Goal: Information Seeking & Learning: Find specific page/section

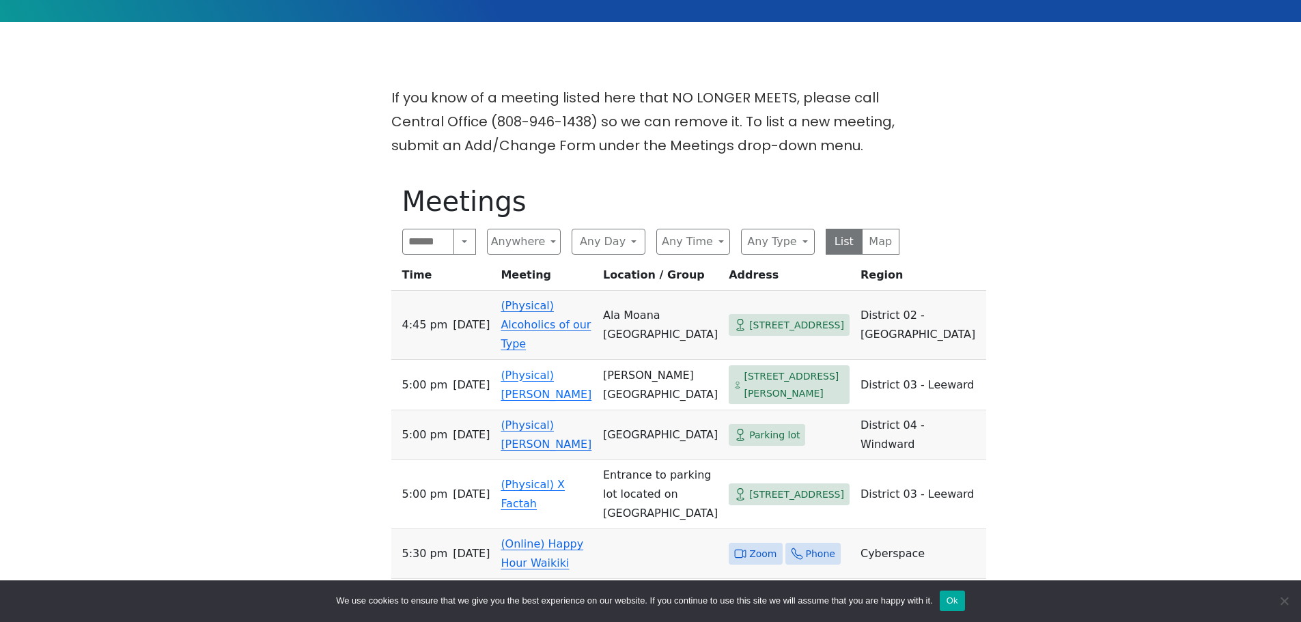
scroll to position [410, 0]
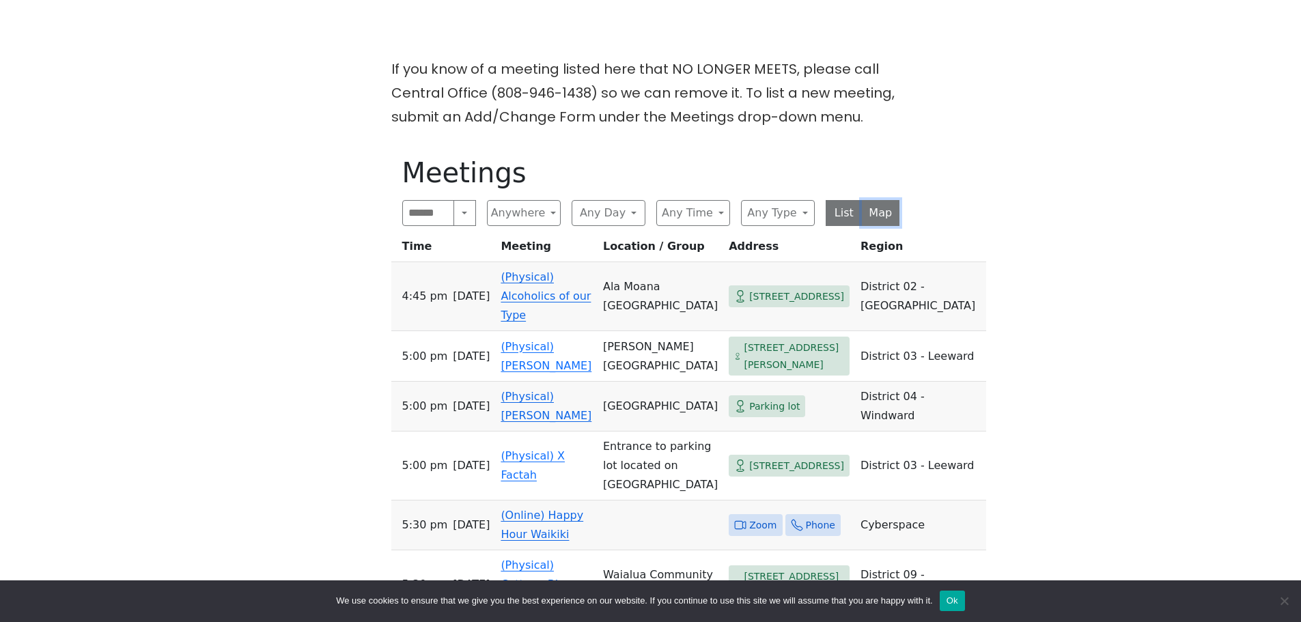
click at [881, 219] on button "Map" at bounding box center [881, 213] width 38 height 26
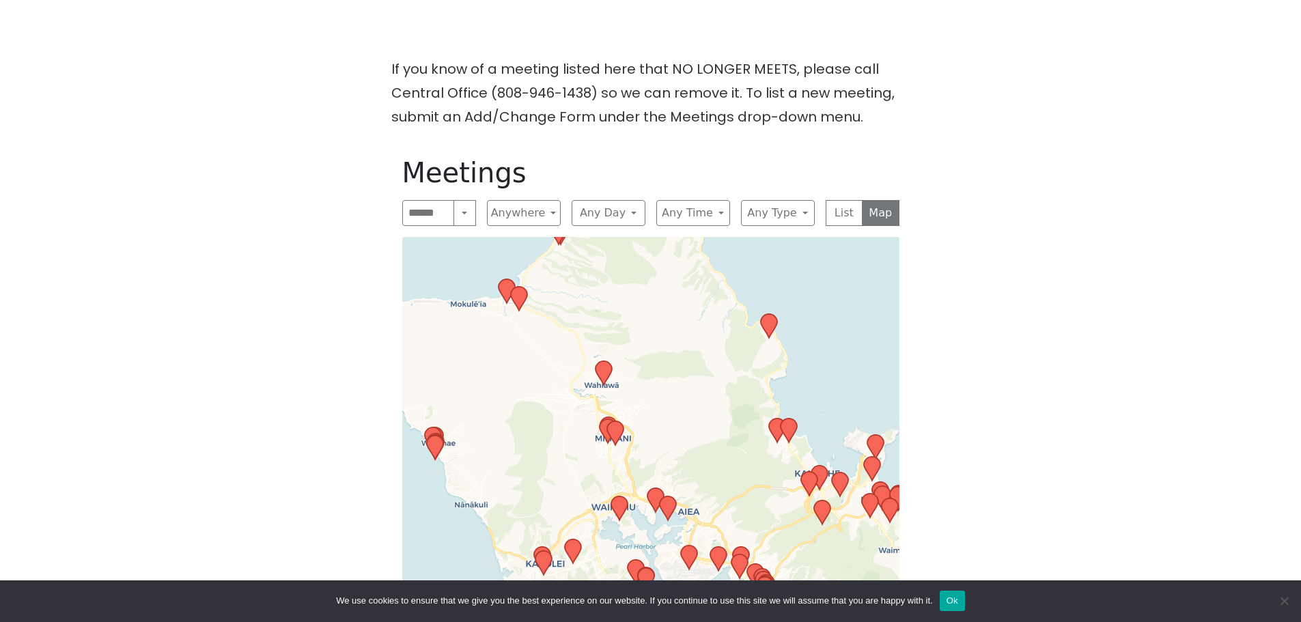
drag, startPoint x: 670, startPoint y: 503, endPoint x: 702, endPoint y: 366, distance: 140.3
click at [702, 366] on div "Leaflet | © OpenStreetMap contributors © CARTO" at bounding box center [650, 497] width 497 height 520
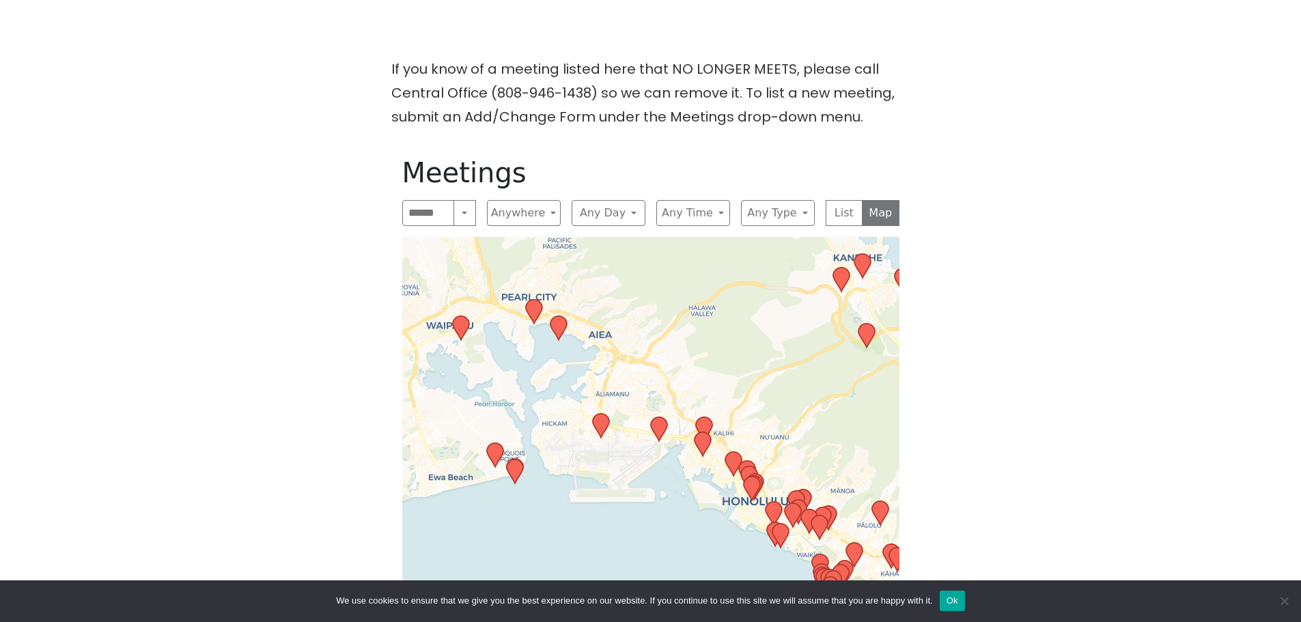
drag, startPoint x: 778, startPoint y: 504, endPoint x: 664, endPoint y: 498, distance: 114.2
click at [664, 498] on div "Leaflet | © OpenStreetMap contributors © CARTO" at bounding box center [650, 497] width 497 height 520
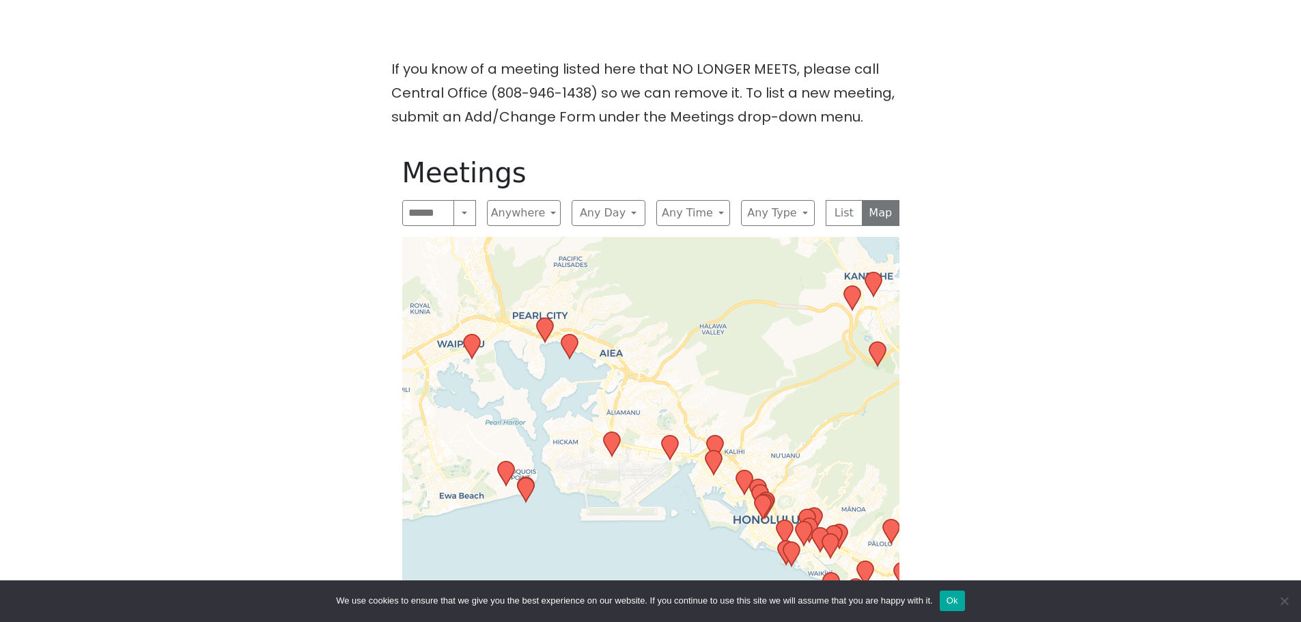
drag, startPoint x: 623, startPoint y: 343, endPoint x: 670, endPoint y: 408, distance: 79.2
click at [670, 408] on div "Leaflet | © OpenStreetMap contributors © CARTO" at bounding box center [650, 497] width 497 height 520
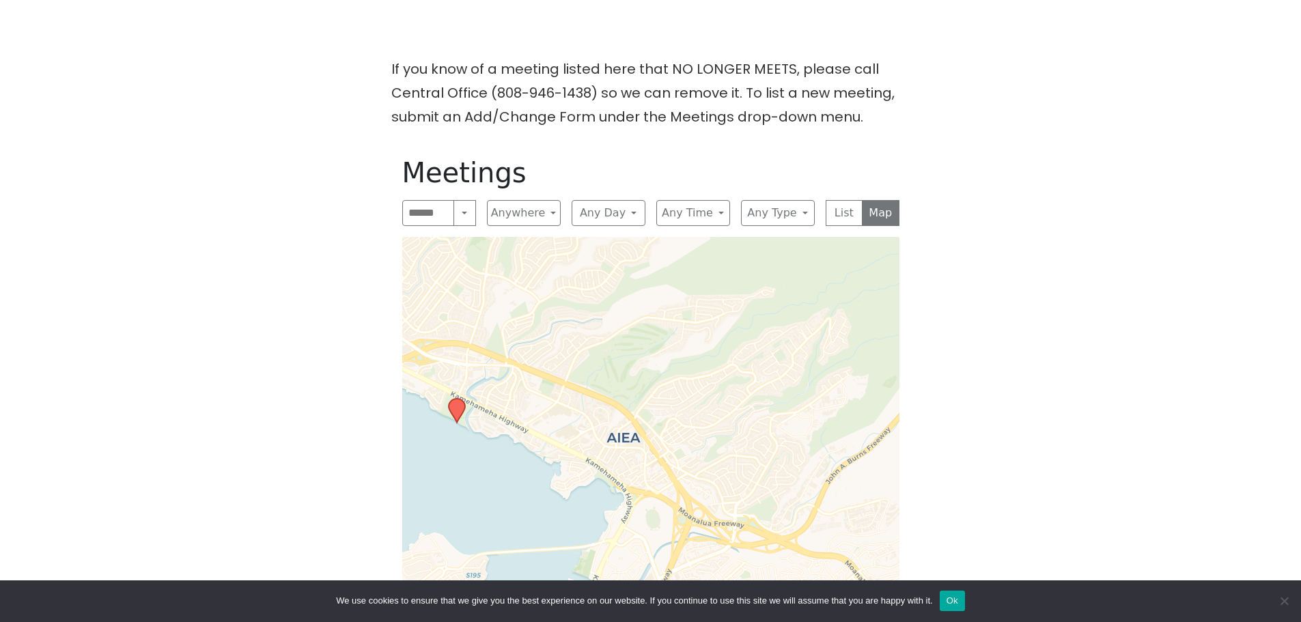
click at [459, 412] on icon at bounding box center [456, 411] width 16 height 24
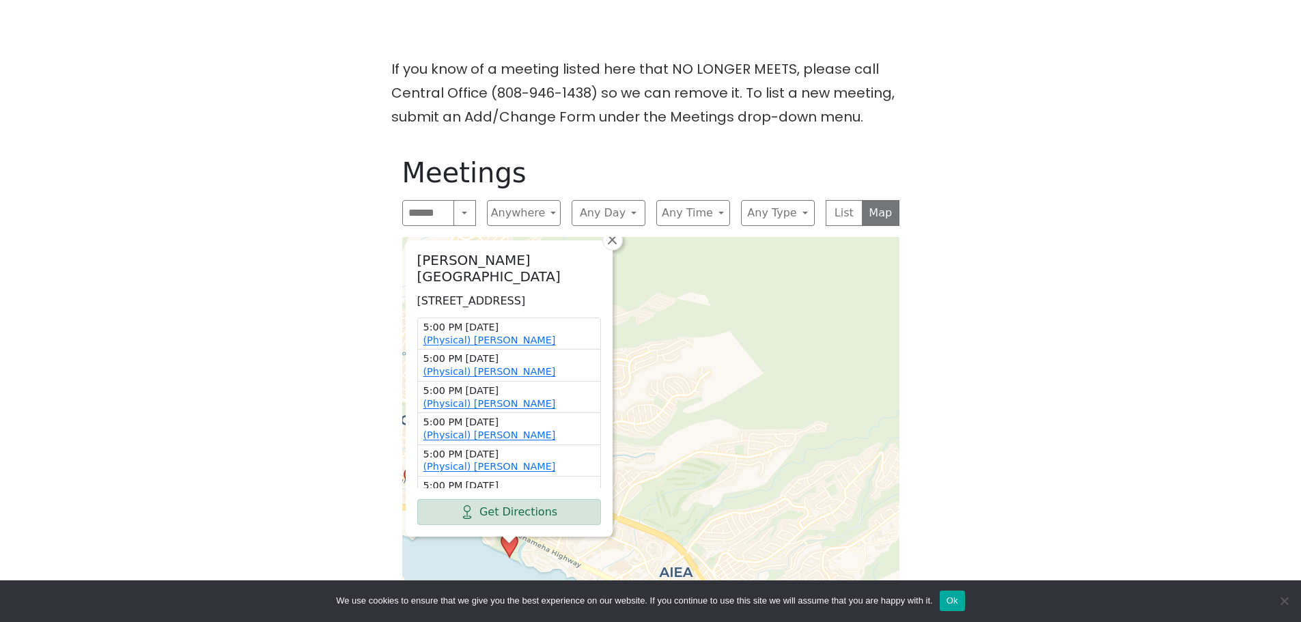
click at [510, 257] on h2 "[PERSON_NAME][GEOGRAPHIC_DATA]" at bounding box center [509, 268] width 184 height 33
click at [532, 293] on p "[STREET_ADDRESS]" at bounding box center [509, 301] width 184 height 16
click at [612, 244] on span "×" at bounding box center [612, 239] width 14 height 16
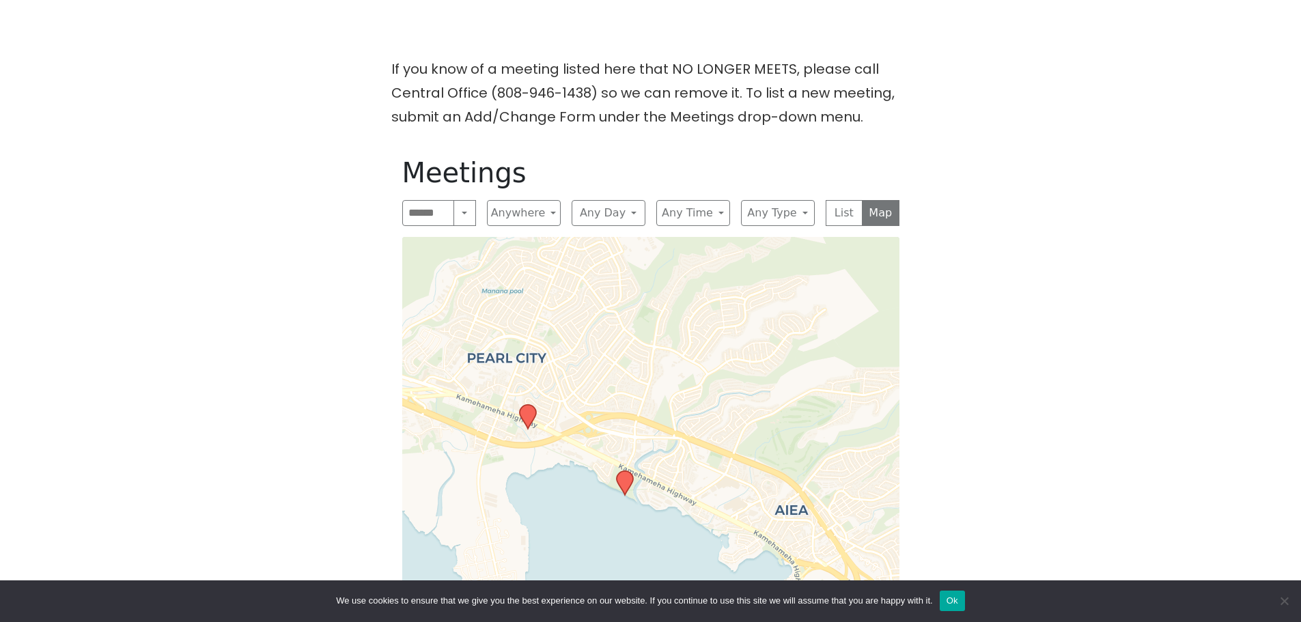
drag, startPoint x: 690, startPoint y: 498, endPoint x: 795, endPoint y: 438, distance: 121.1
click at [795, 438] on div "Leaflet | © OpenStreetMap contributors © CARTO" at bounding box center [650, 497] width 497 height 520
click at [625, 483] on icon at bounding box center [624, 483] width 16 height 24
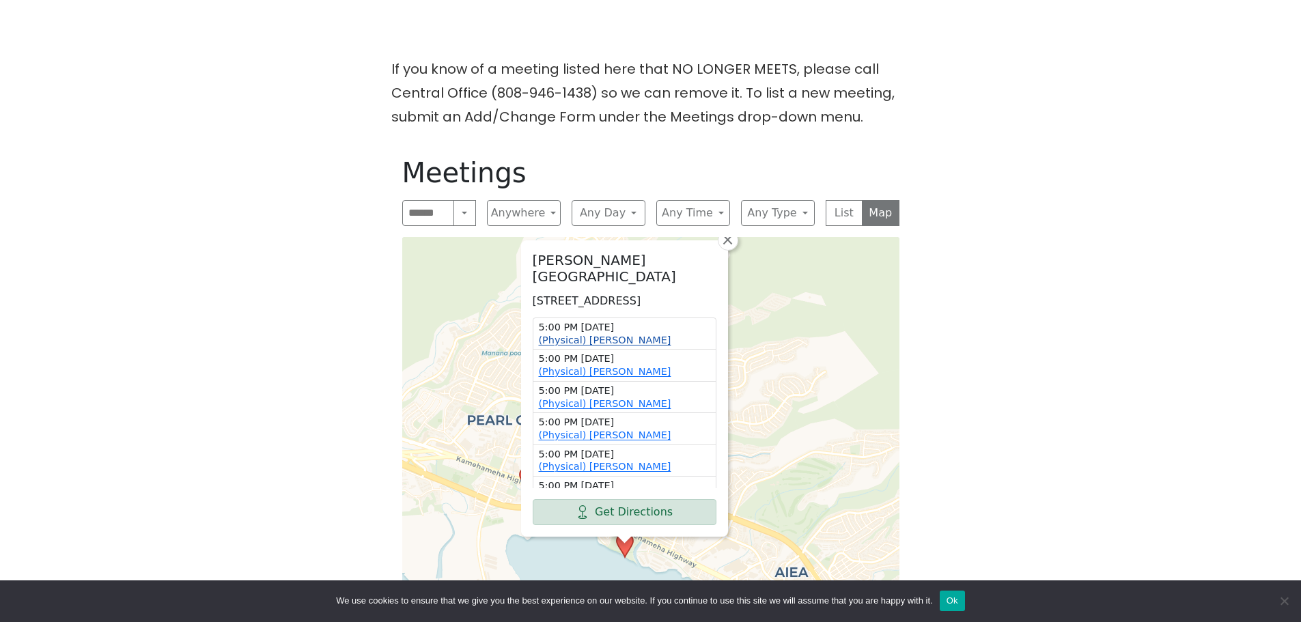
click at [625, 343] on link "(Physical) [PERSON_NAME]" at bounding box center [605, 340] width 132 height 11
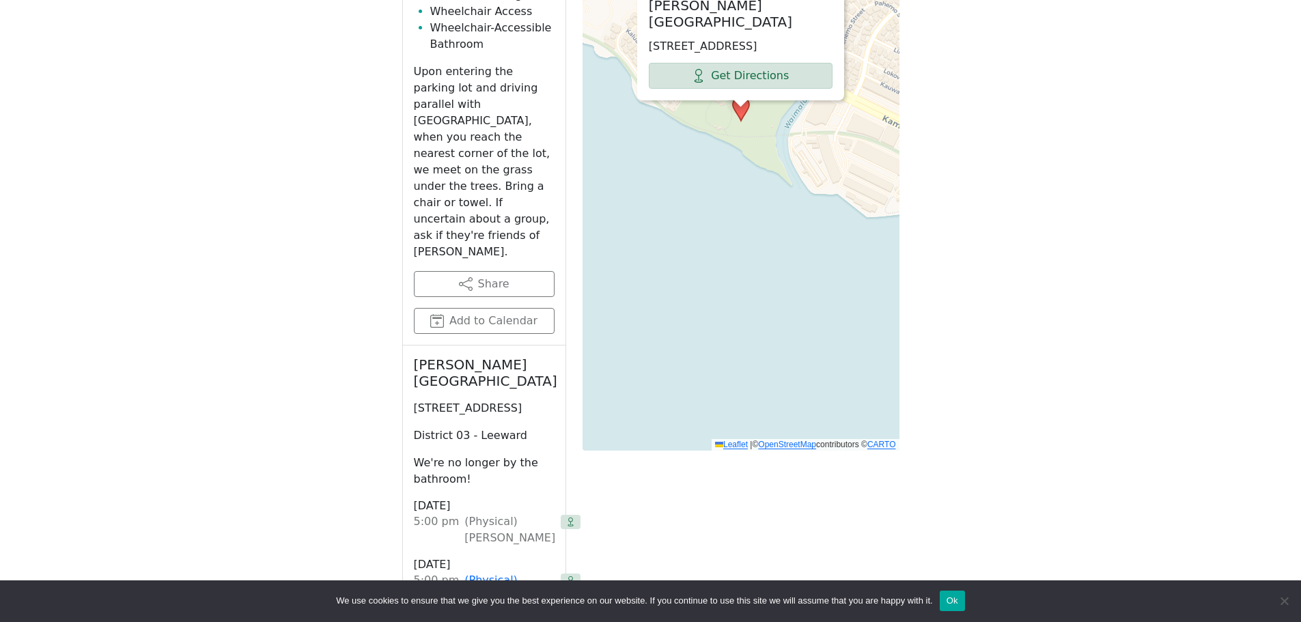
scroll to position [897, 0]
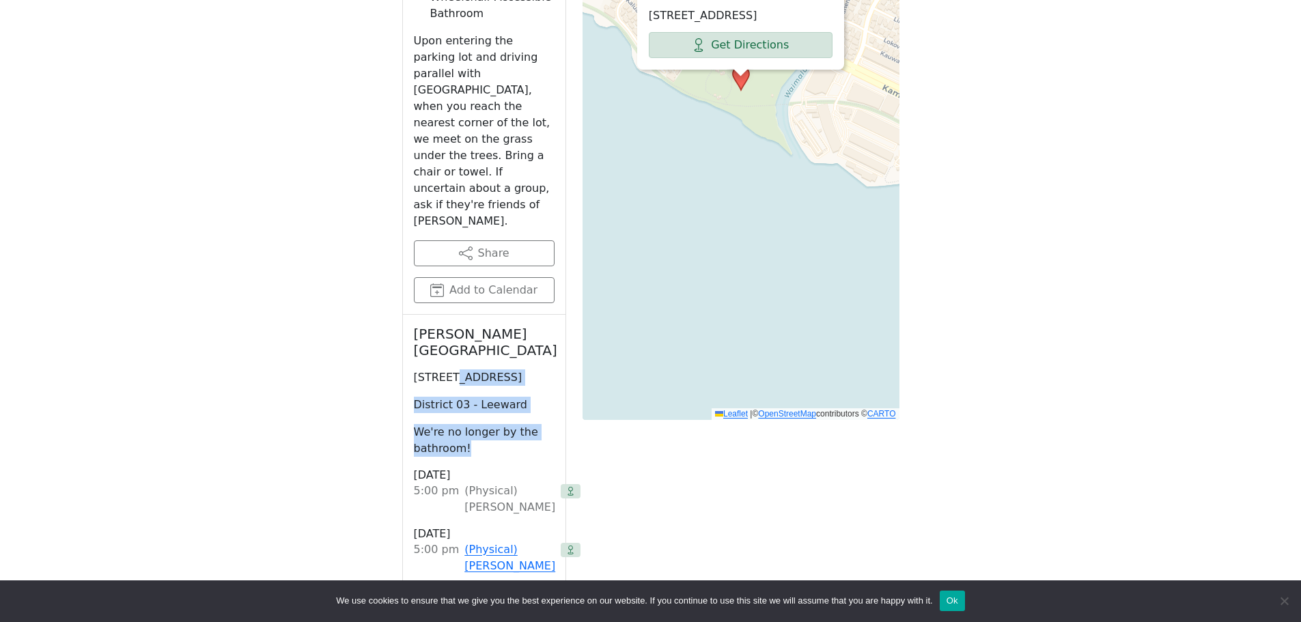
drag, startPoint x: 450, startPoint y: 298, endPoint x: 494, endPoint y: 413, distance: 122.8
click at [494, 412] on div "[PERSON_NAME][GEOGRAPHIC_DATA] [STREET_ADDRESS] District 03 - [GEOGRAPHIC_DATA]…" at bounding box center [484, 596] width 163 height 563
click at [494, 413] on div "[PERSON_NAME][GEOGRAPHIC_DATA] [STREET_ADDRESS] District 03 - [GEOGRAPHIC_DATA]…" at bounding box center [484, 596] width 163 height 563
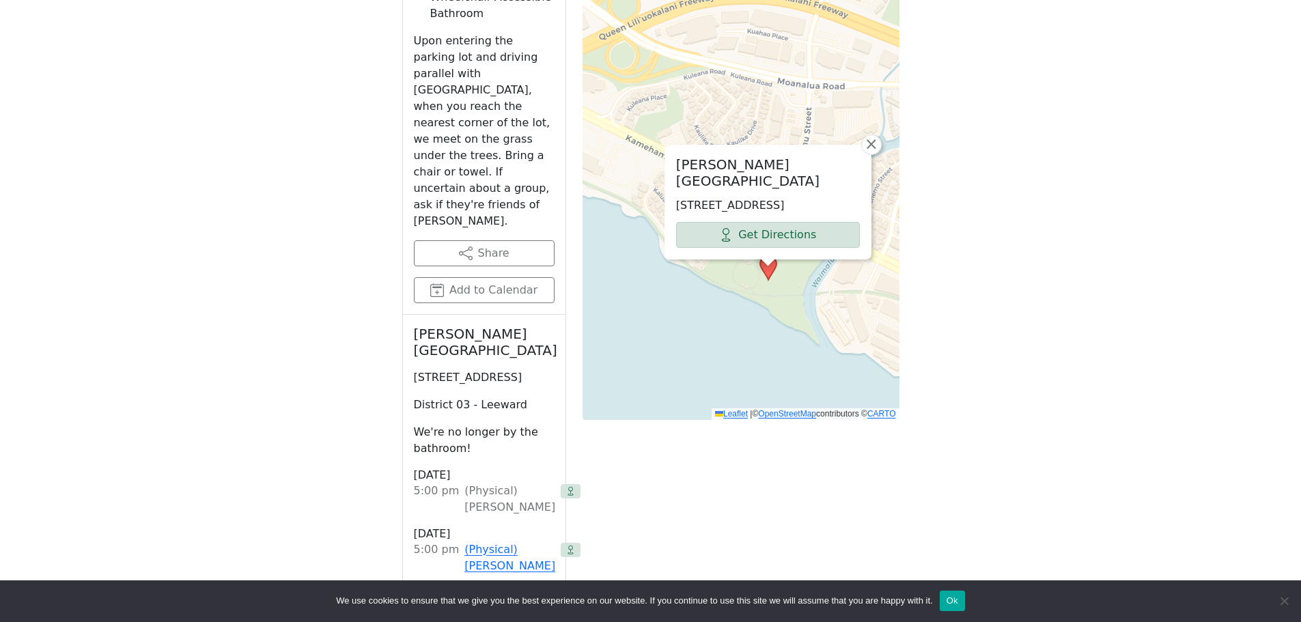
drag, startPoint x: 713, startPoint y: 180, endPoint x: 739, endPoint y: 348, distance: 170.6
click at [739, 348] on div "[PERSON_NAME][GEOGRAPHIC_DATA] [STREET_ADDRESS] Get Directions × Leaflet | © Op…" at bounding box center [740, 78] width 317 height 683
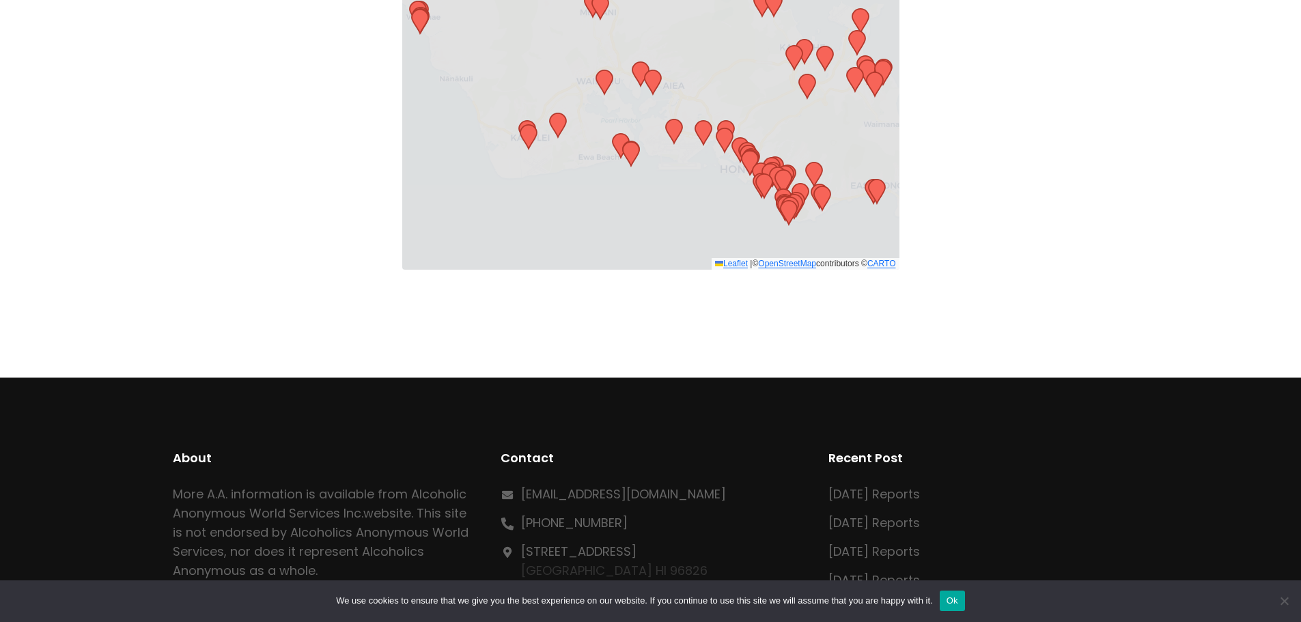
scroll to position [410, 0]
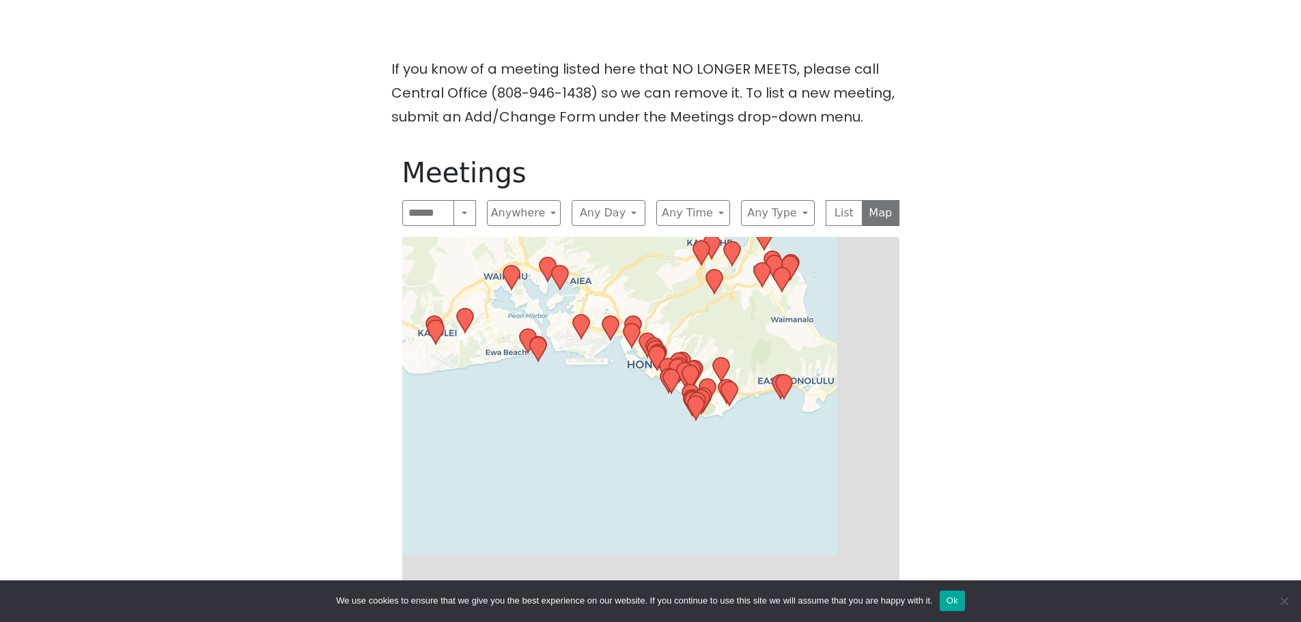
drag, startPoint x: 601, startPoint y: 213, endPoint x: 557, endPoint y: 124, distance: 98.9
click at [557, 124] on div "If you know of a meeting listed here that NO LONGER MEETS, please call Central …" at bounding box center [650, 420] width 1171 height 727
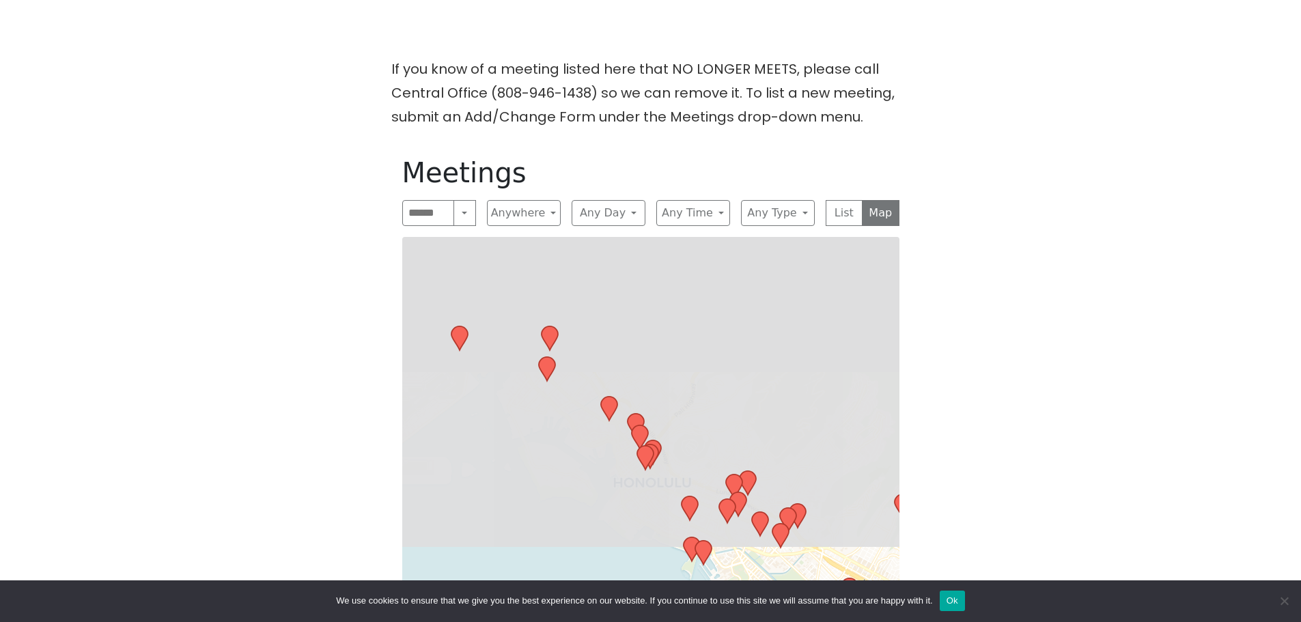
drag, startPoint x: 612, startPoint y: 354, endPoint x: 600, endPoint y: 603, distance: 248.8
click at [600, 621] on html "Skip to content Alcoholics Anonymous on [GEOGRAPHIC_DATA] [GEOGRAPHIC_DATA] is …" at bounding box center [650, 407] width 1301 height 1635
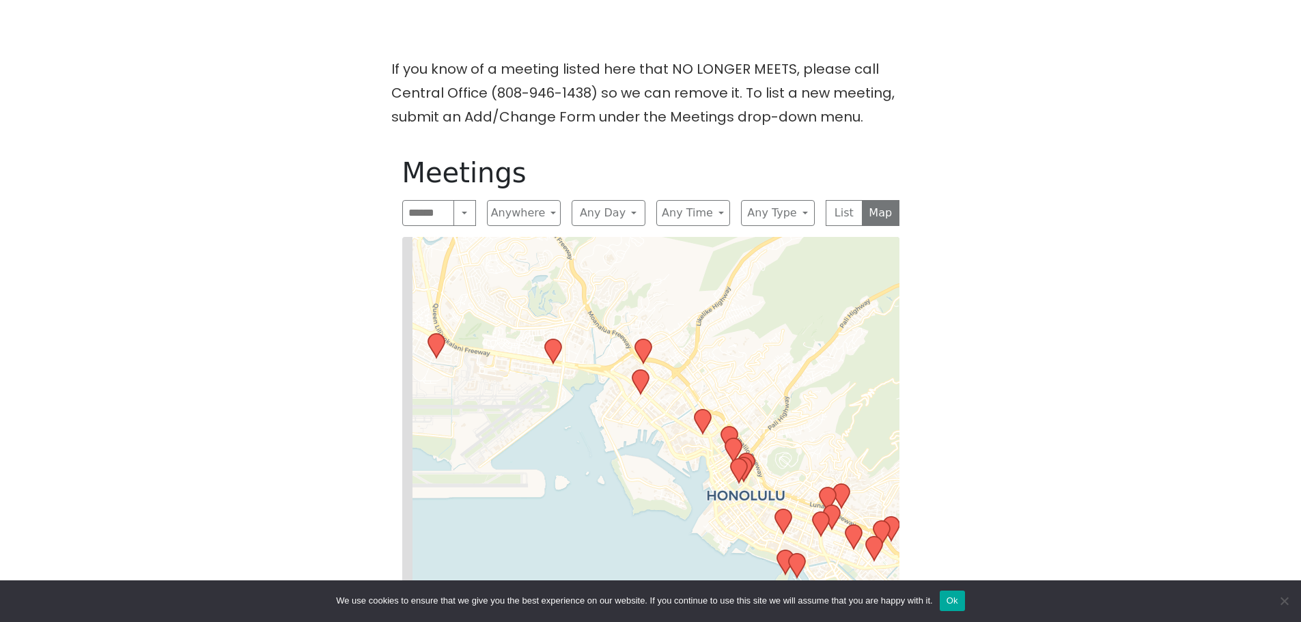
drag, startPoint x: 604, startPoint y: 514, endPoint x: 699, endPoint y: 539, distance: 98.0
click at [699, 539] on div "Leaflet | © OpenStreetMap contributors © CARTO" at bounding box center [650, 497] width 497 height 520
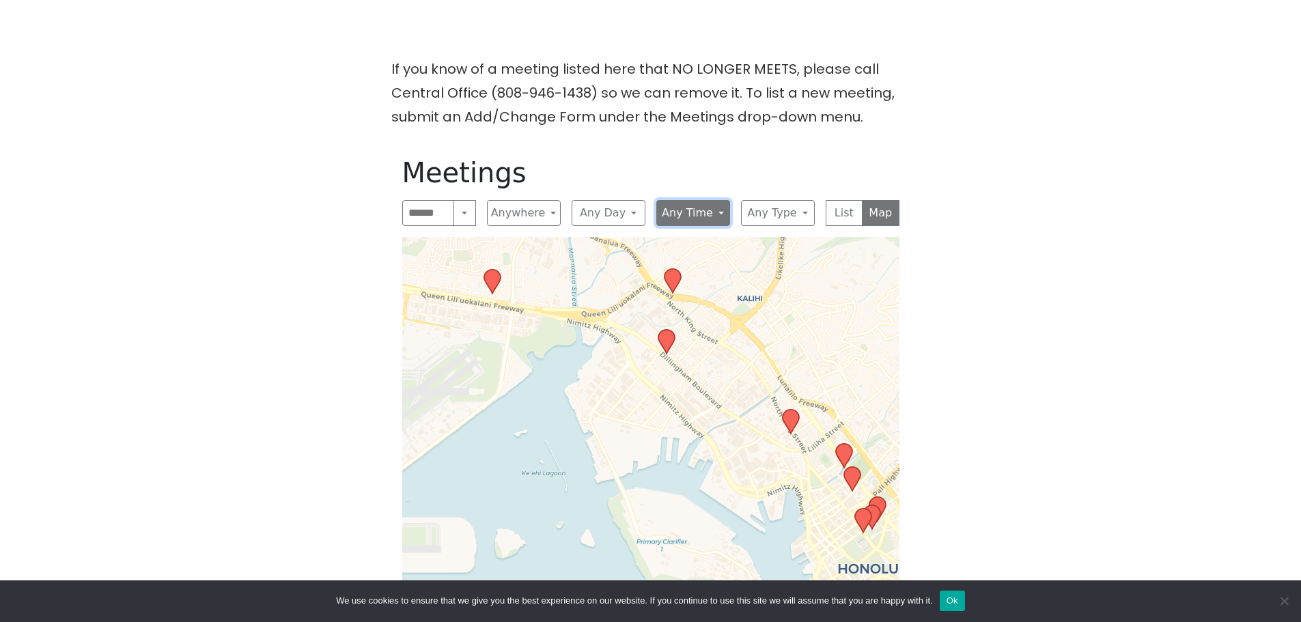
click at [701, 216] on button "Any Time" at bounding box center [693, 213] width 74 height 26
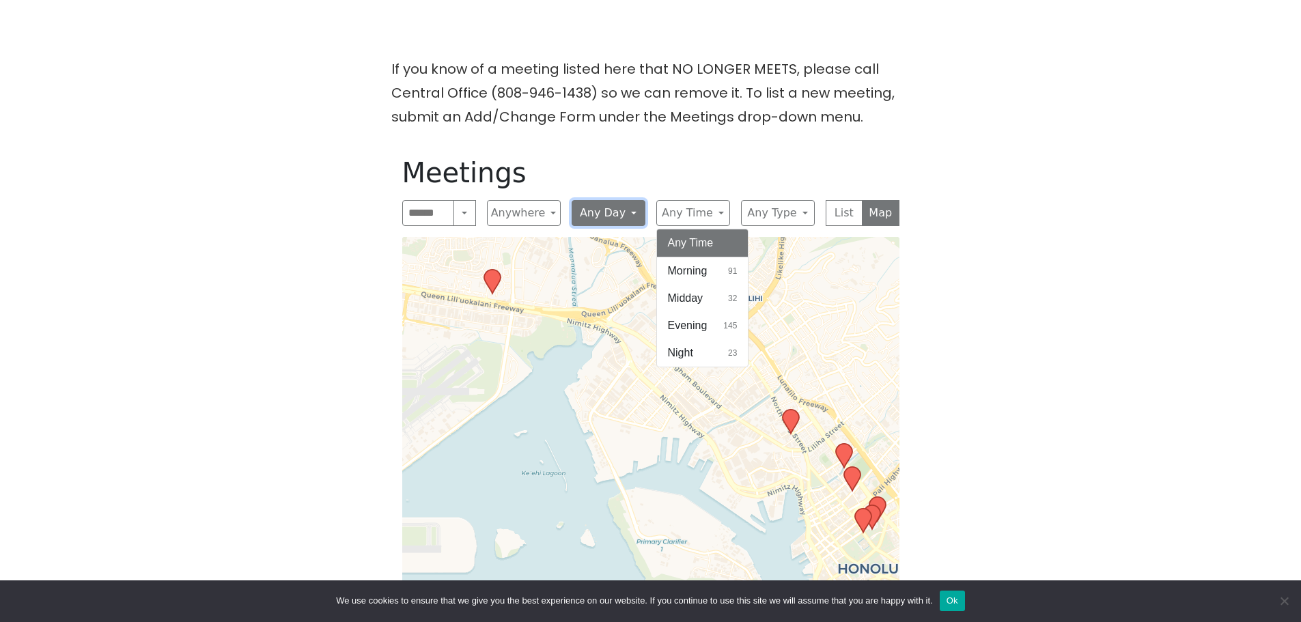
click at [593, 214] on button "Any Day" at bounding box center [609, 213] width 74 height 26
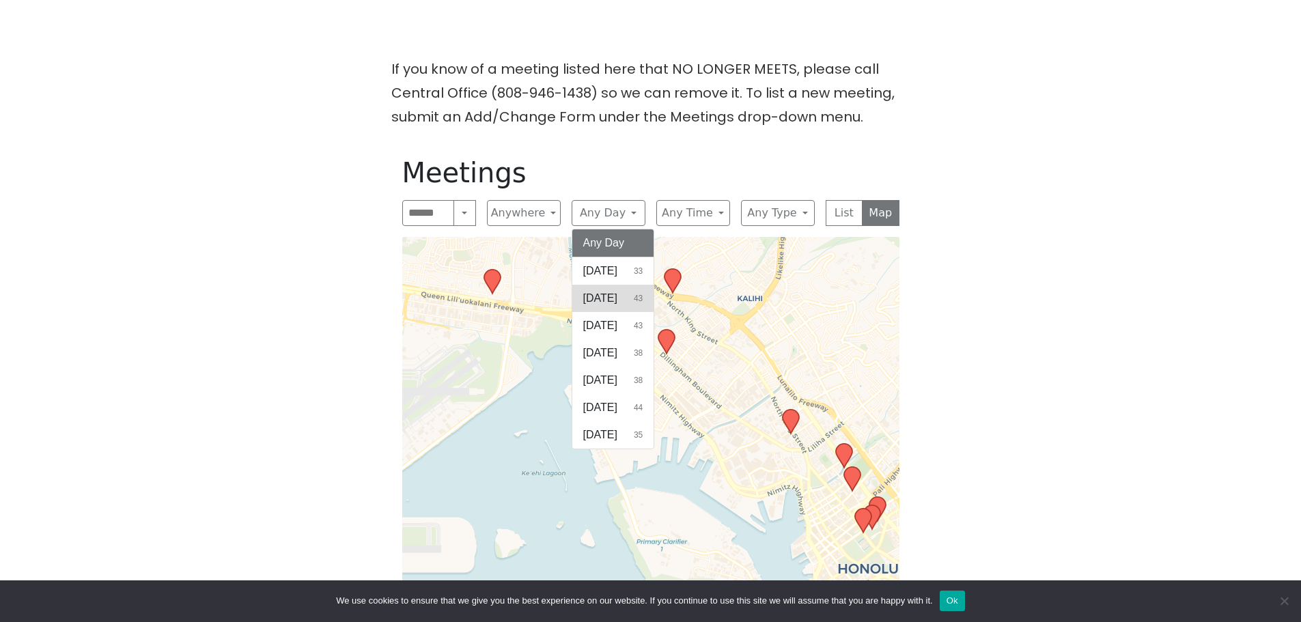
click at [617, 303] on span "[DATE]" at bounding box center [600, 298] width 34 height 16
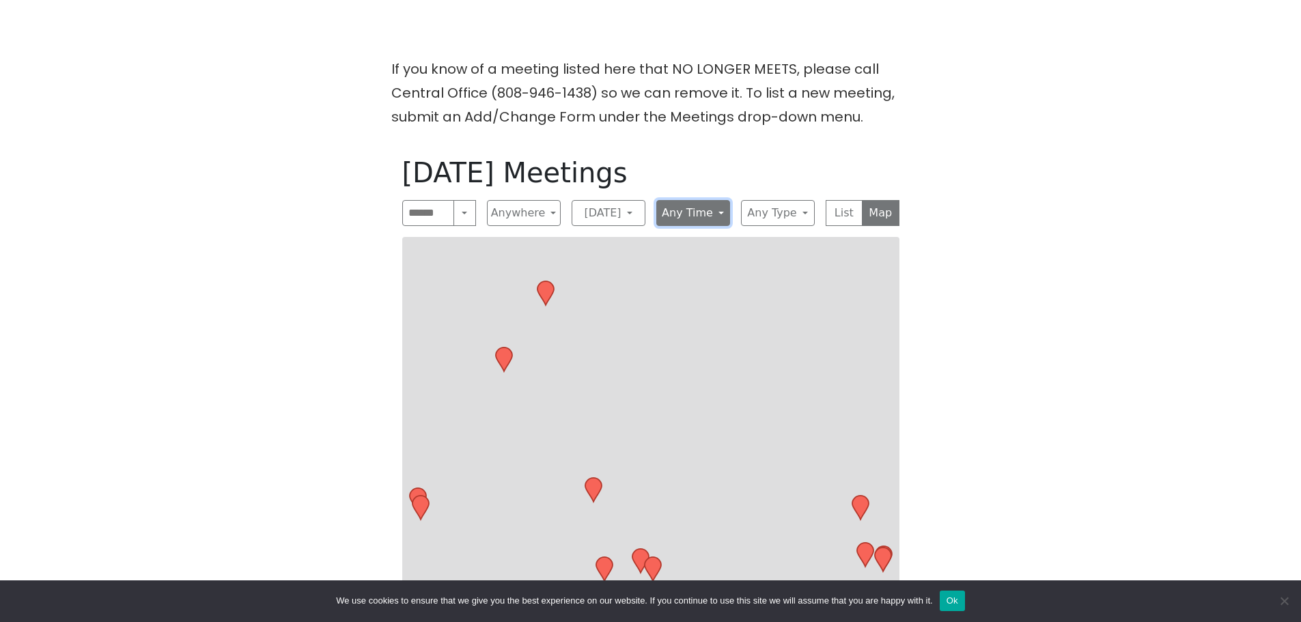
click at [701, 214] on button "Any Time" at bounding box center [693, 213] width 74 height 26
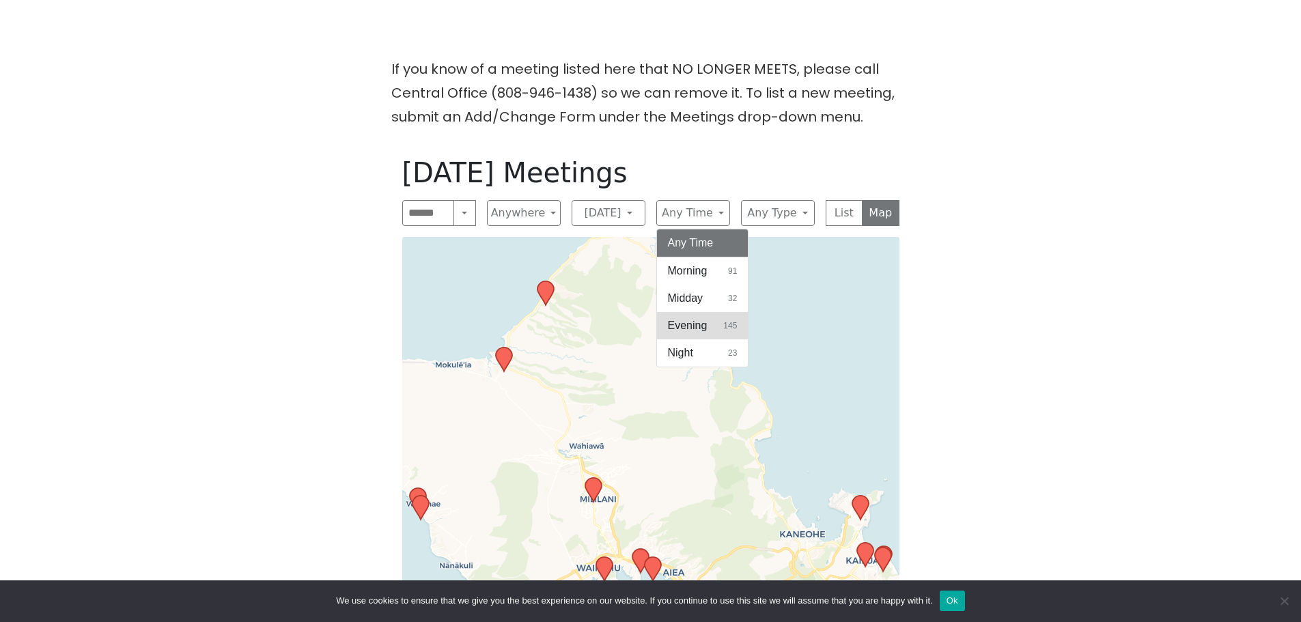
click at [723, 318] on button "Evening 145" at bounding box center [702, 325] width 91 height 27
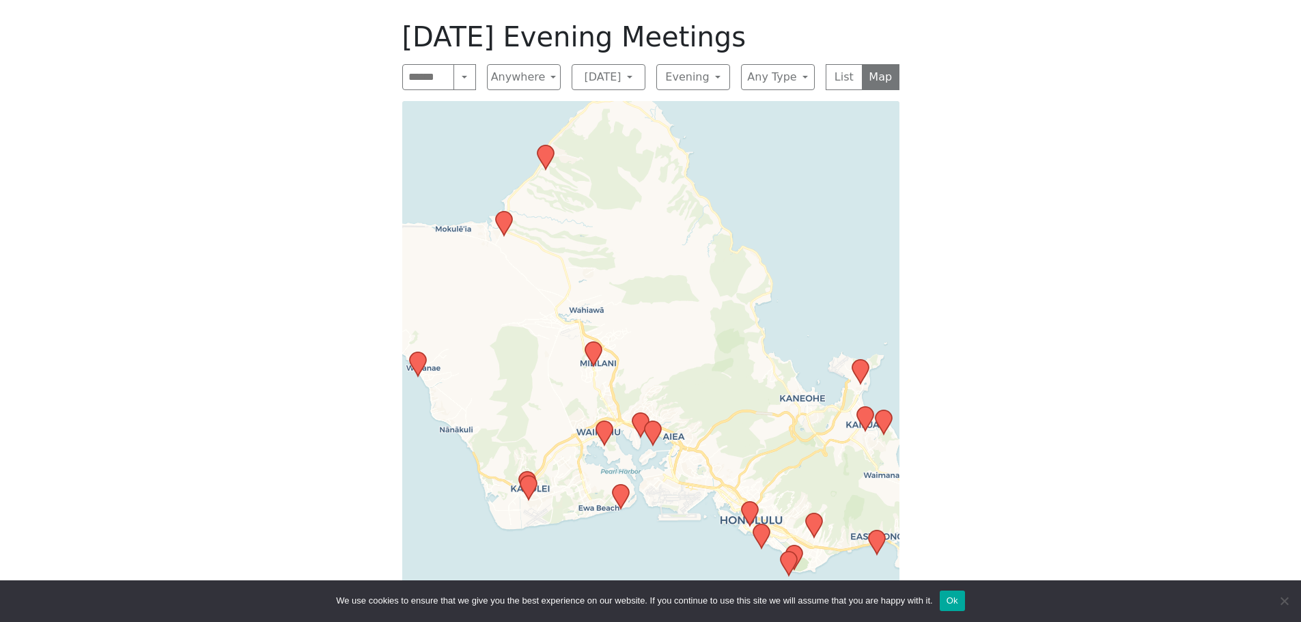
scroll to position [546, 0]
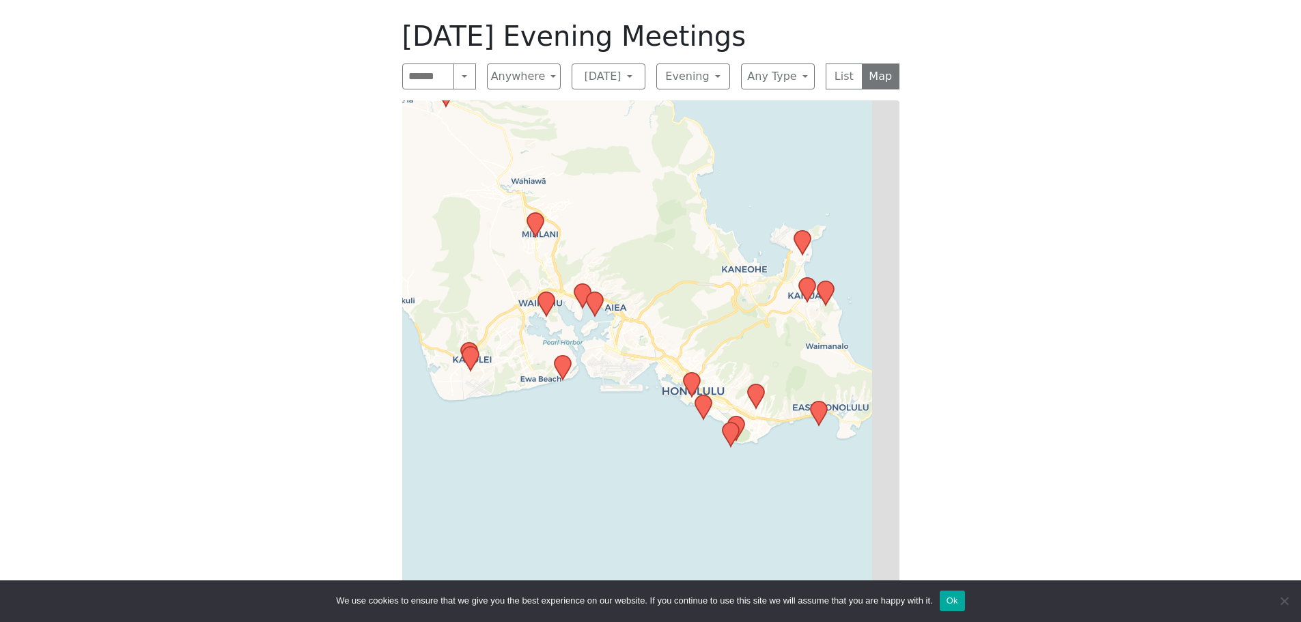
drag, startPoint x: 728, startPoint y: 465, endPoint x: 669, endPoint y: 337, distance: 140.5
click at [669, 337] on div "Leaflet | © OpenStreetMap contributors © CARTO" at bounding box center [650, 360] width 497 height 520
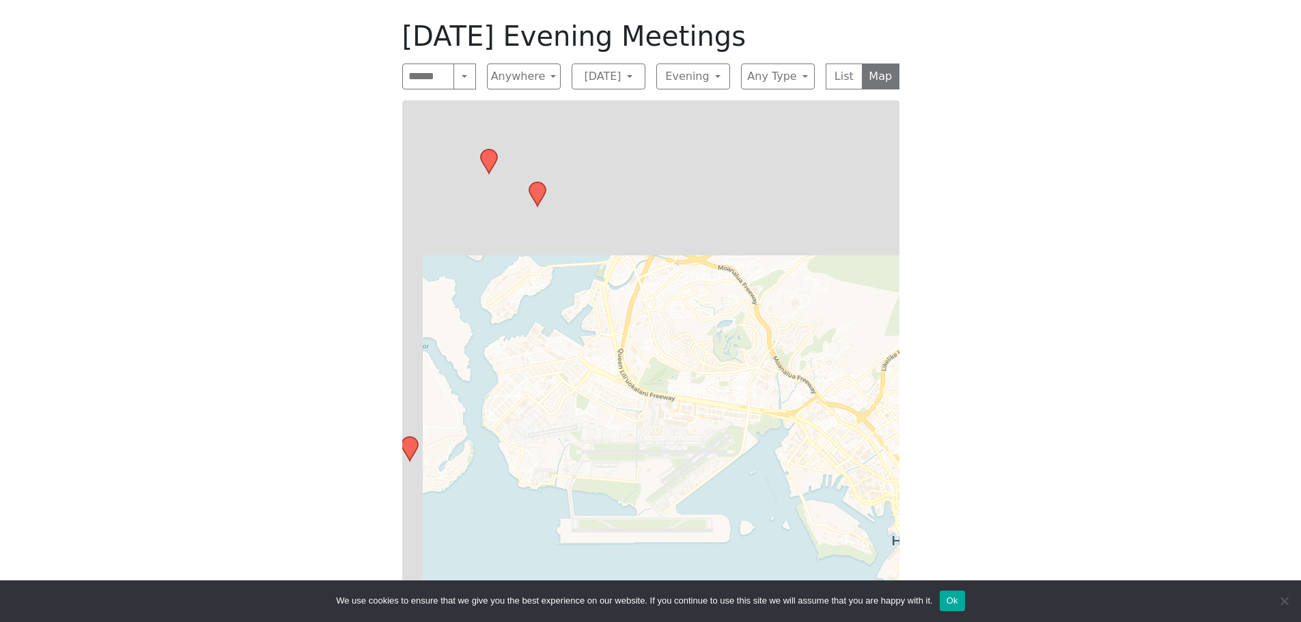
drag, startPoint x: 714, startPoint y: 249, endPoint x: 905, endPoint y: 509, distance: 323.4
click at [904, 516] on div "[DATE] Evening Meetings Search Near Location Near Me Anywhere Anywhere Cyberspa…" at bounding box center [650, 320] width 519 height 622
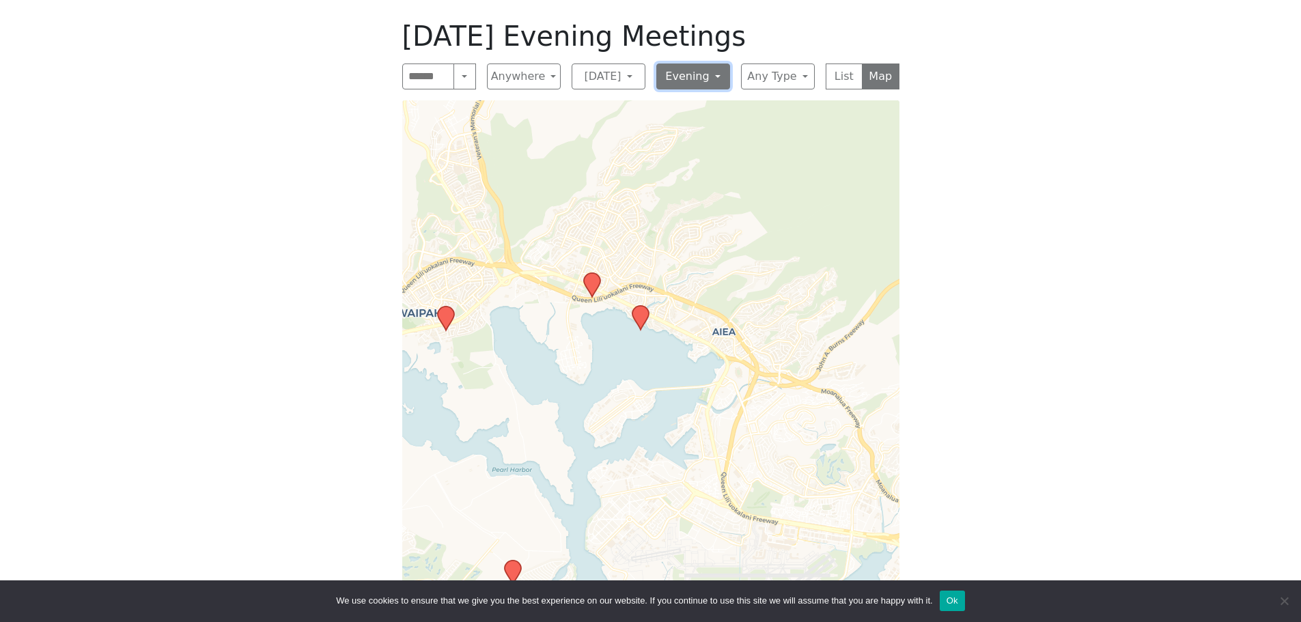
click at [710, 73] on button "Evening" at bounding box center [693, 77] width 74 height 26
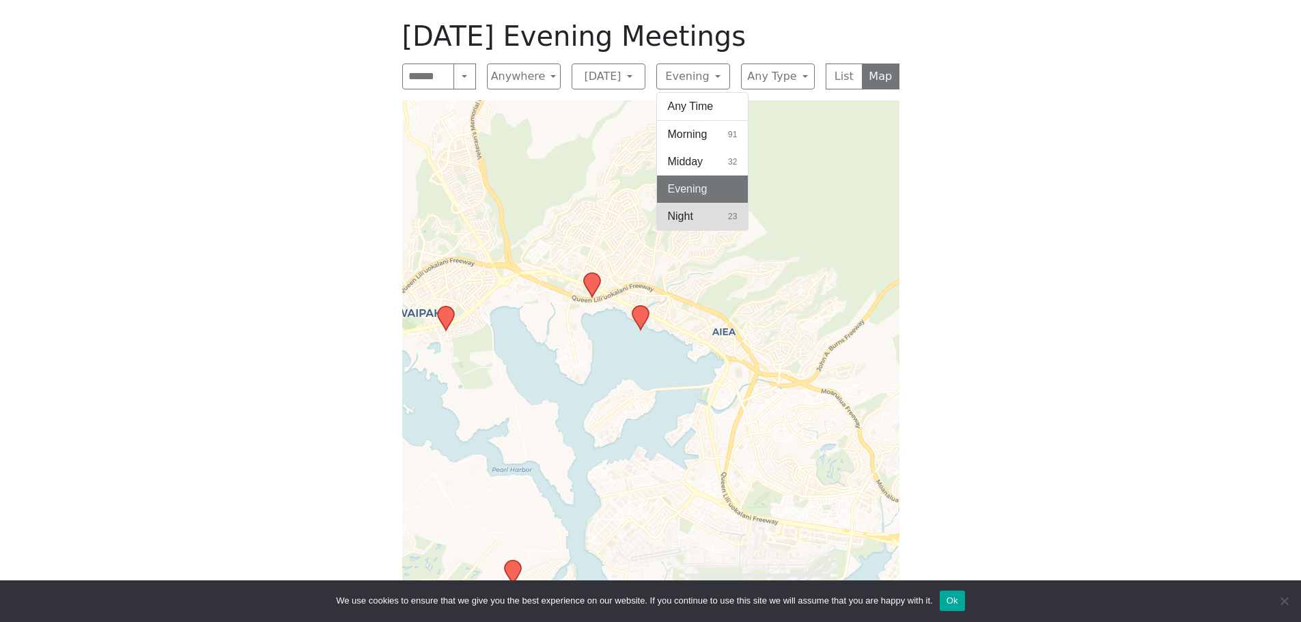
click at [710, 211] on button "Night 23" at bounding box center [702, 216] width 91 height 27
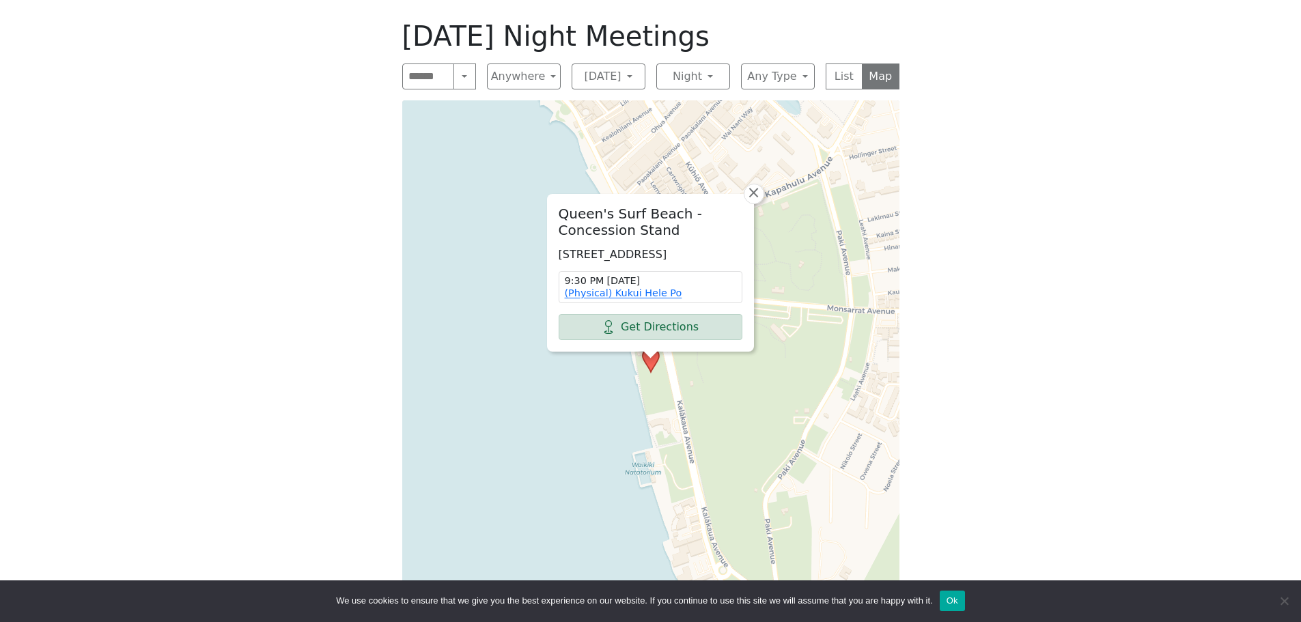
click at [760, 169] on div "[GEOGRAPHIC_DATA] - Concession Stand [STREET_ADDRESS] 9:30 PM [DATE] (Physical)…" at bounding box center [650, 360] width 497 height 520
click at [757, 184] on span "×" at bounding box center [753, 192] width 14 height 16
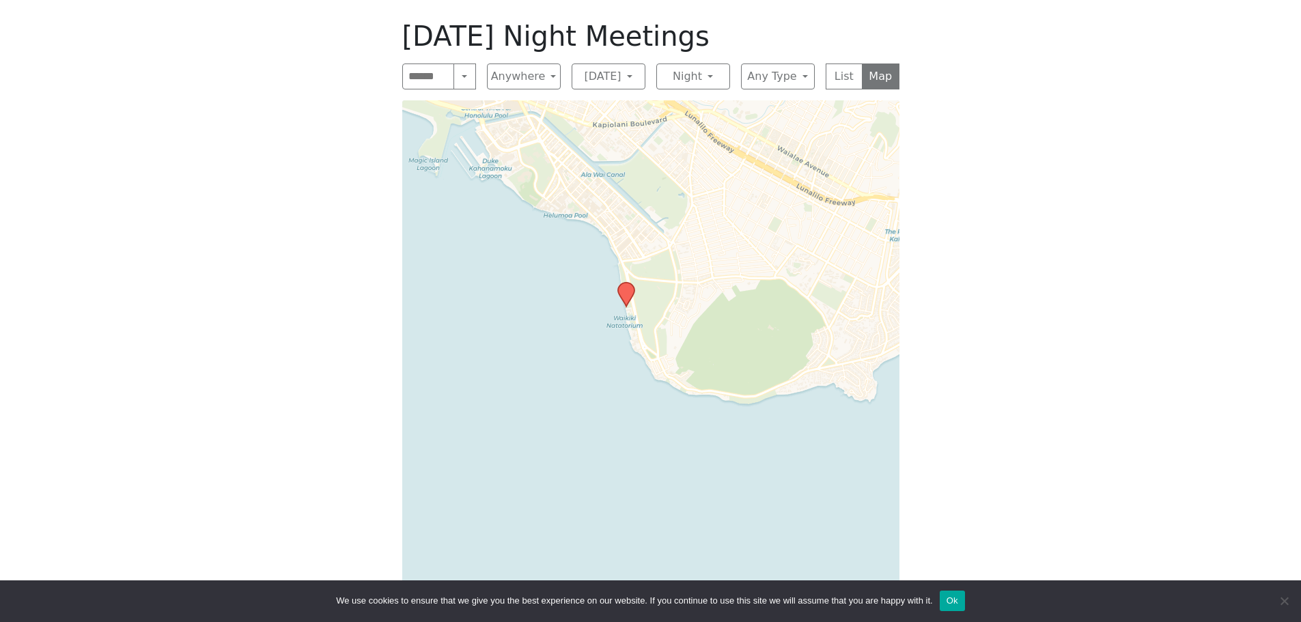
drag, startPoint x: 803, startPoint y: 442, endPoint x: 668, endPoint y: 339, distance: 170.4
click at [668, 339] on div "Leaflet | © OpenStreetMap contributors © CARTO" at bounding box center [650, 360] width 497 height 520
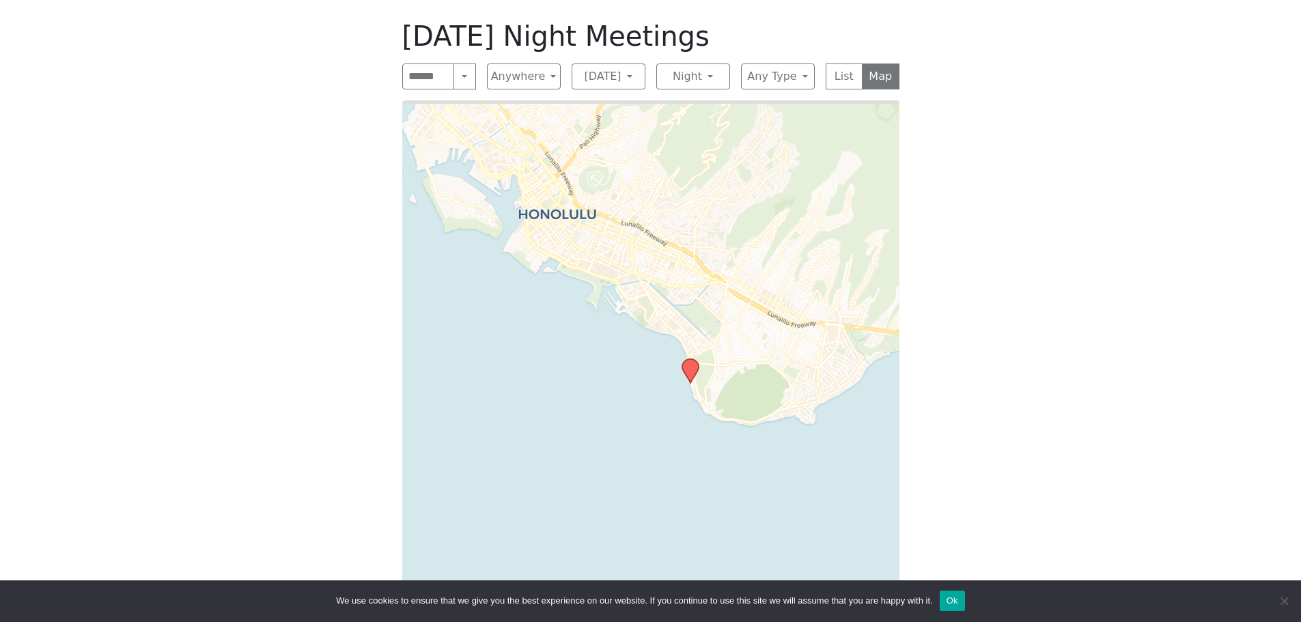
drag, startPoint x: 779, startPoint y: 377, endPoint x: 989, endPoint y: 516, distance: 251.3
click at [1011, 537] on div "If you know of a meeting listed here that NO LONGER MEETS, please call Central …" at bounding box center [650, 284] width 1171 height 727
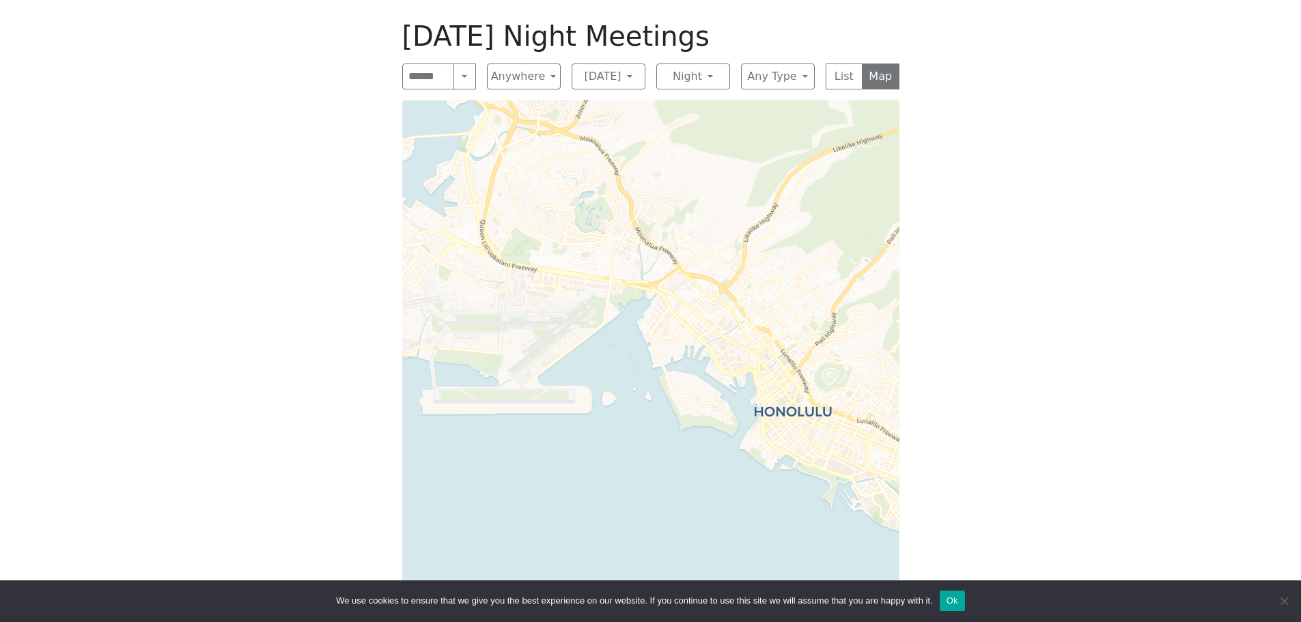
click at [746, 393] on div "Leaflet | © OpenStreetMap contributors © CARTO" at bounding box center [650, 360] width 497 height 520
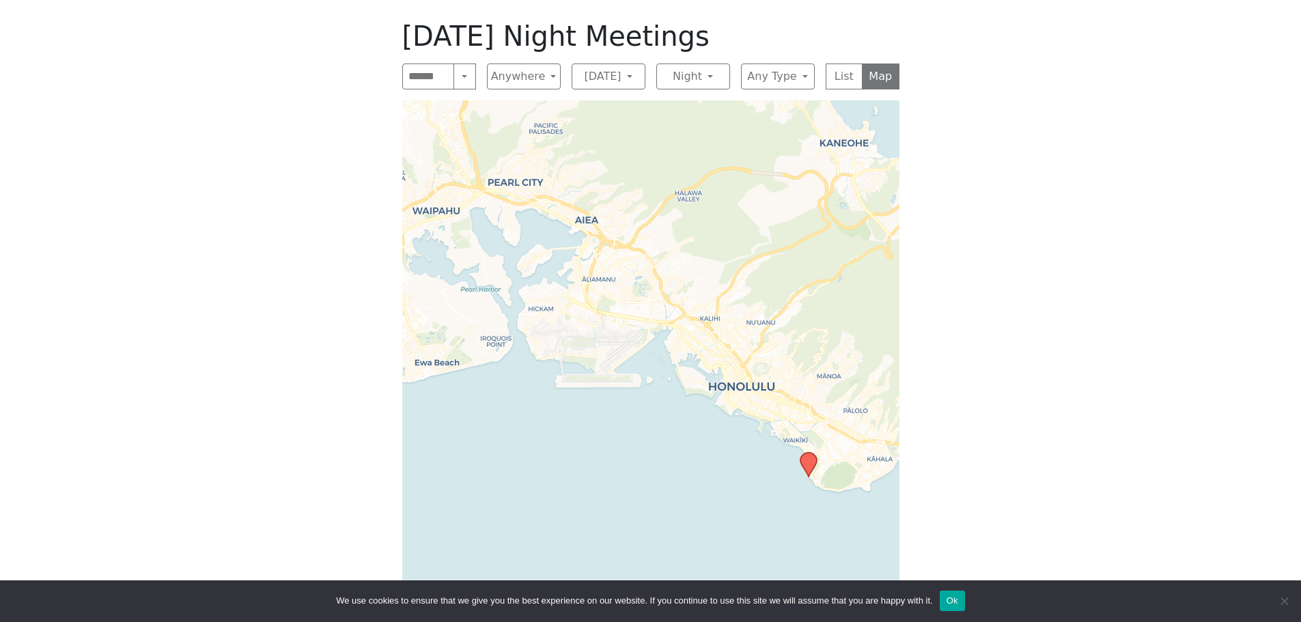
drag, startPoint x: 729, startPoint y: 369, endPoint x: 700, endPoint y: 347, distance: 36.5
click at [703, 356] on div "Leaflet | © OpenStreetMap contributors © CARTO" at bounding box center [650, 360] width 497 height 520
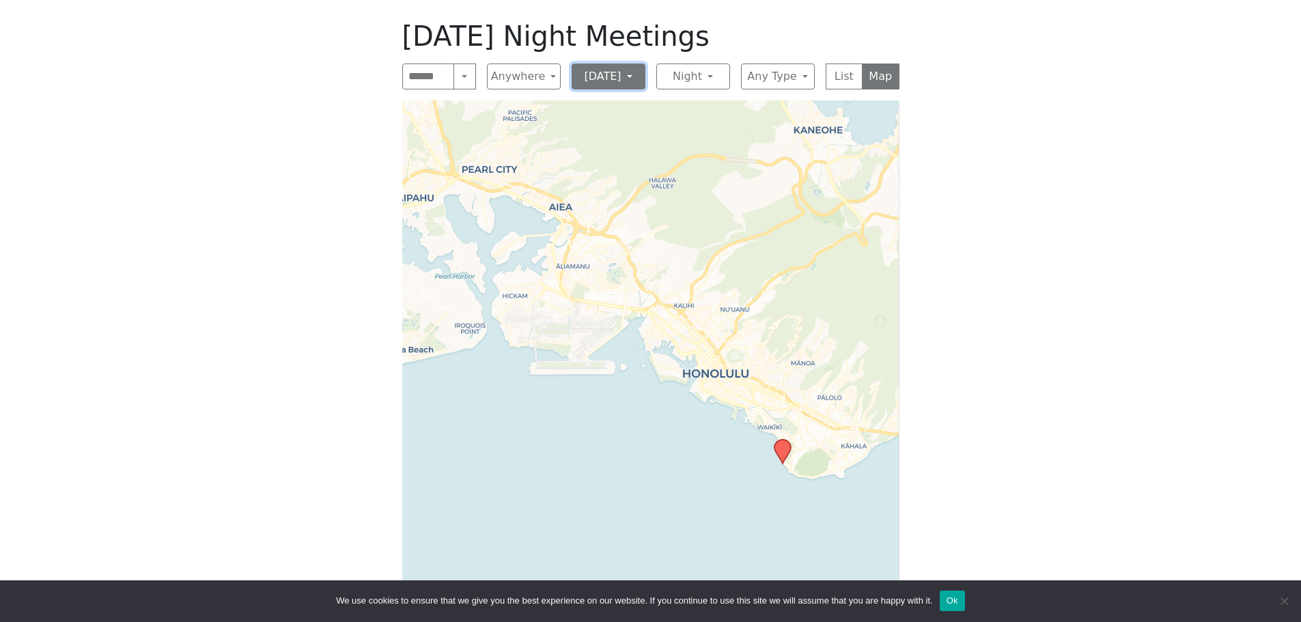
click at [624, 82] on button "[DATE]" at bounding box center [609, 77] width 74 height 26
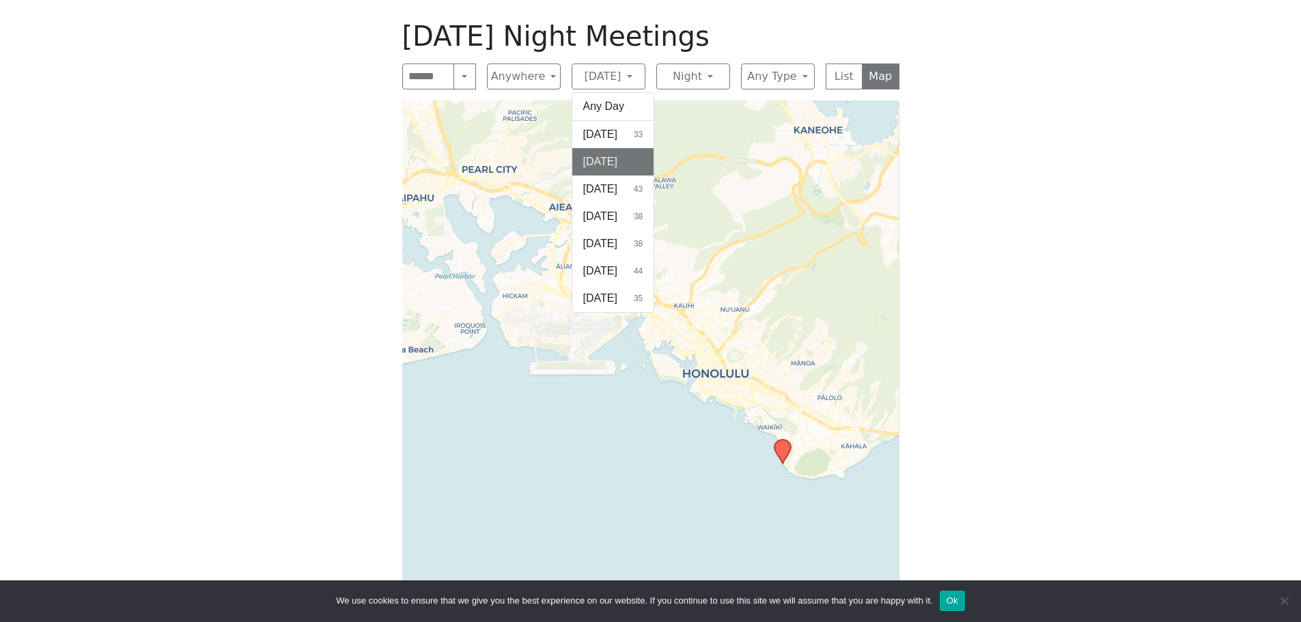
click at [1172, 437] on div "If you know of a meeting listed here that NO LONGER MEETS, please call Central …" at bounding box center [650, 284] width 1171 height 727
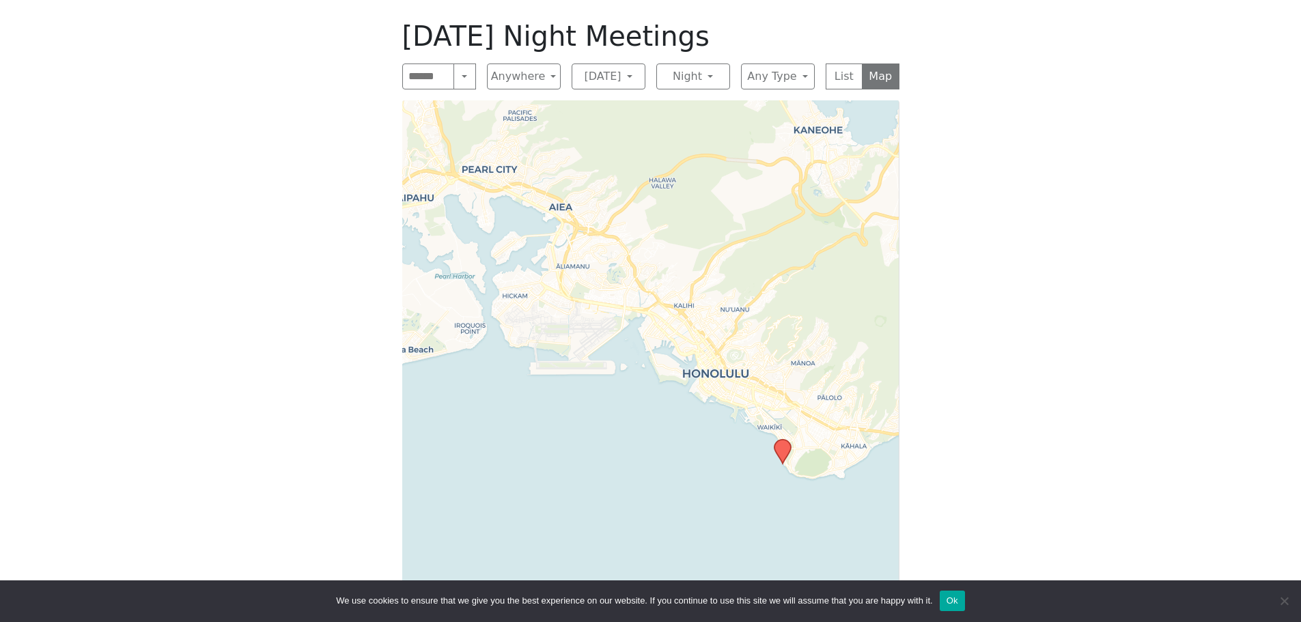
click at [780, 448] on icon at bounding box center [782, 452] width 16 height 24
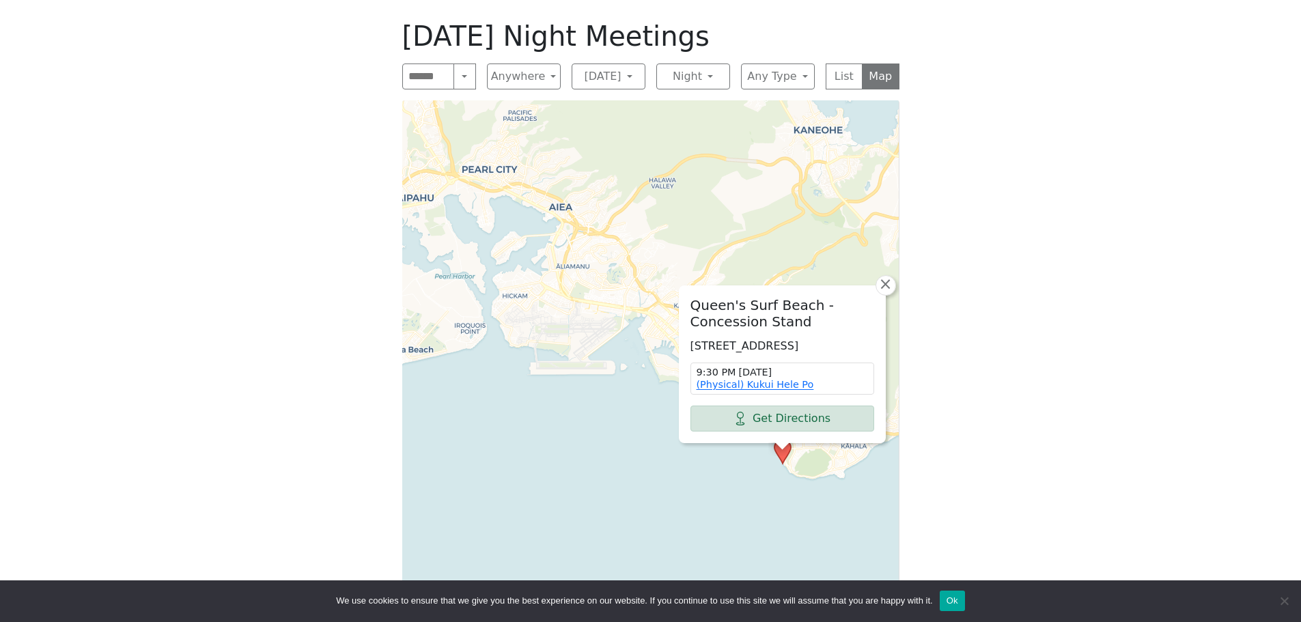
click at [608, 447] on div "[GEOGRAPHIC_DATA] - Concession Stand [STREET_ADDRESS] 9:30 PM [DATE] (Physical)…" at bounding box center [650, 360] width 497 height 520
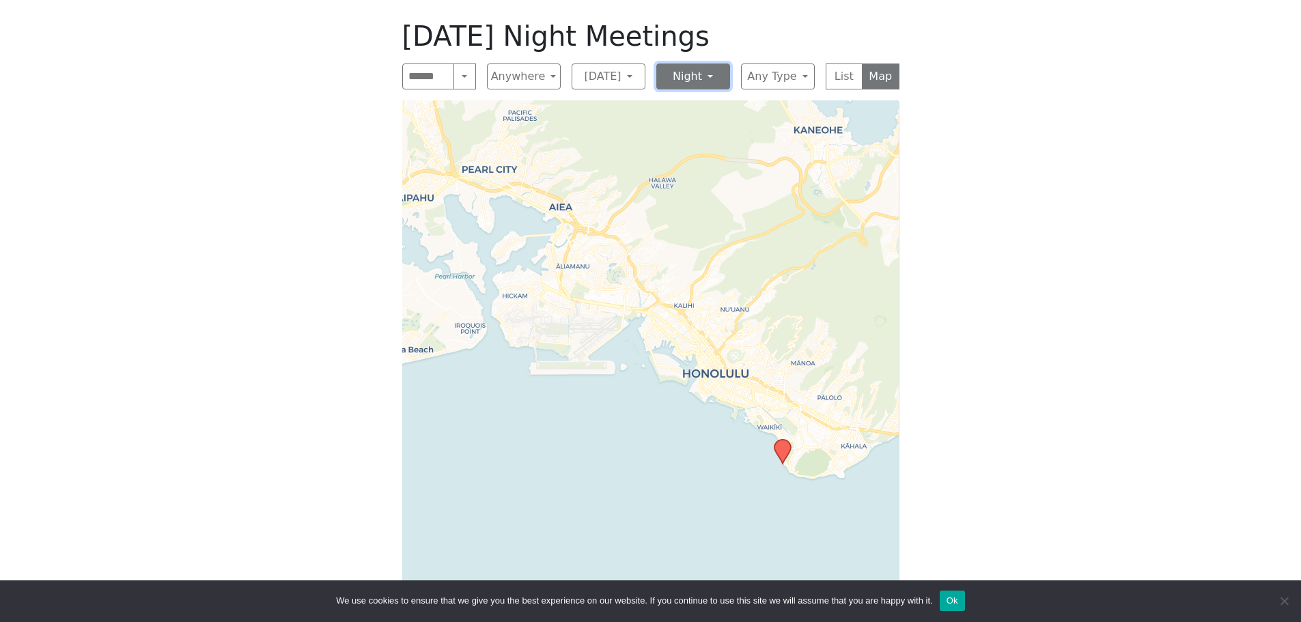
click at [705, 76] on button "Night" at bounding box center [693, 77] width 74 height 26
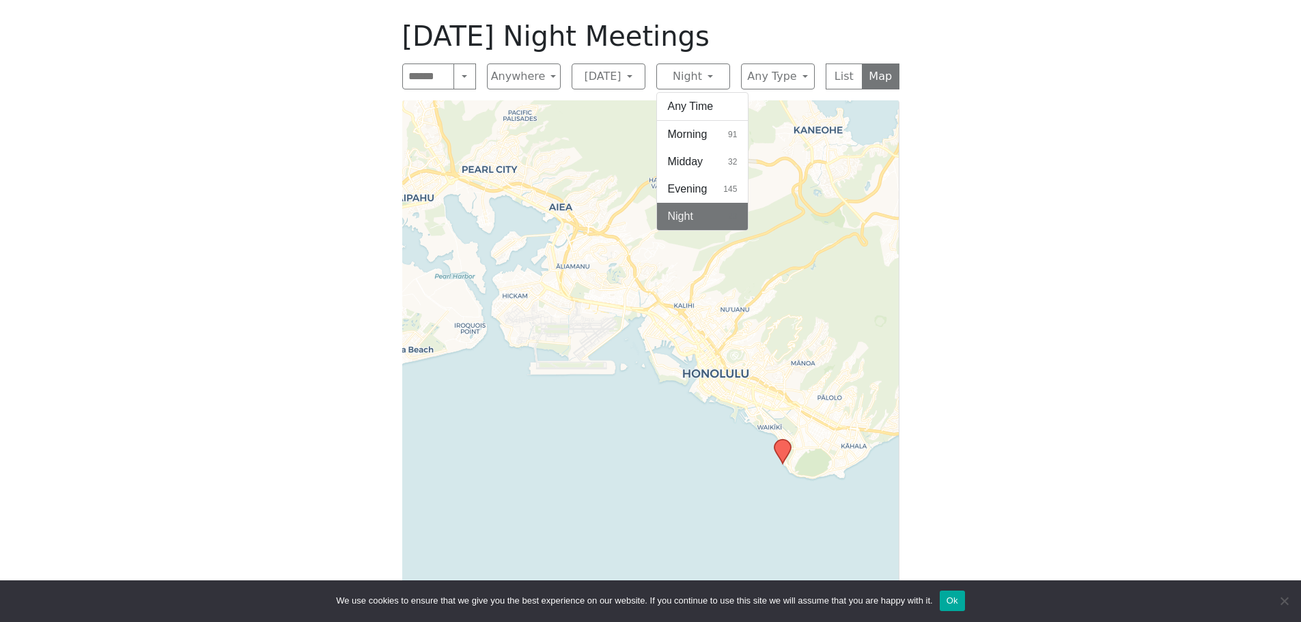
click at [694, 206] on button "Night 23" at bounding box center [702, 216] width 91 height 27
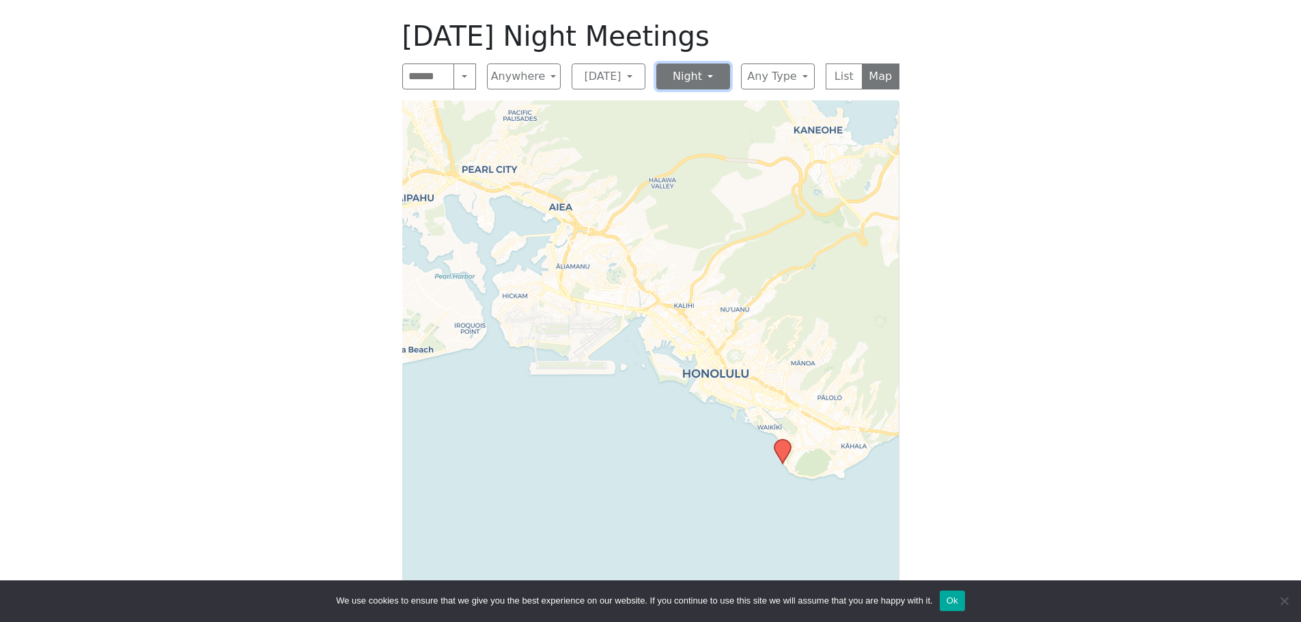
click at [710, 78] on button "Night" at bounding box center [693, 77] width 74 height 26
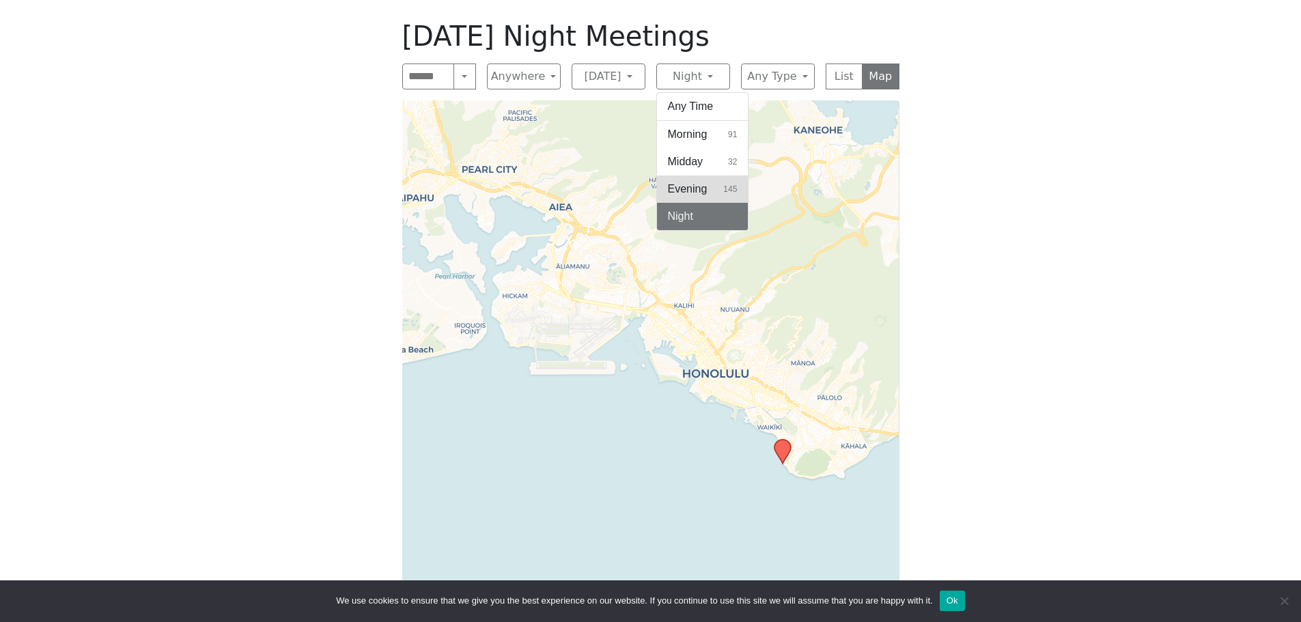
click at [712, 191] on button "Evening 145" at bounding box center [702, 188] width 91 height 27
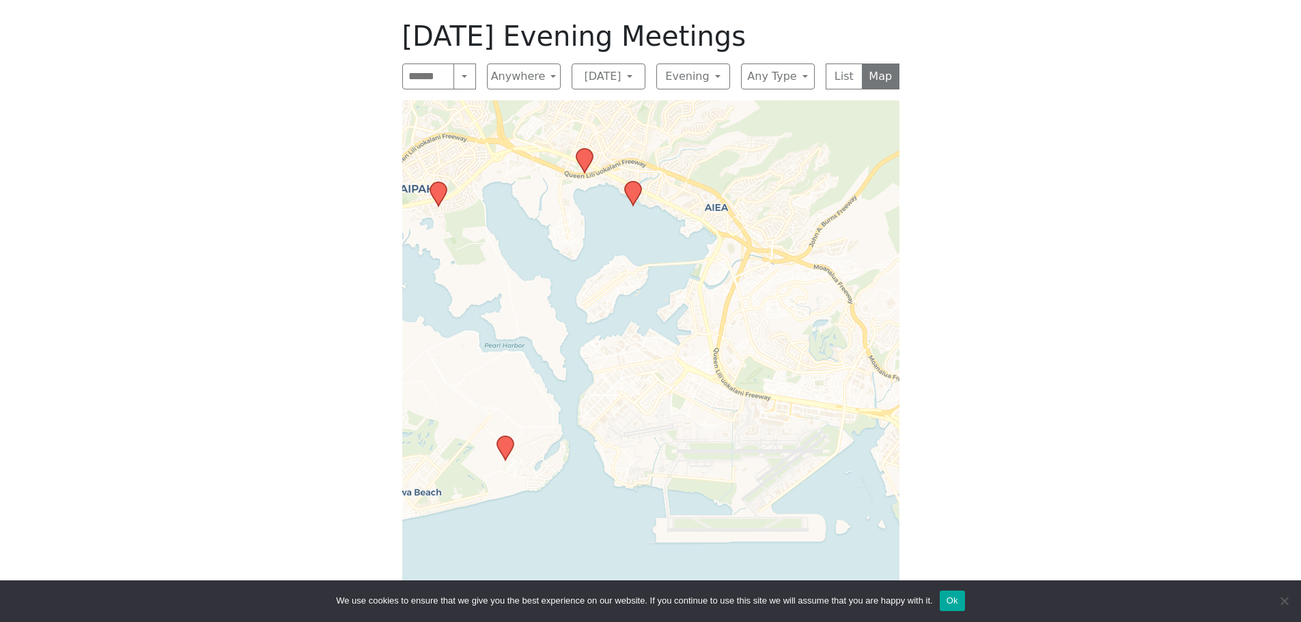
drag, startPoint x: 689, startPoint y: 334, endPoint x: 722, endPoint y: 413, distance: 86.0
click at [722, 413] on div "Leaflet | © OpenStreetMap contributors © CARTO" at bounding box center [650, 360] width 497 height 520
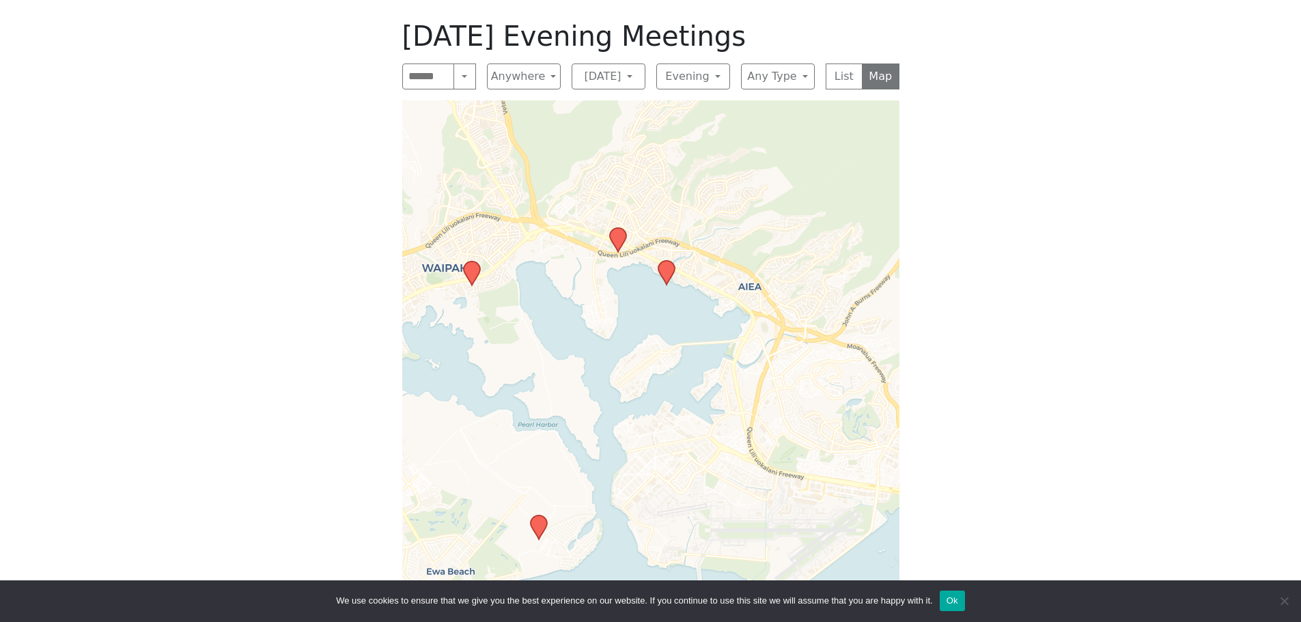
click at [616, 236] on icon at bounding box center [617, 240] width 16 height 24
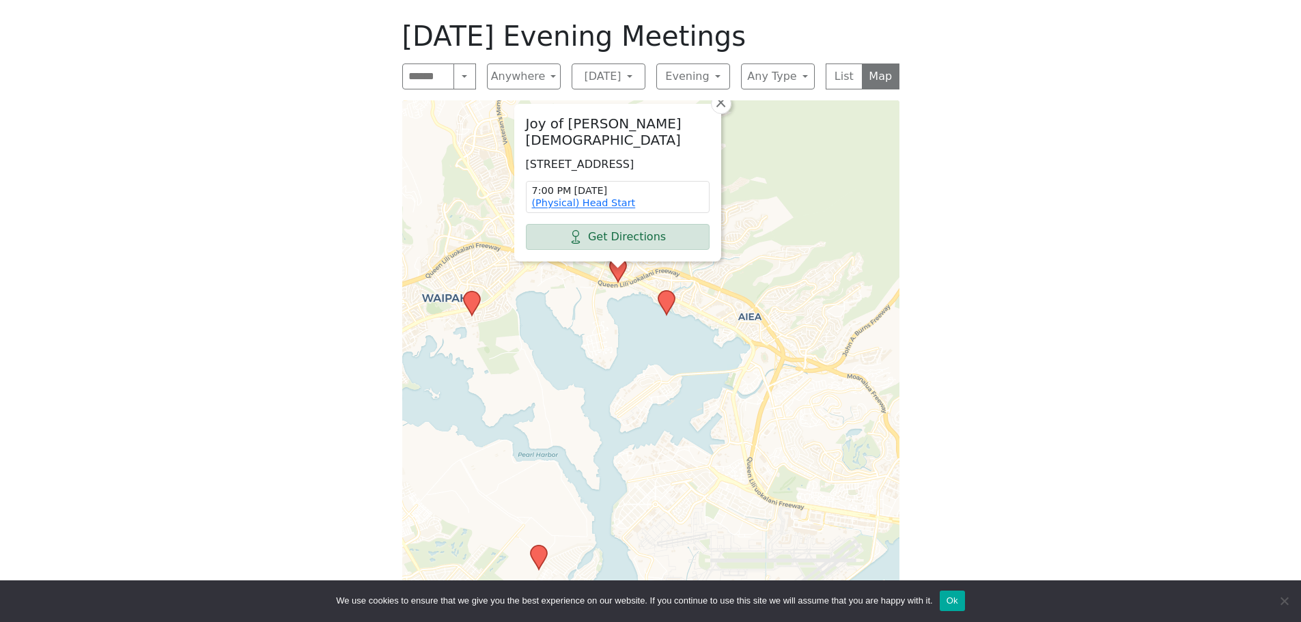
click at [645, 139] on div "Joy of [PERSON_NAME][DEMOGRAPHIC_DATA] [STREET_ADDRESS] 7:00 PM [DATE] (Physica…" at bounding box center [618, 182] width 206 height 156
click at [650, 160] on p "[STREET_ADDRESS]" at bounding box center [618, 164] width 184 height 16
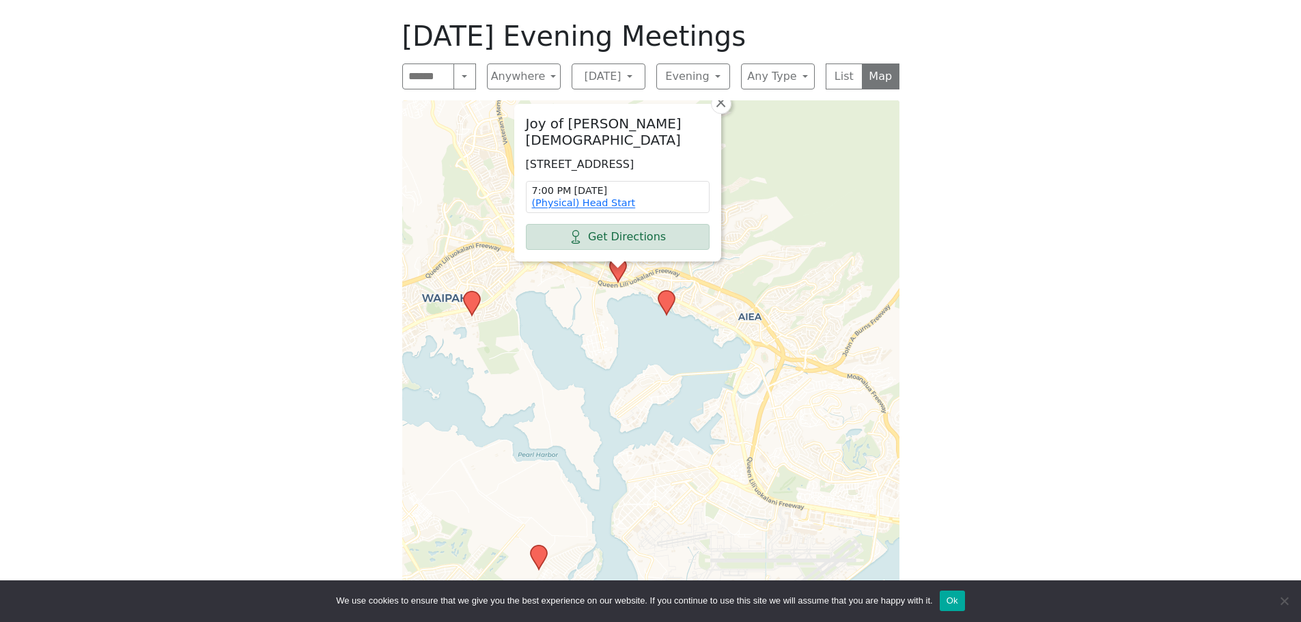
click at [650, 160] on p "[STREET_ADDRESS]" at bounding box center [618, 164] width 184 height 16
drag, startPoint x: 523, startPoint y: 143, endPoint x: 640, endPoint y: 171, distance: 120.2
click at [639, 171] on div "Joy of [PERSON_NAME][DEMOGRAPHIC_DATA] [STREET_ADDRESS] 7:00 PM [DATE] (Physica…" at bounding box center [618, 182] width 206 height 156
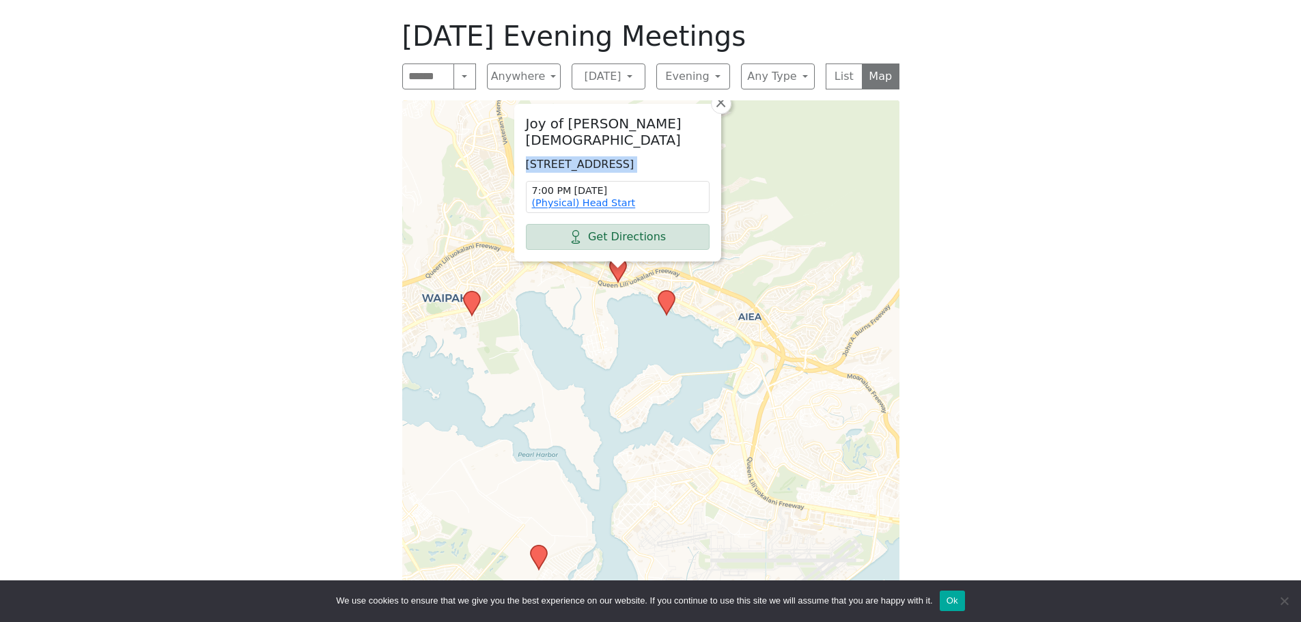
click at [640, 169] on p "[STREET_ADDRESS]" at bounding box center [618, 164] width 184 height 16
drag, startPoint x: 659, startPoint y: 173, endPoint x: 524, endPoint y: 126, distance: 142.8
click at [524, 126] on div "Joy of [PERSON_NAME][DEMOGRAPHIC_DATA] [STREET_ADDRESS] 7:00 PM [DATE] (Physica…" at bounding box center [618, 182] width 206 height 156
drag, startPoint x: 524, startPoint y: 122, endPoint x: 632, endPoint y: 154, distance: 112.4
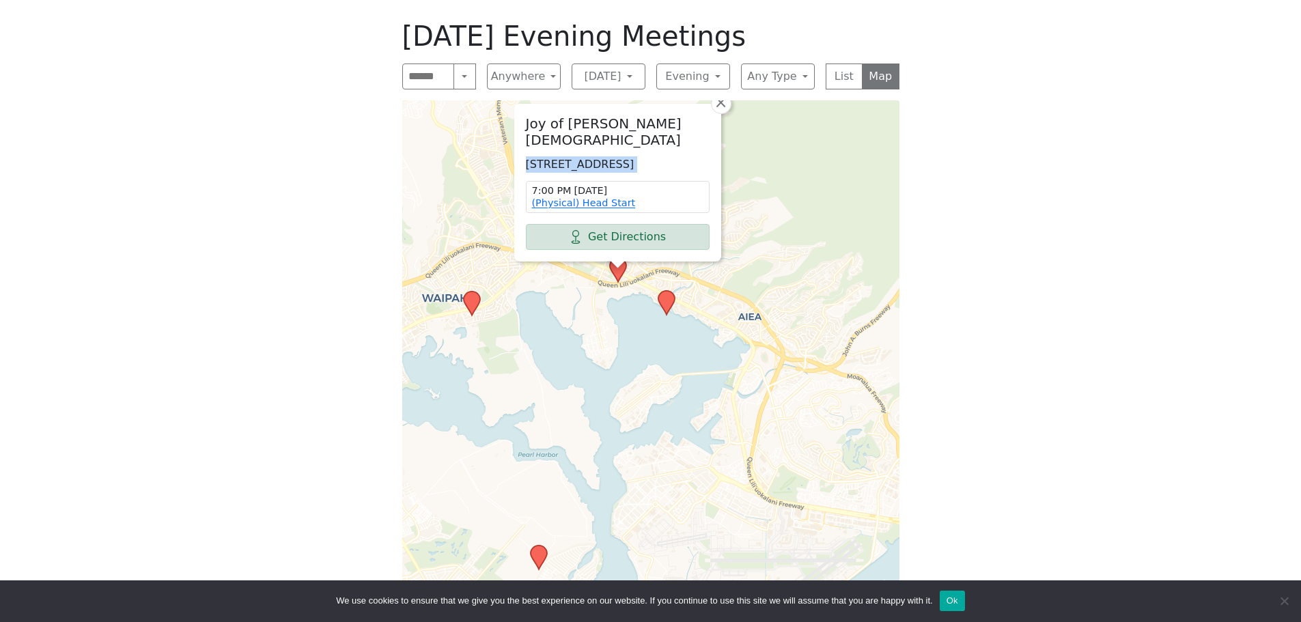
click at [632, 153] on div "Joy of [PERSON_NAME][DEMOGRAPHIC_DATA] [STREET_ADDRESS] 7:00 PM [DATE] (Physica…" at bounding box center [618, 182] width 206 height 156
click at [638, 156] on p "[STREET_ADDRESS]" at bounding box center [618, 164] width 184 height 16
click at [639, 156] on p "[STREET_ADDRESS]" at bounding box center [618, 164] width 184 height 16
click at [619, 169] on p "[STREET_ADDRESS]" at bounding box center [618, 164] width 184 height 16
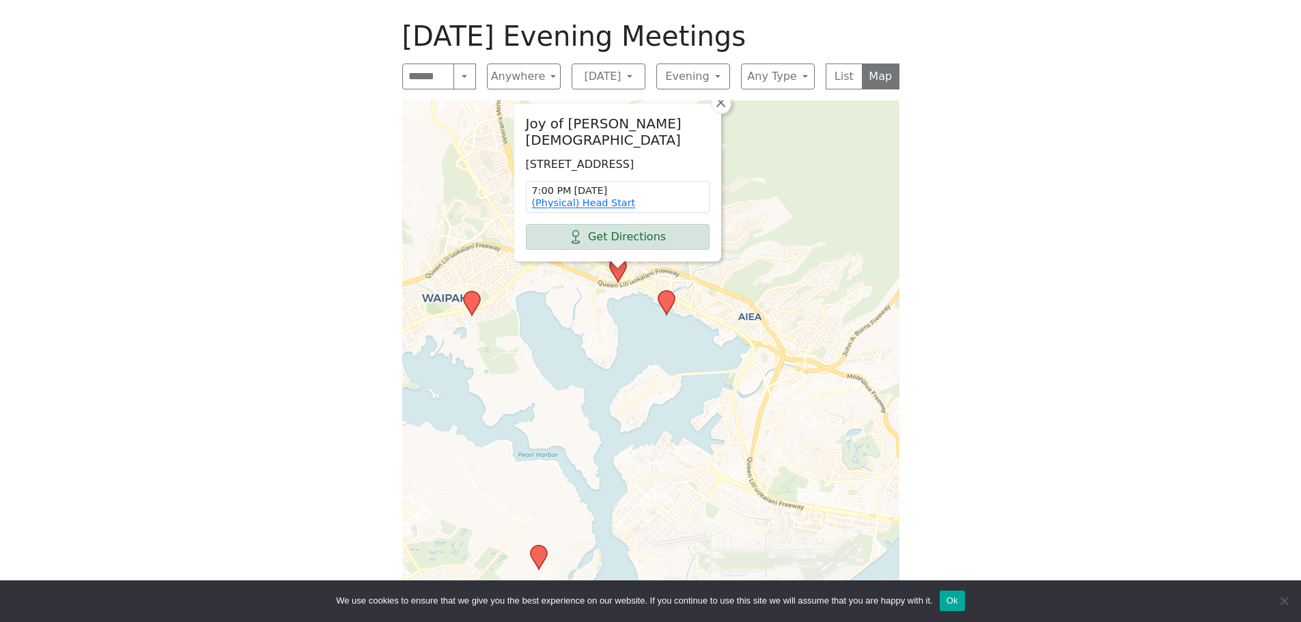
click at [593, 126] on h2 "Joy of [PERSON_NAME][DEMOGRAPHIC_DATA]" at bounding box center [618, 131] width 184 height 33
click at [658, 156] on p "[STREET_ADDRESS]" at bounding box center [618, 164] width 184 height 16
click at [662, 156] on p "[STREET_ADDRESS]" at bounding box center [618, 164] width 184 height 16
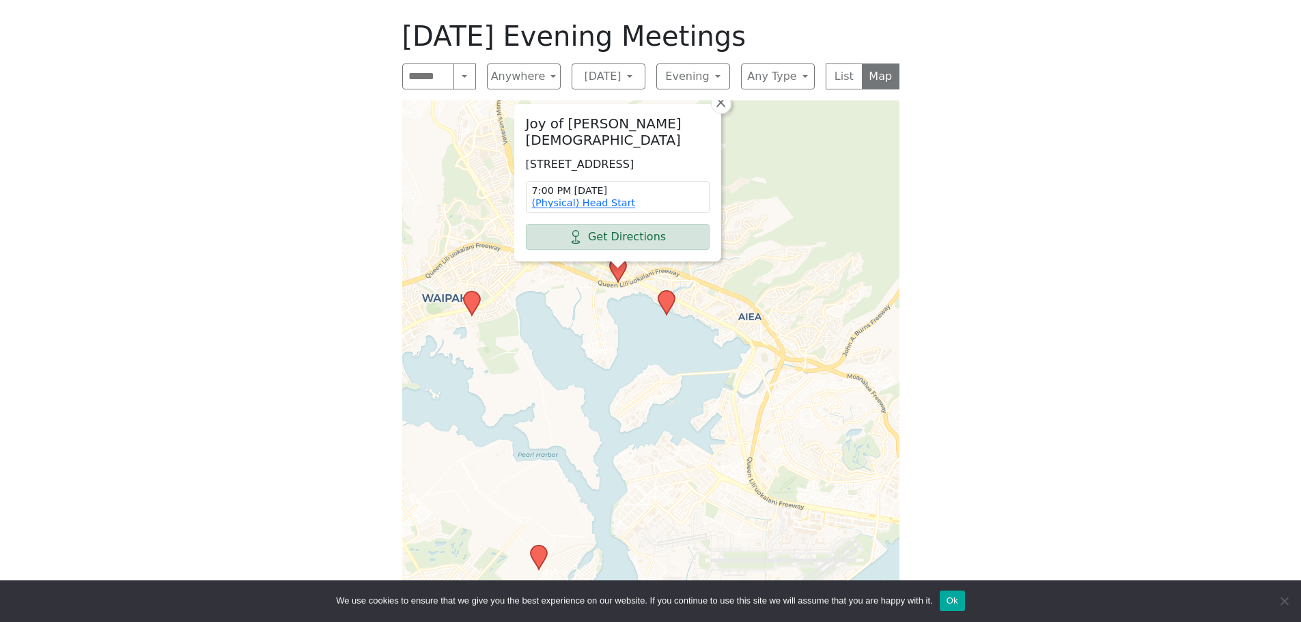
click at [662, 156] on p "[STREET_ADDRESS]" at bounding box center [618, 164] width 184 height 16
click at [608, 165] on p "[STREET_ADDRESS]" at bounding box center [618, 164] width 184 height 16
drag, startPoint x: 527, startPoint y: 126, endPoint x: 630, endPoint y: 156, distance: 107.6
click at [630, 156] on div "Joy of [PERSON_NAME][DEMOGRAPHIC_DATA] [STREET_ADDRESS] 7:00 PM [DATE] (Physica…" at bounding box center [618, 182] width 206 height 156
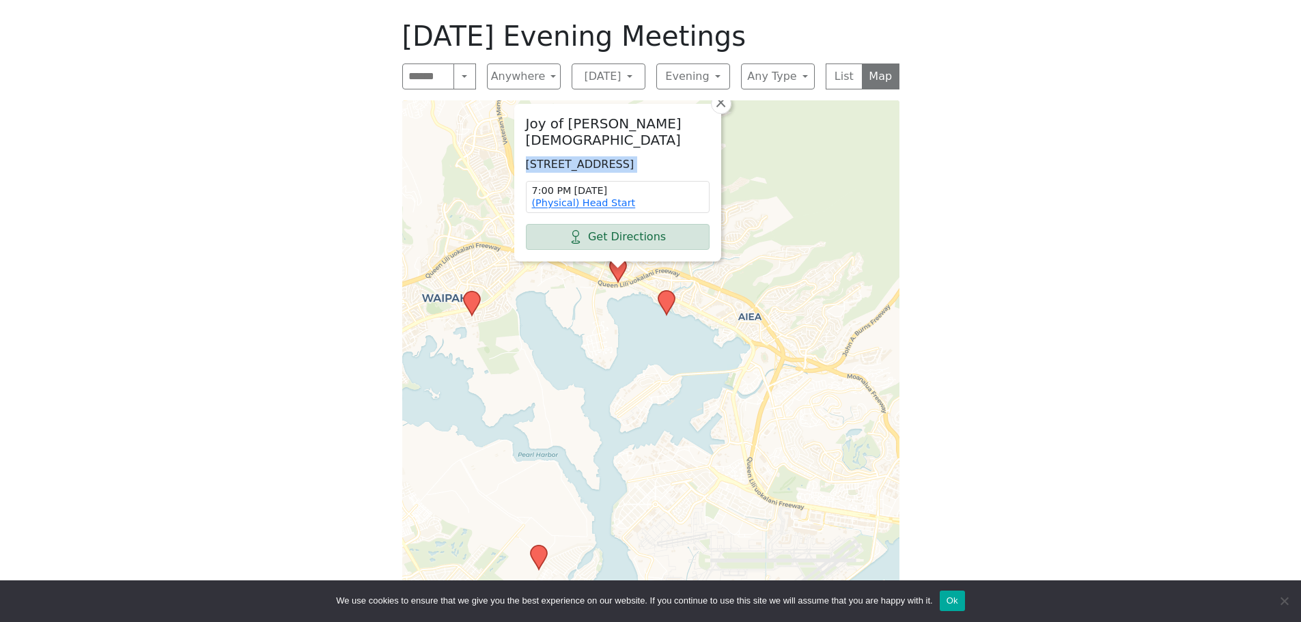
click at [631, 156] on p "[STREET_ADDRESS]" at bounding box center [618, 164] width 184 height 16
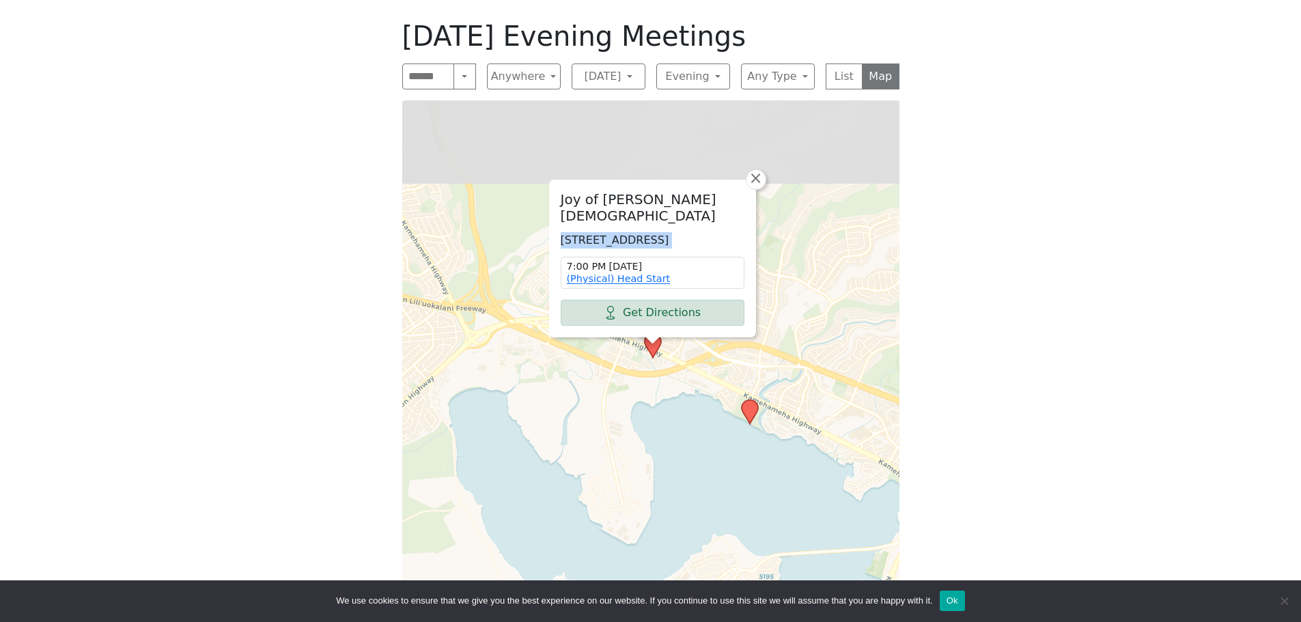
drag, startPoint x: 600, startPoint y: 302, endPoint x: 673, endPoint y: 461, distance: 174.5
click at [673, 461] on div "Joy of [PERSON_NAME][DEMOGRAPHIC_DATA] [STREET_ADDRESS] 7:00 PM [DATE] (Physica…" at bounding box center [650, 360] width 497 height 520
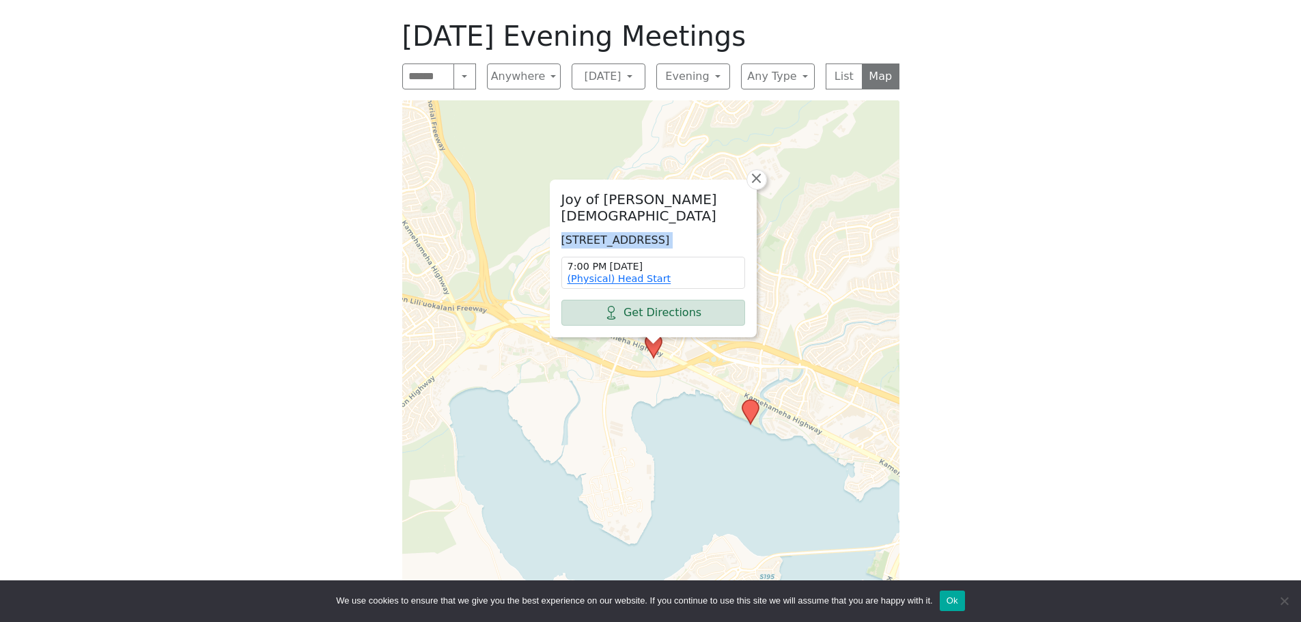
click at [642, 232] on p "[STREET_ADDRESS]" at bounding box center [653, 240] width 184 height 16
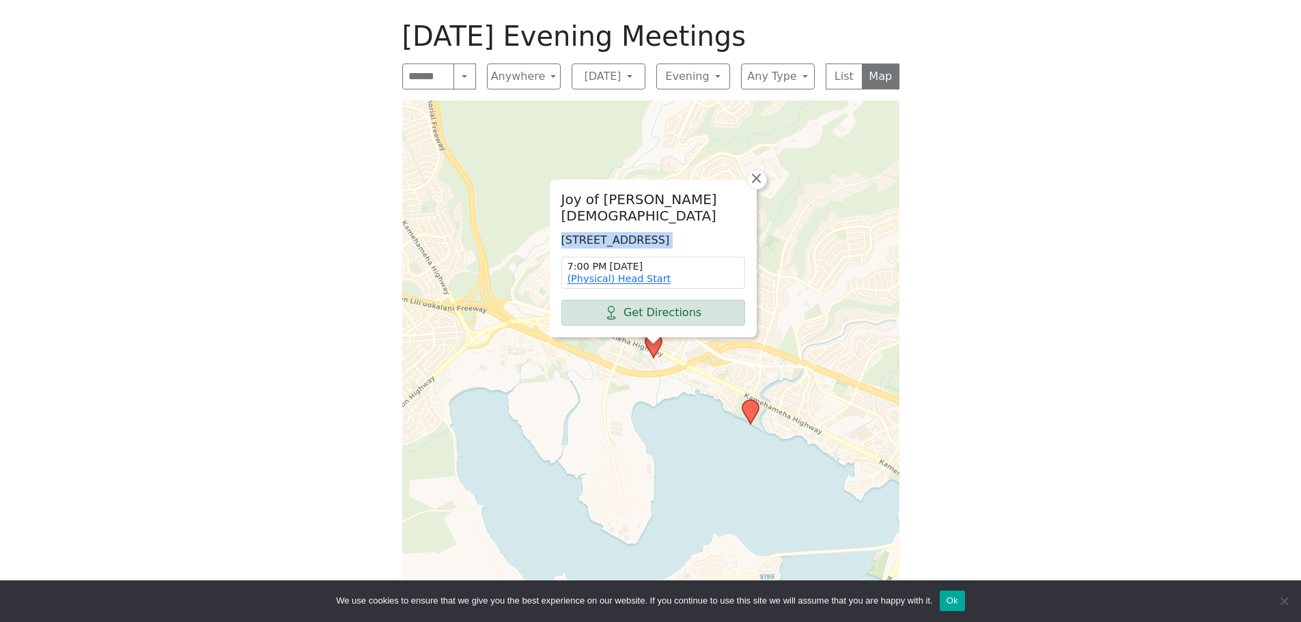
click at [642, 232] on p "[STREET_ADDRESS]" at bounding box center [653, 240] width 184 height 16
click at [691, 197] on h2 "Joy of [PERSON_NAME][DEMOGRAPHIC_DATA]" at bounding box center [653, 207] width 184 height 33
click at [697, 234] on p "[STREET_ADDRESS]" at bounding box center [653, 240] width 184 height 16
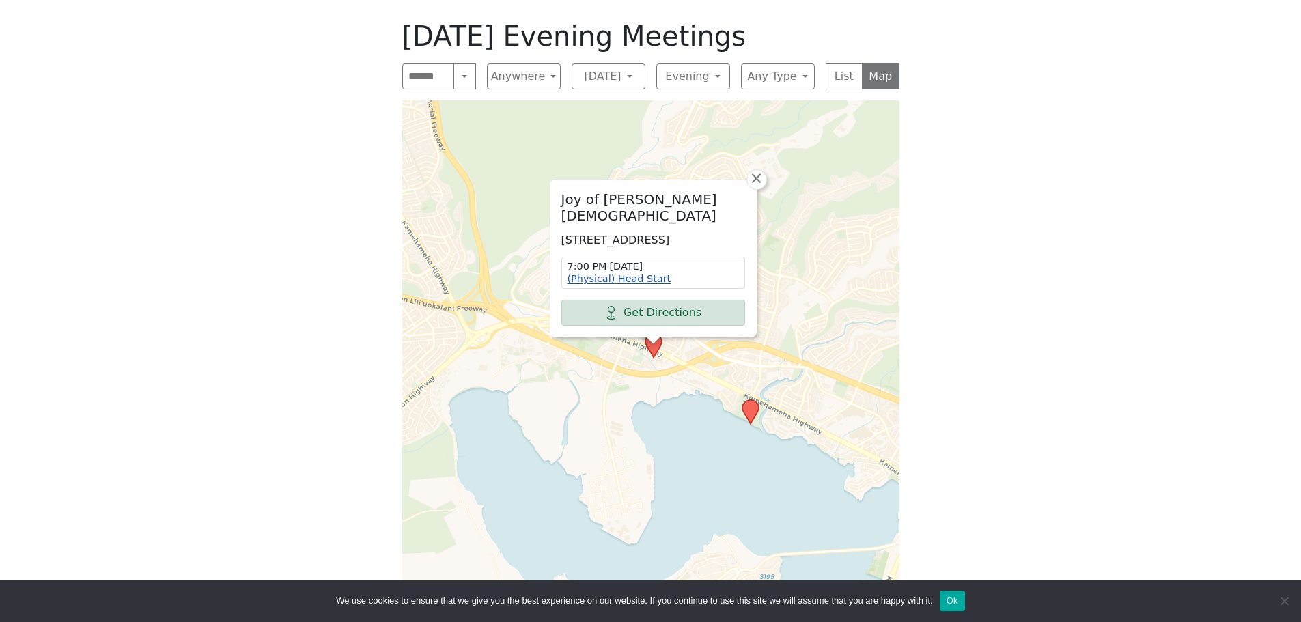
click at [630, 280] on link "(Physical) Head Start" at bounding box center [619, 278] width 104 height 11
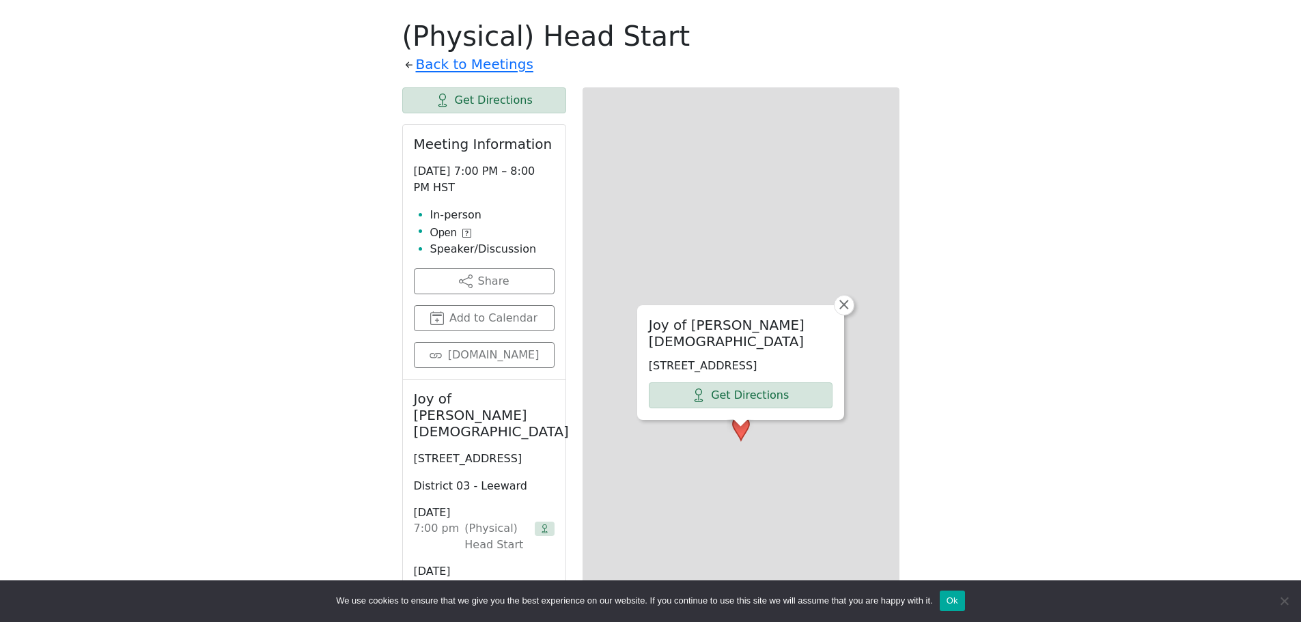
scroll to position [555, 0]
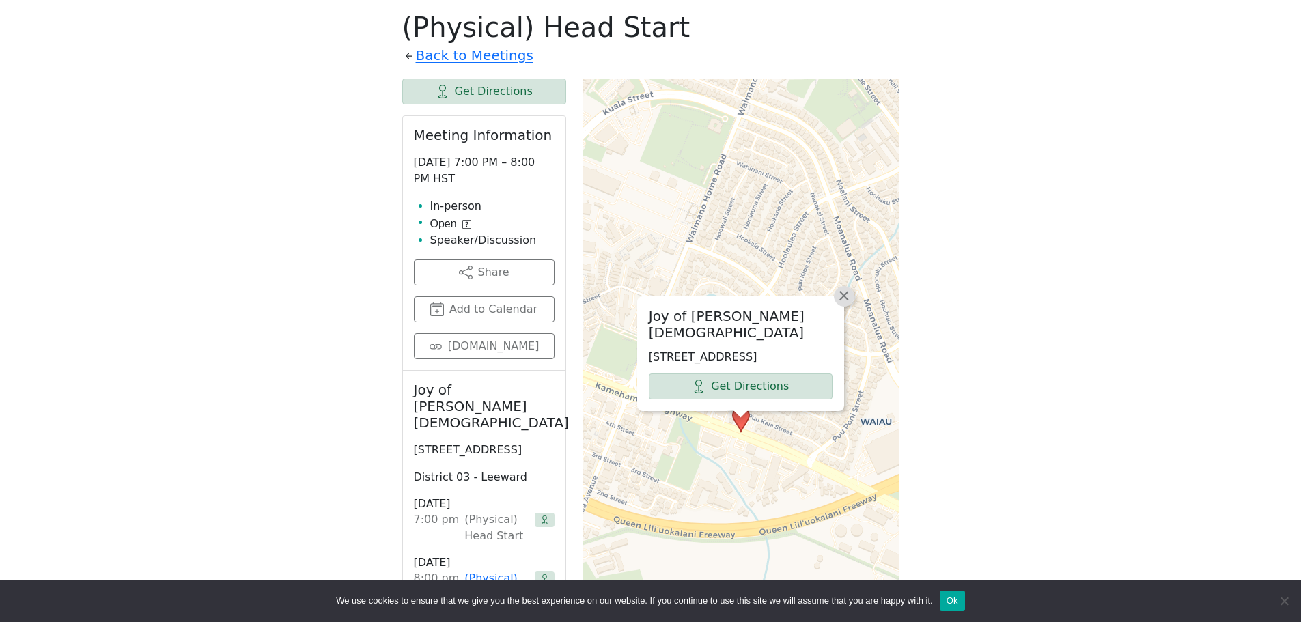
click at [850, 298] on link "×" at bounding box center [844, 296] width 20 height 20
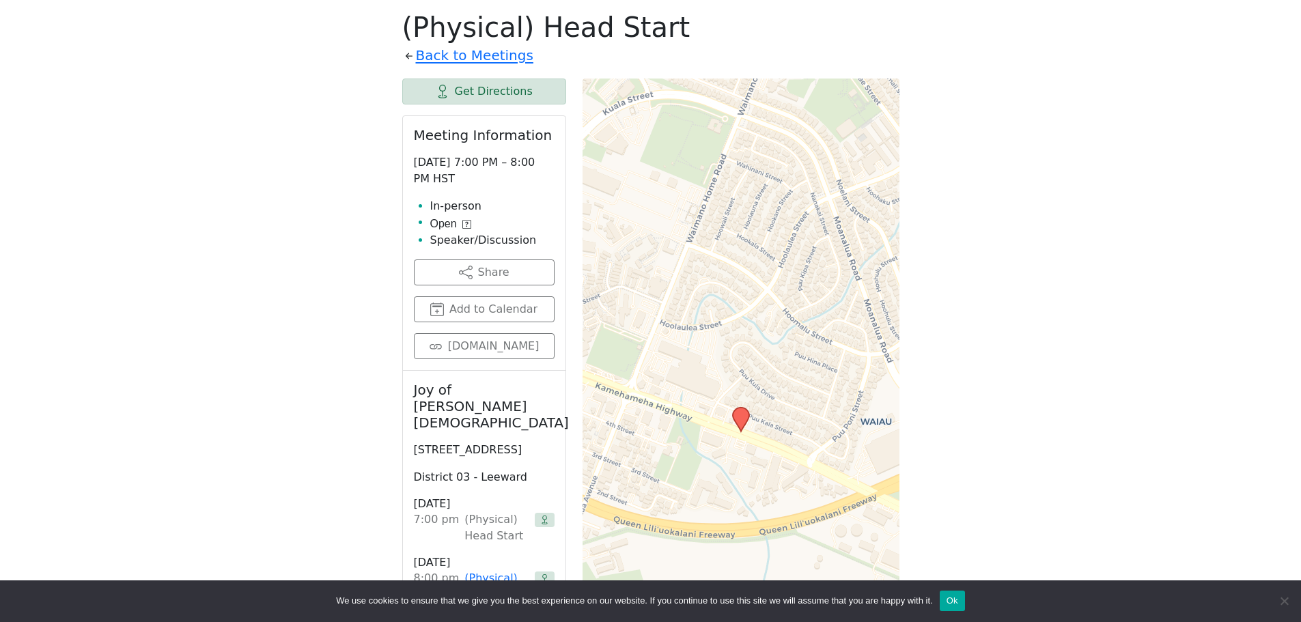
drag, startPoint x: 819, startPoint y: 498, endPoint x: 725, endPoint y: 366, distance: 162.0
click at [726, 366] on div "Leaflet | © OpenStreetMap contributors © CARTO" at bounding box center [740, 420] width 317 height 683
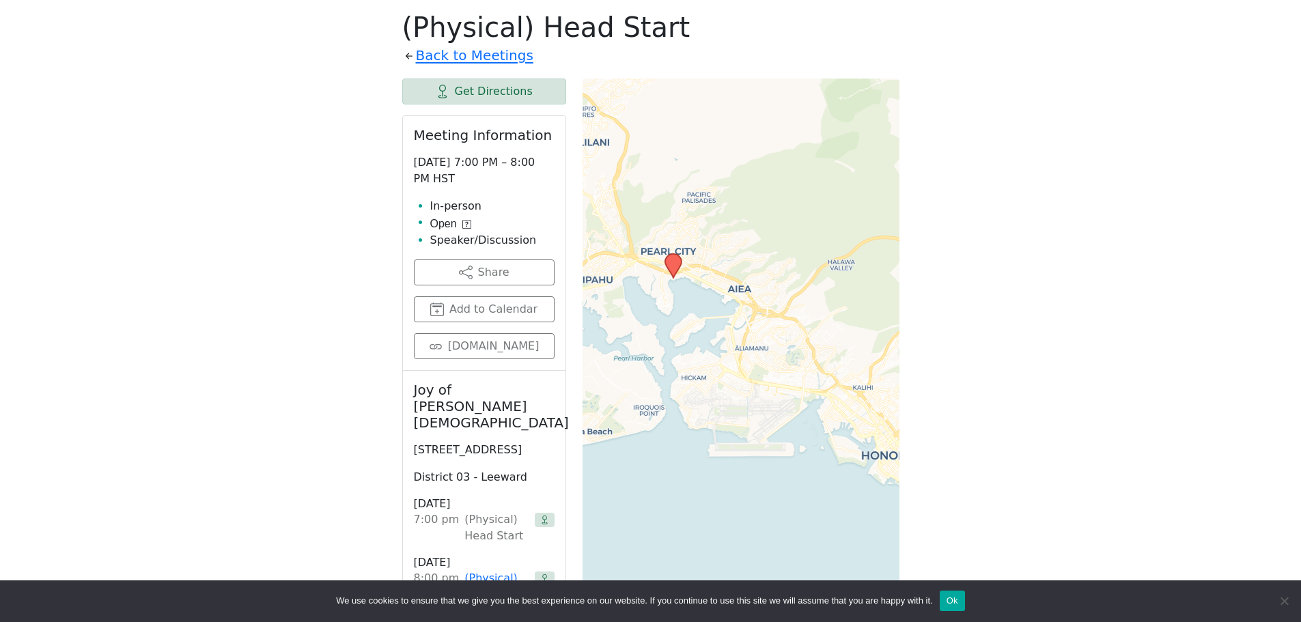
drag, startPoint x: 738, startPoint y: 397, endPoint x: 697, endPoint y: 327, distance: 80.8
click at [697, 328] on div "Leaflet | © OpenStreetMap contributors © CARTO" at bounding box center [740, 420] width 317 height 683
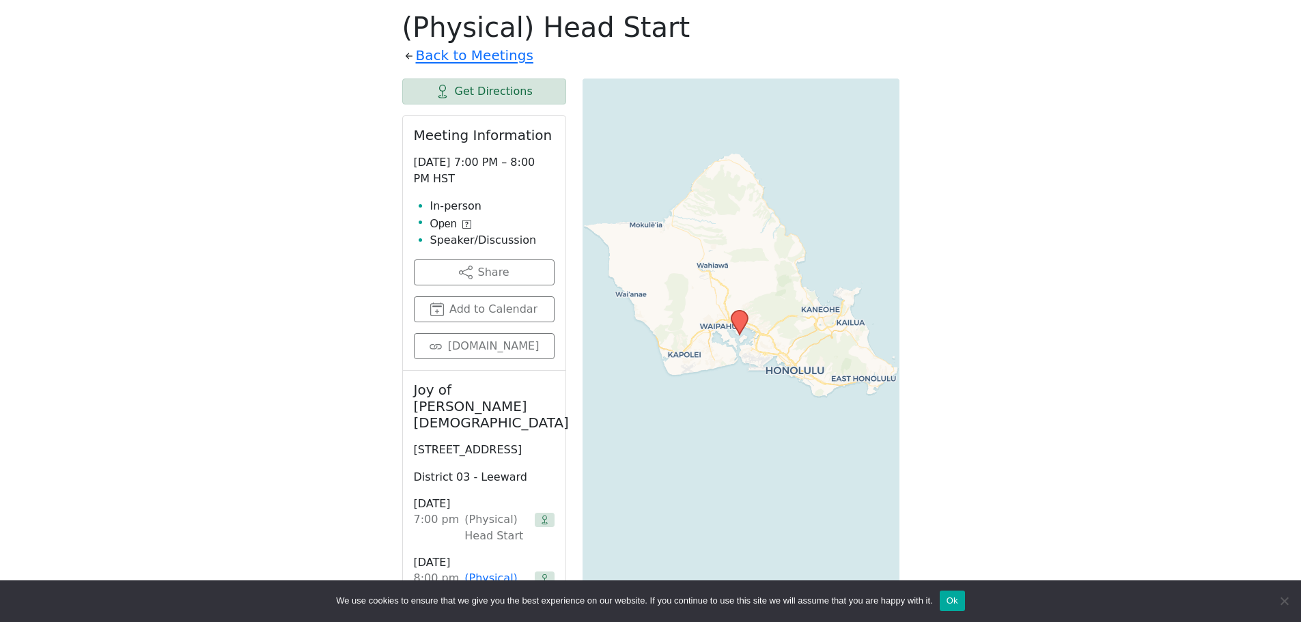
drag, startPoint x: 785, startPoint y: 424, endPoint x: 670, endPoint y: 376, distance: 125.2
click at [671, 376] on div "Leaflet | © OpenStreetMap contributors © CARTO" at bounding box center [740, 420] width 317 height 683
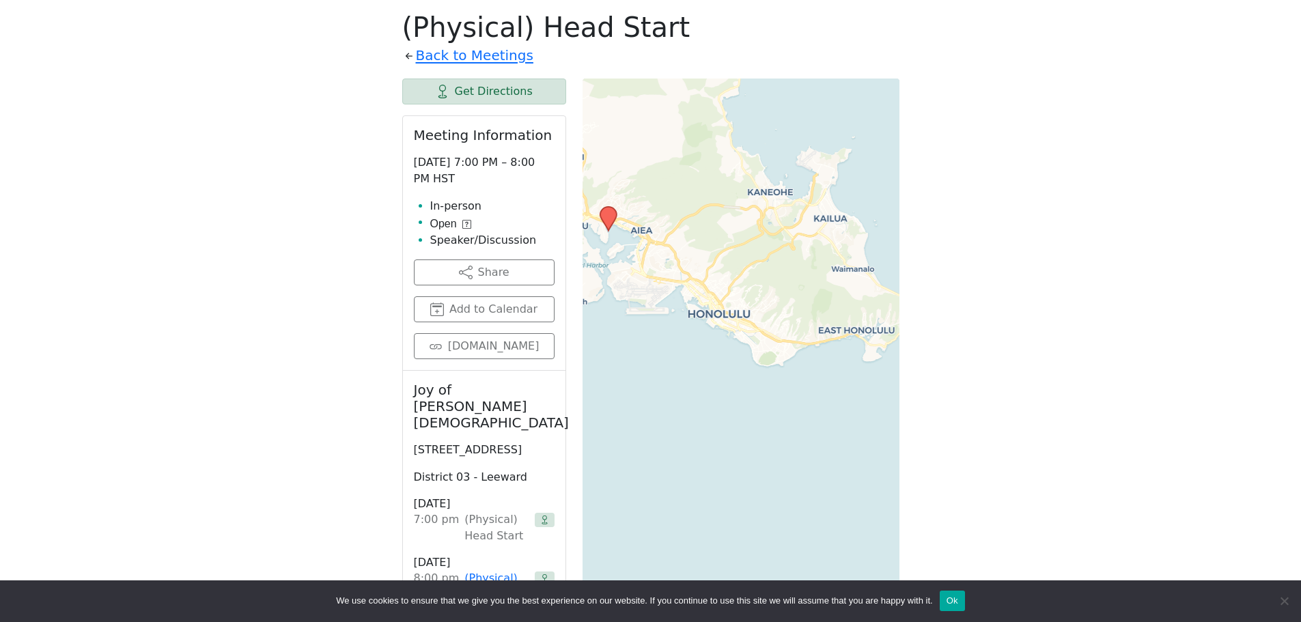
drag, startPoint x: 774, startPoint y: 267, endPoint x: 774, endPoint y: 291, distance: 23.9
click at [774, 290] on div "Leaflet | © OpenStreetMap contributors © CARTO" at bounding box center [740, 420] width 317 height 683
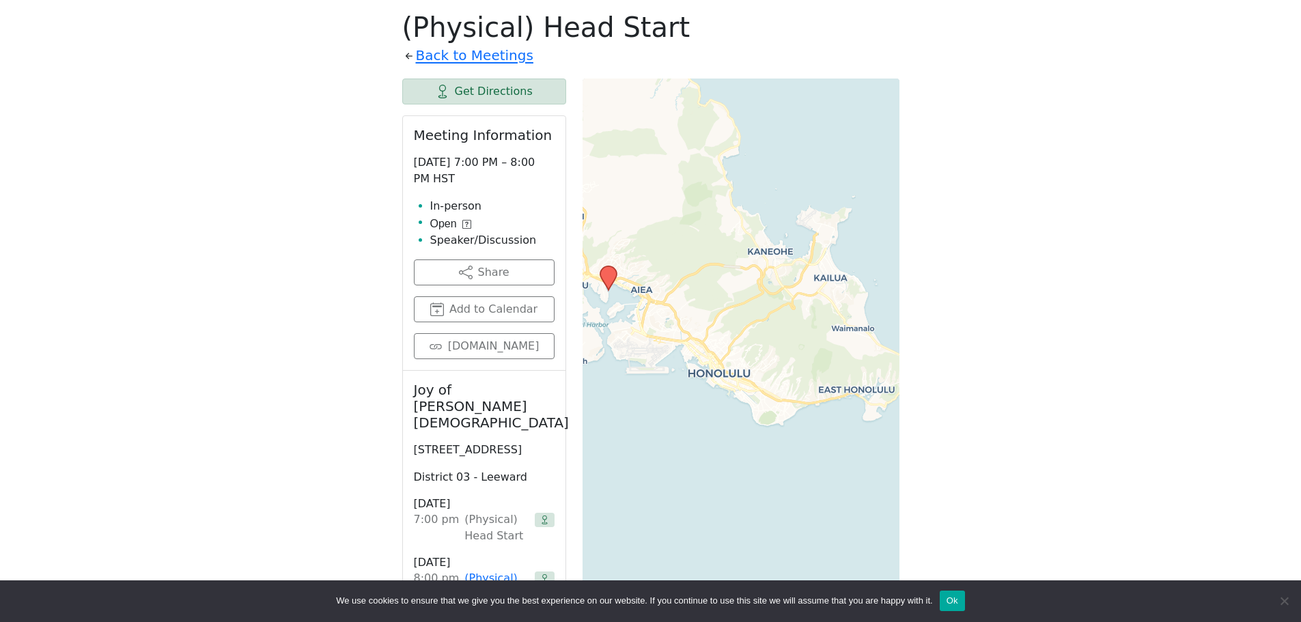
click at [405, 57] on icon at bounding box center [409, 56] width 14 height 14
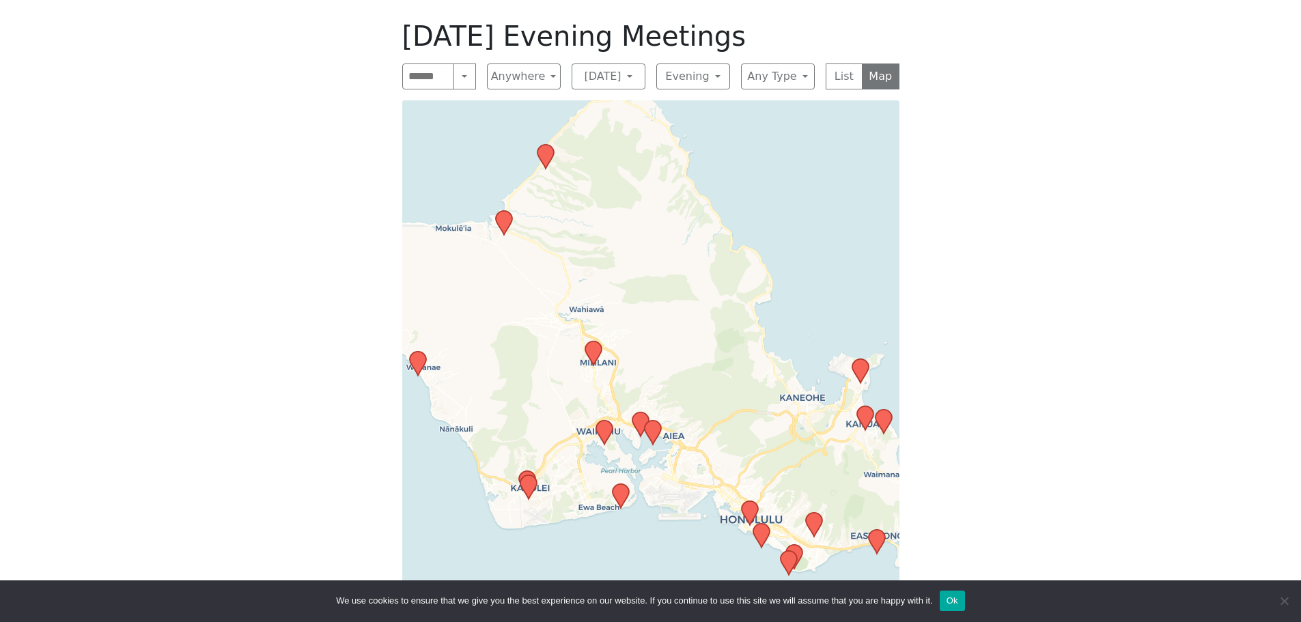
drag, startPoint x: 716, startPoint y: 395, endPoint x: 658, endPoint y: 356, distance: 69.3
click at [658, 356] on div "Leaflet | © OpenStreetMap contributors © CARTO" at bounding box center [650, 360] width 497 height 520
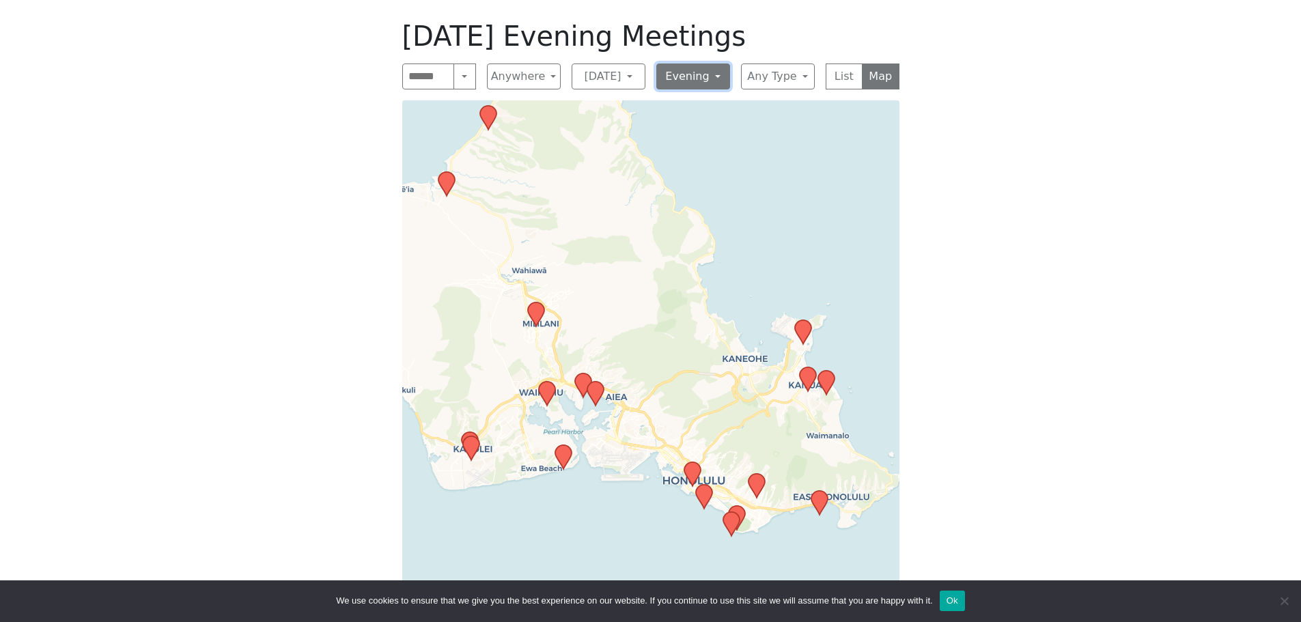
click at [701, 78] on button "Evening" at bounding box center [693, 77] width 74 height 26
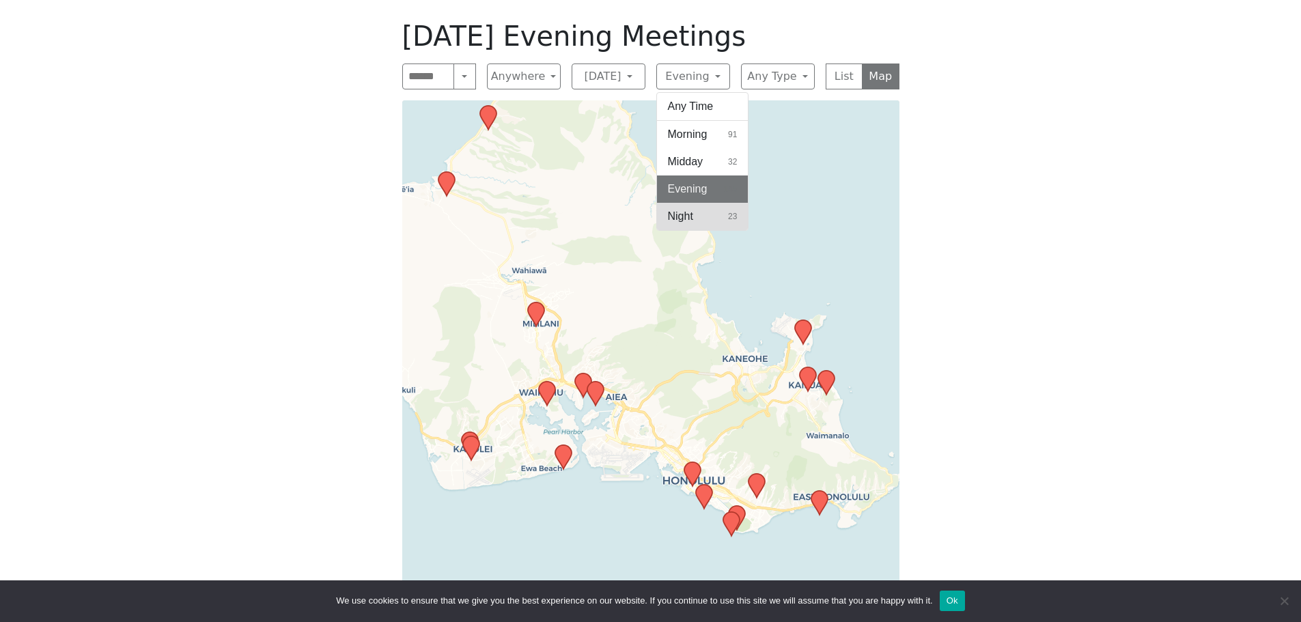
click at [703, 214] on button "Night 23" at bounding box center [702, 216] width 91 height 27
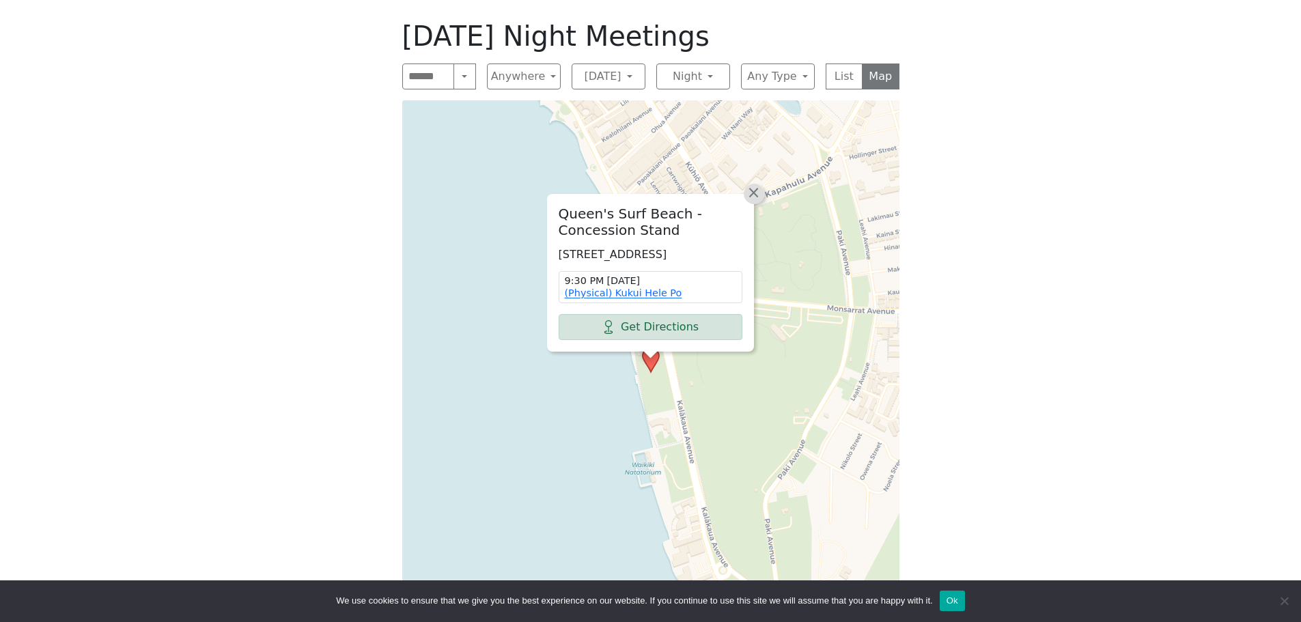
click at [754, 184] on span "×" at bounding box center [753, 192] width 14 height 16
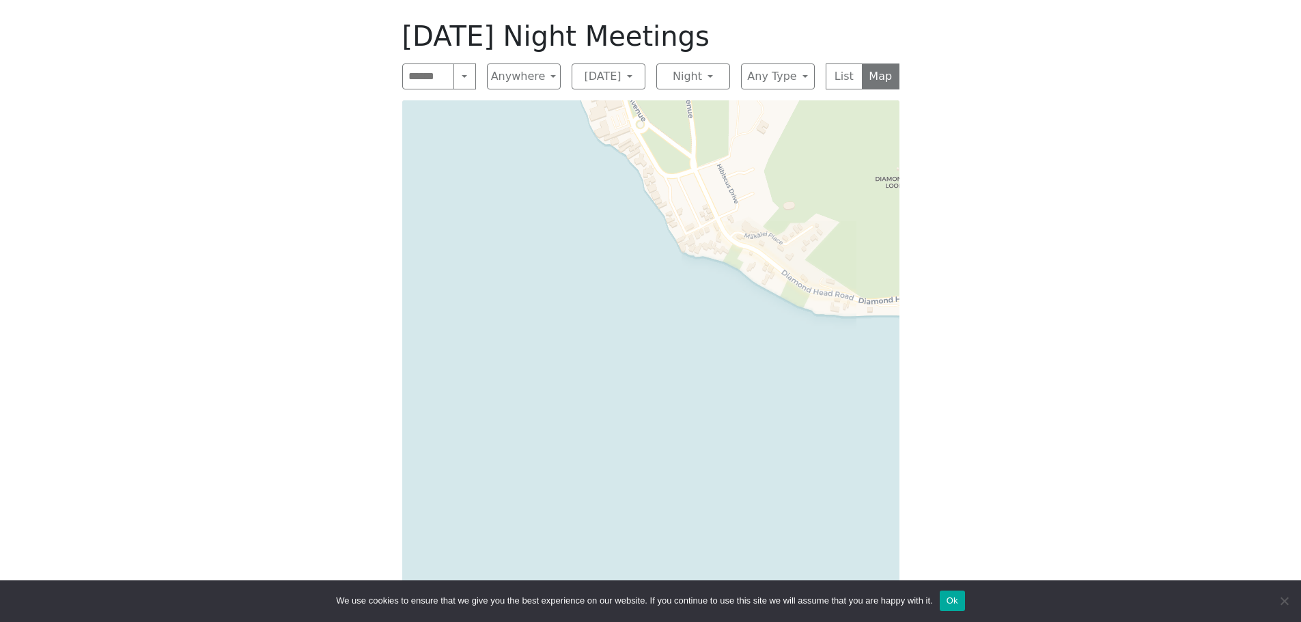
drag, startPoint x: 676, startPoint y: 343, endPoint x: 688, endPoint y: 288, distance: 55.8
click at [694, 423] on div "[DATE] Night Meetings Search Near Location Near Me Anywhere Anywhere Cyberspace…" at bounding box center [650, 320] width 519 height 622
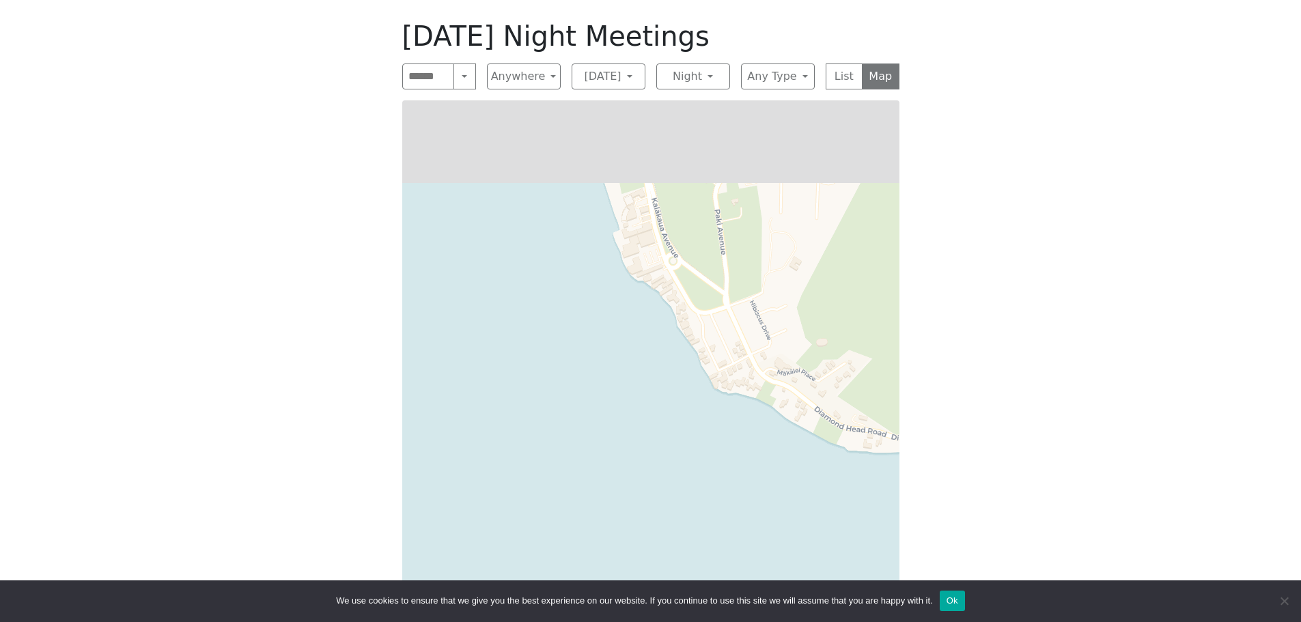
drag, startPoint x: 662, startPoint y: 214, endPoint x: 747, endPoint y: 496, distance: 295.3
click at [747, 496] on div "Leaflet | © OpenStreetMap contributors © CARTO" at bounding box center [650, 360] width 497 height 520
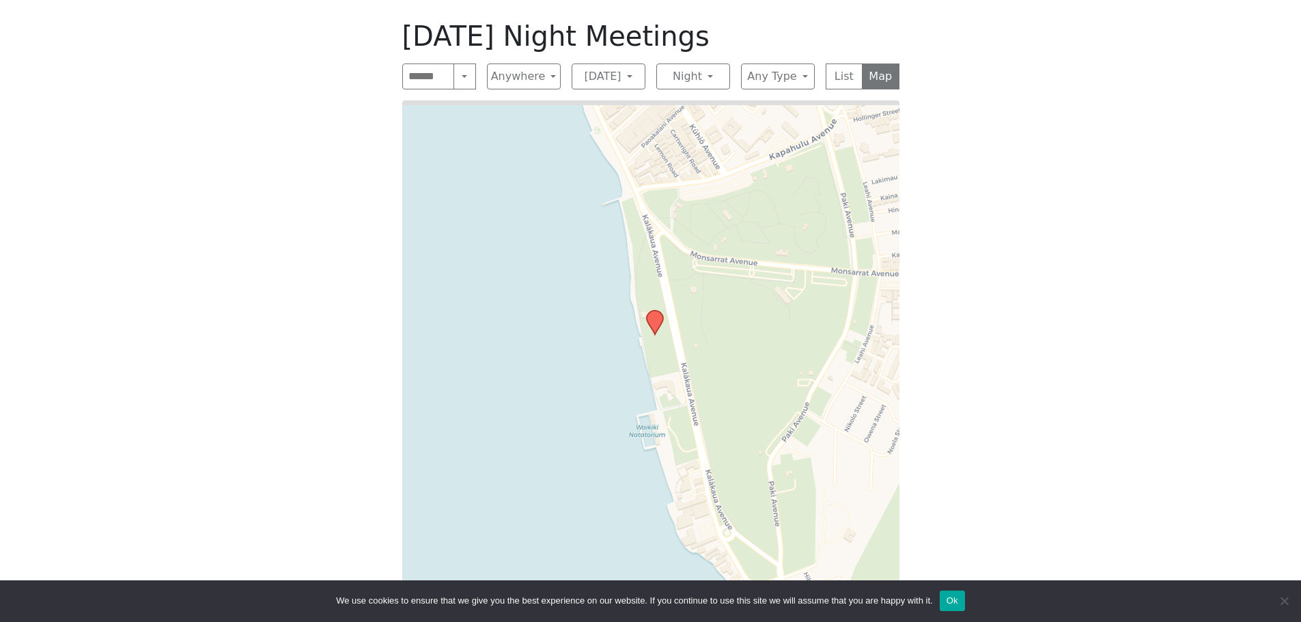
drag, startPoint x: 662, startPoint y: 259, endPoint x: 662, endPoint y: 382, distance: 122.9
click at [662, 382] on div "Leaflet | © OpenStreetMap contributors © CARTO" at bounding box center [650, 360] width 497 height 520
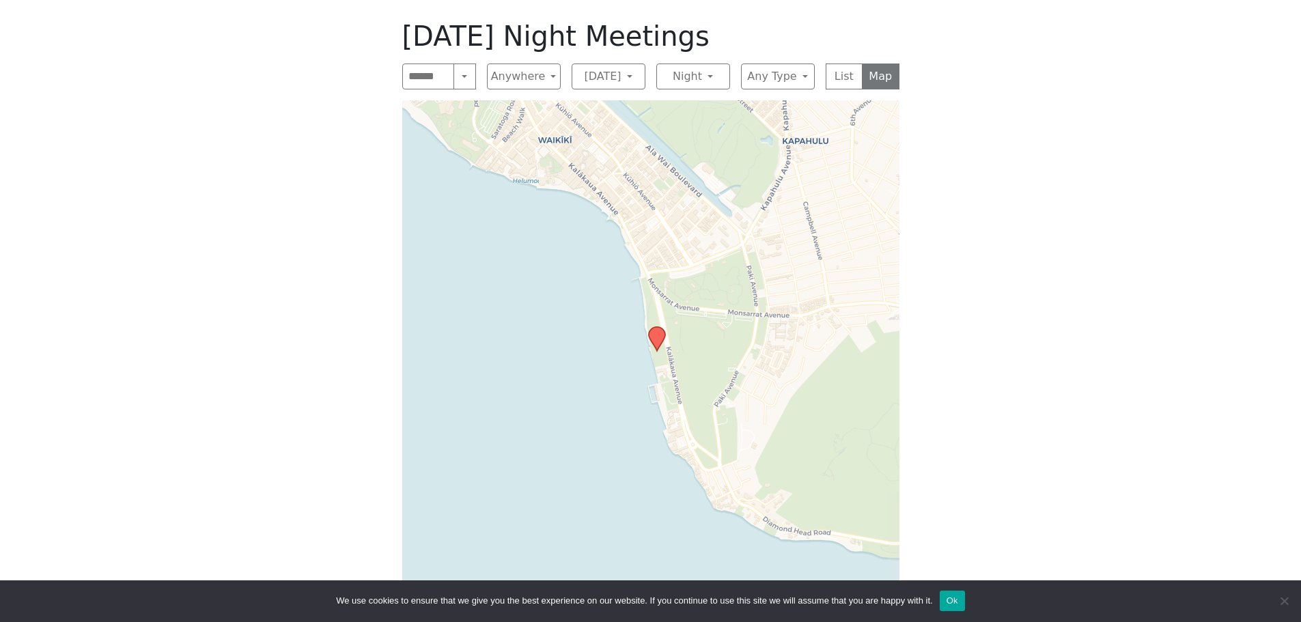
drag, startPoint x: 728, startPoint y: 406, endPoint x: 722, endPoint y: 385, distance: 21.2
click at [722, 385] on div "Leaflet | © OpenStreetMap contributors © CARTO" at bounding box center [650, 360] width 497 height 520
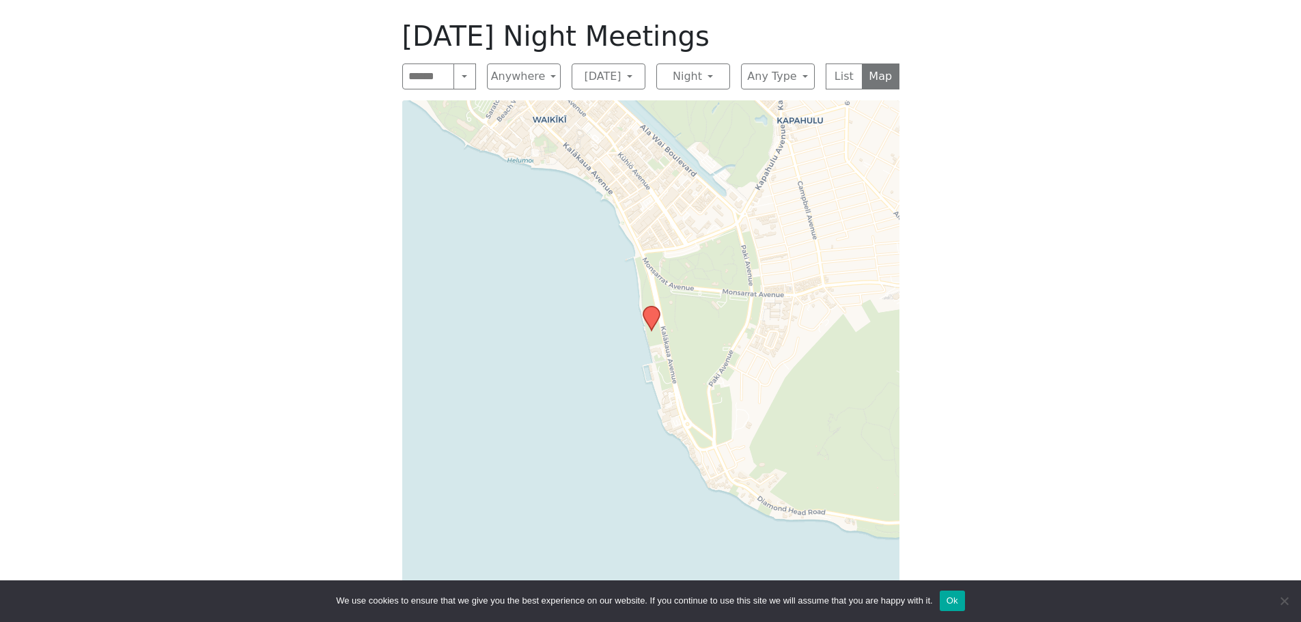
click at [645, 316] on icon at bounding box center [651, 319] width 16 height 24
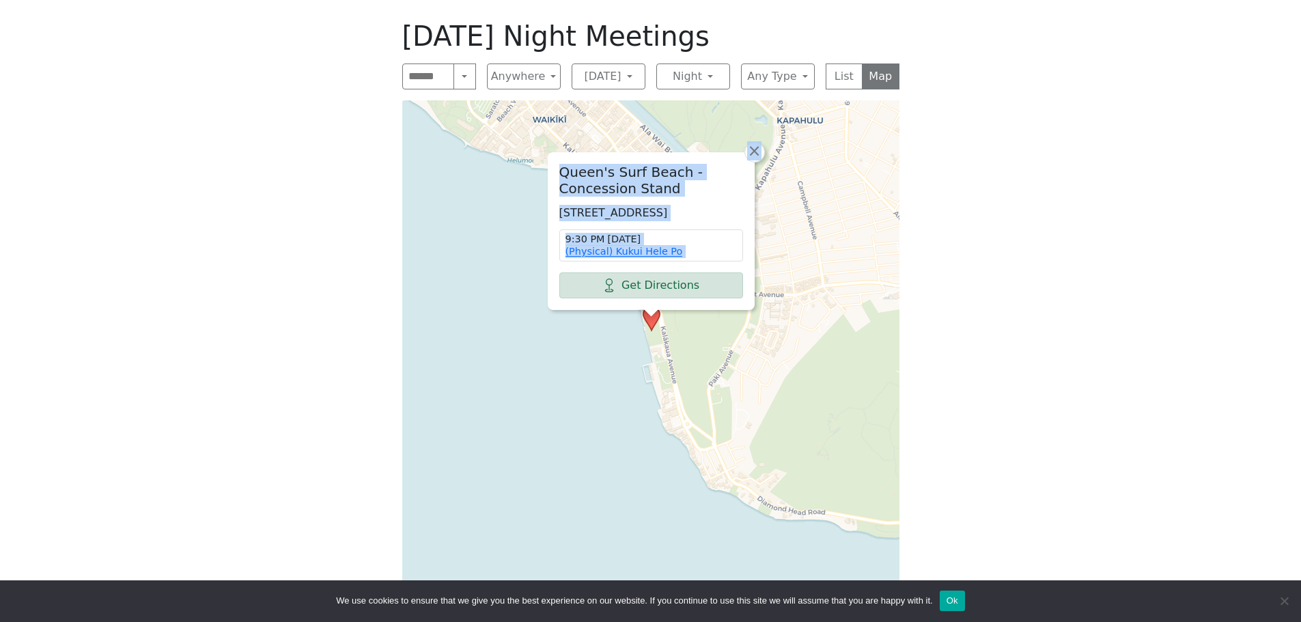
click at [660, 164] on h2 "Queen's Surf Beach - Concession Stand" at bounding box center [651, 180] width 184 height 33
click at [686, 168] on h2 "Queen's Surf Beach - Concession Stand" at bounding box center [651, 180] width 184 height 33
drag, startPoint x: 701, startPoint y: 222, endPoint x: 555, endPoint y: 137, distance: 168.9
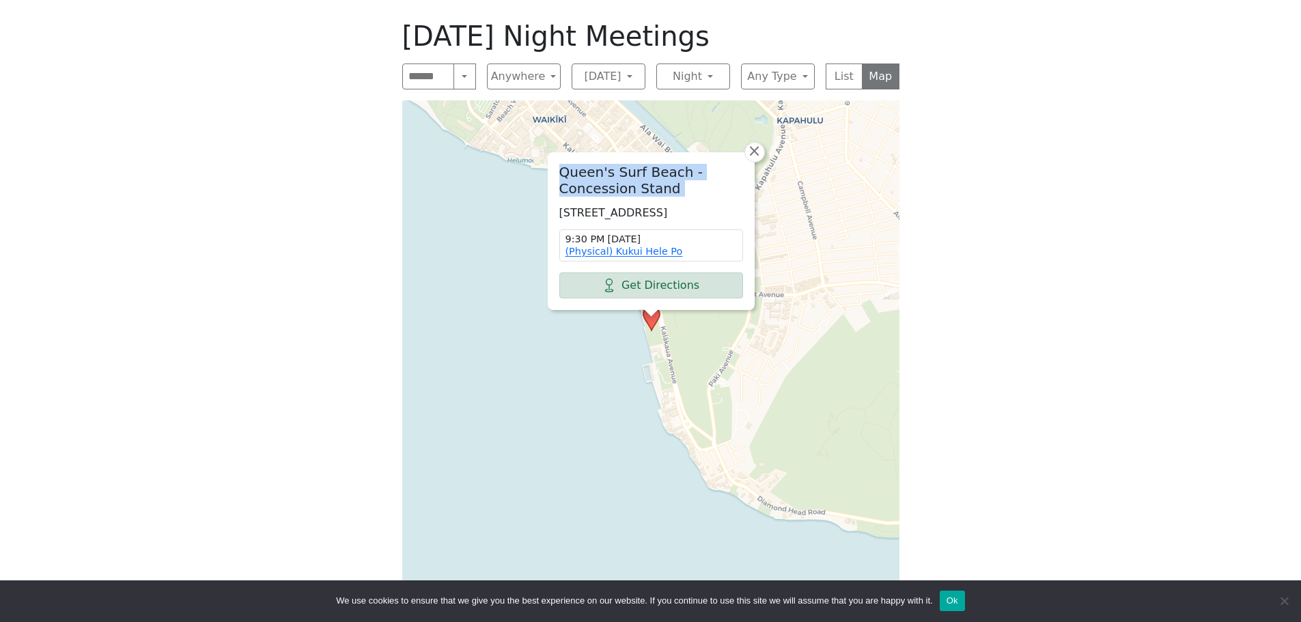
click at [555, 153] on div "[GEOGRAPHIC_DATA] - Concession Stand [STREET_ADDRESS] 9:30 PM [DATE] (Physical)…" at bounding box center [651, 231] width 206 height 156
click at [656, 177] on h2 "Queen's Surf Beach - Concession Stand" at bounding box center [651, 180] width 184 height 33
drag, startPoint x: 558, startPoint y: 154, endPoint x: 696, endPoint y: 214, distance: 151.1
click at [696, 214] on div "[GEOGRAPHIC_DATA] - Concession Stand [STREET_ADDRESS] 9:30 PM [DATE] (Physical)…" at bounding box center [651, 231] width 206 height 156
click at [696, 214] on p "[STREET_ADDRESS]" at bounding box center [651, 213] width 184 height 16
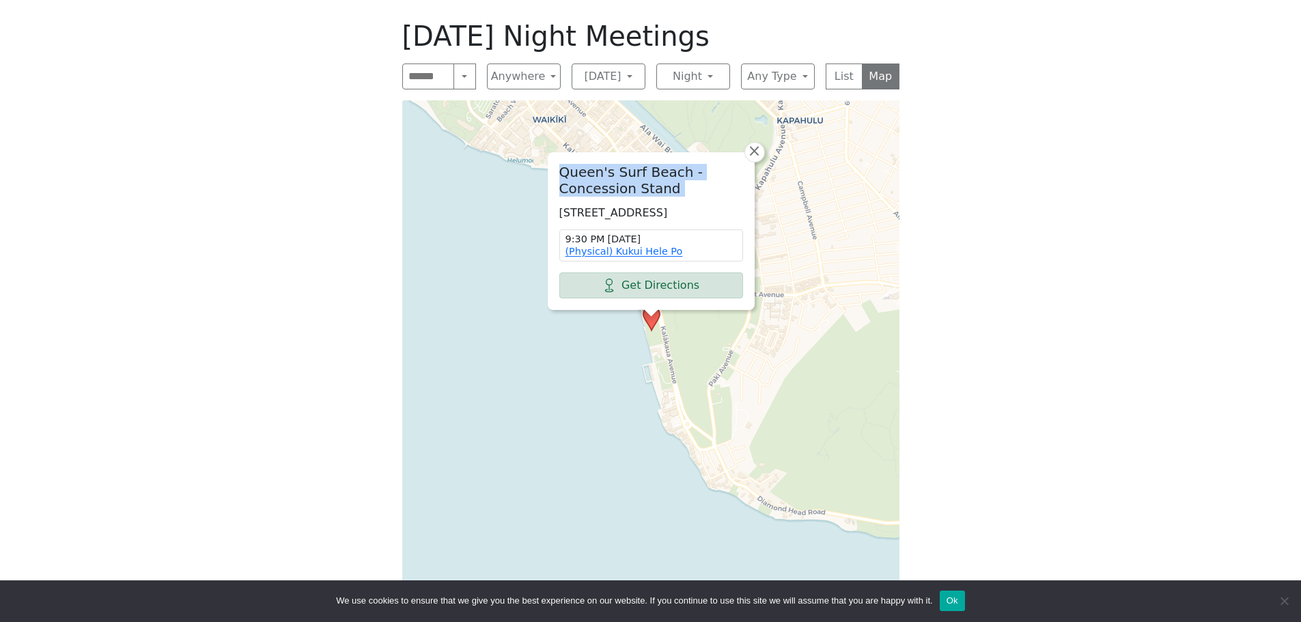
drag, startPoint x: 696, startPoint y: 217, endPoint x: 546, endPoint y: 159, distance: 161.7
click at [546, 159] on div "[GEOGRAPHIC_DATA] - Concession Stand [STREET_ADDRESS] 9:30 PM [DATE] (Physical)…" at bounding box center [650, 360] width 497 height 520
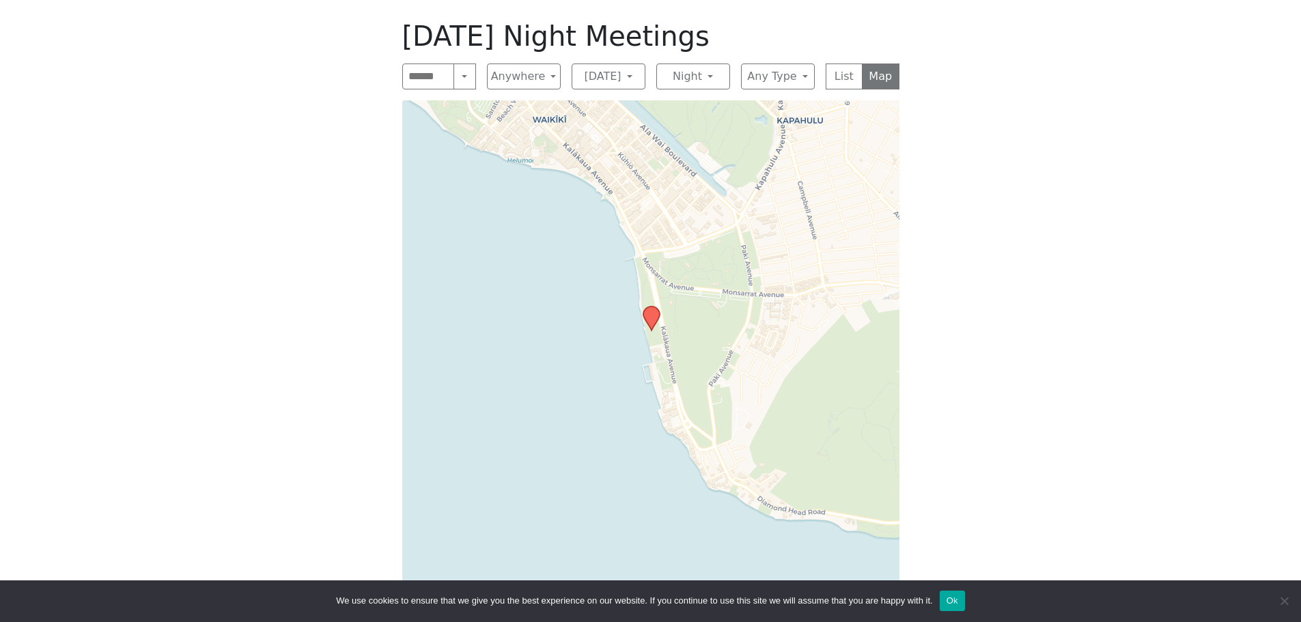
click at [619, 168] on div "Leaflet | © OpenStreetMap contributors © CARTO" at bounding box center [650, 360] width 497 height 520
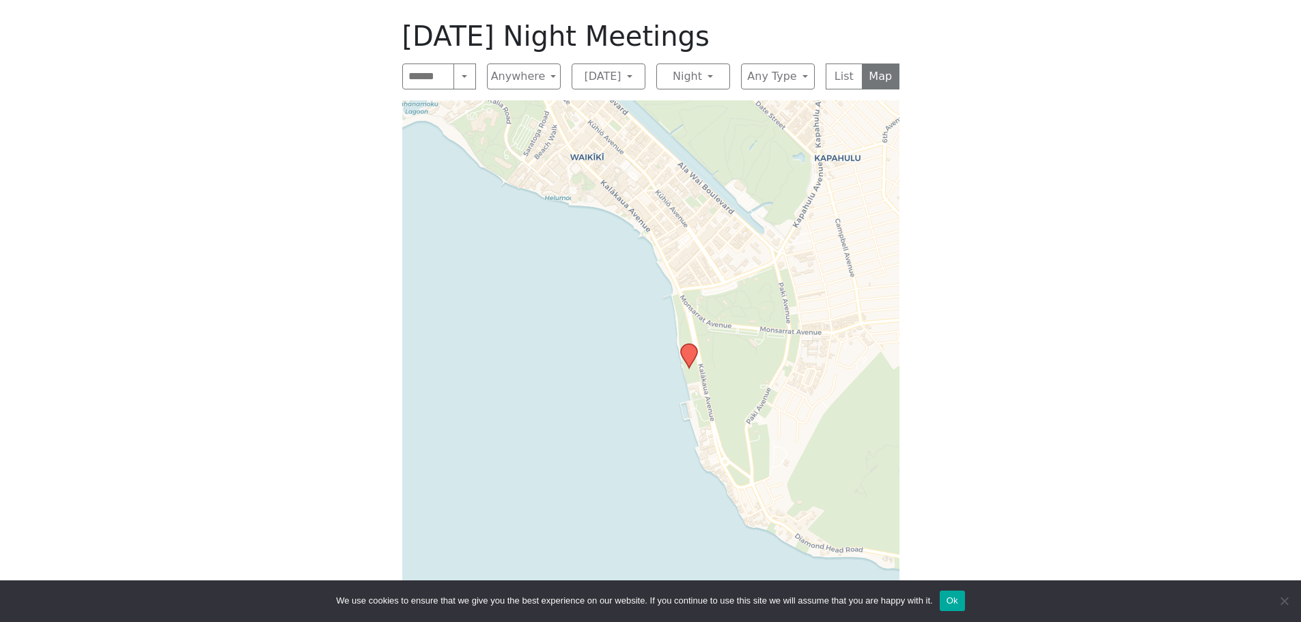
drag, startPoint x: 679, startPoint y: 359, endPoint x: 717, endPoint y: 390, distance: 48.5
click at [712, 390] on div "Leaflet | © OpenStreetMap contributors © CARTO" at bounding box center [650, 360] width 497 height 520
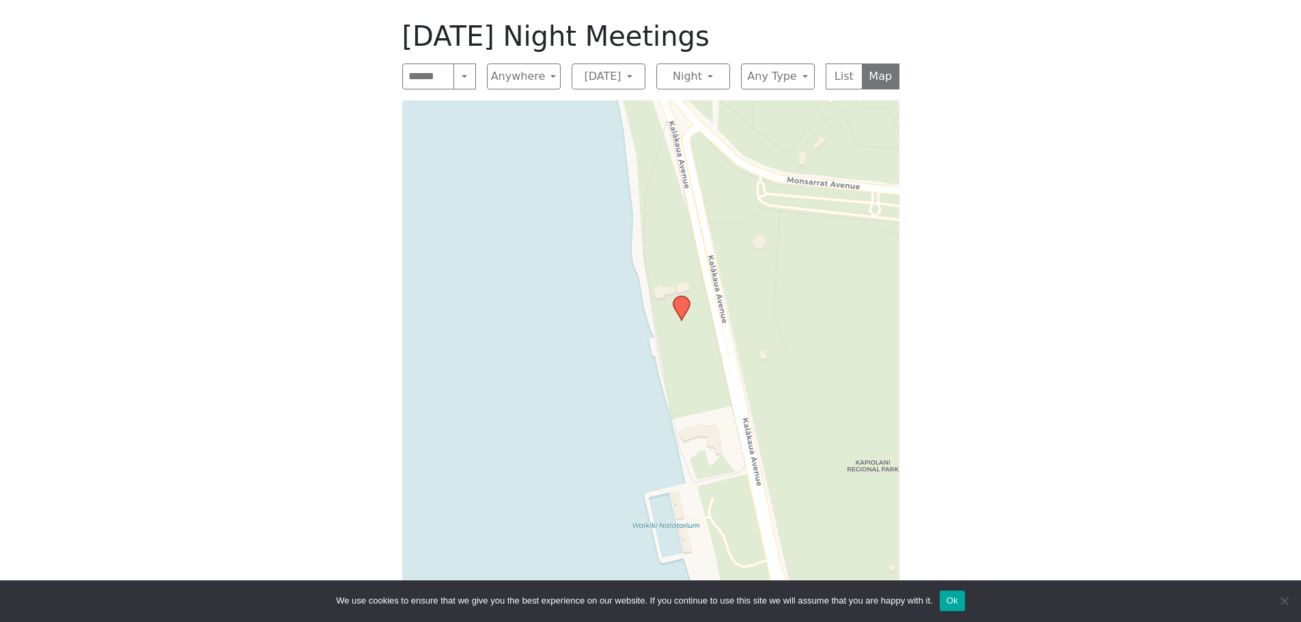
drag, startPoint x: 704, startPoint y: 272, endPoint x: 747, endPoint y: 345, distance: 84.8
click at [747, 345] on div "Leaflet | © OpenStreetMap contributors © CARTO" at bounding box center [650, 360] width 497 height 520
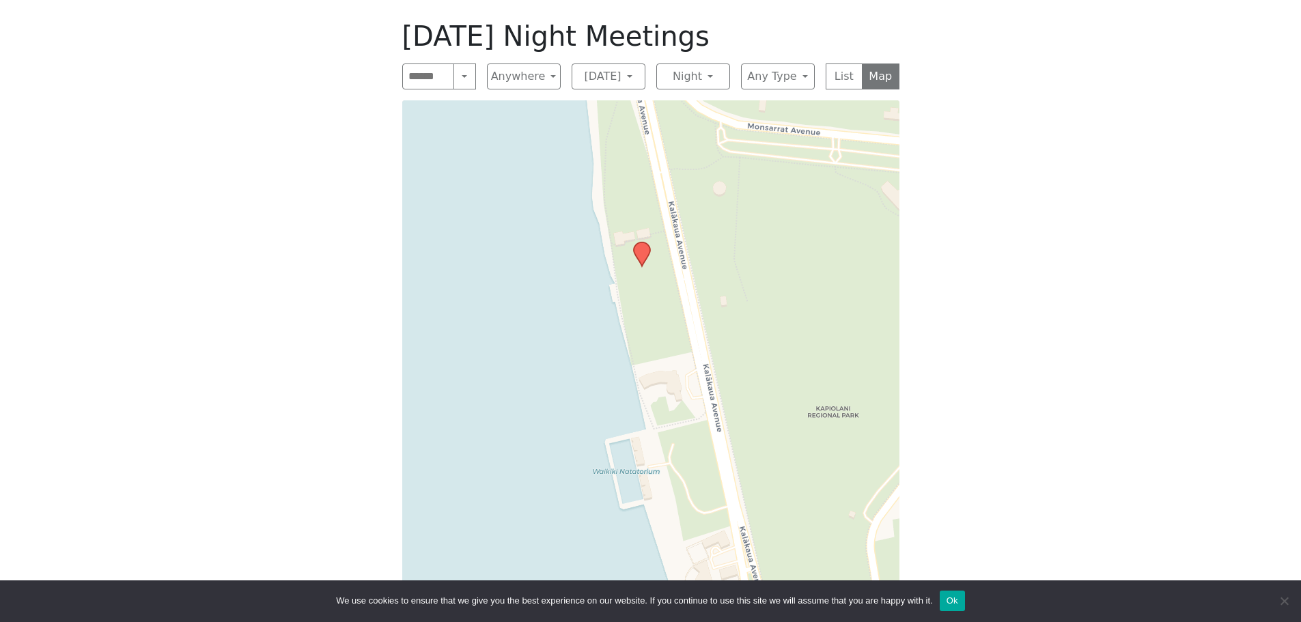
drag, startPoint x: 750, startPoint y: 376, endPoint x: 705, endPoint y: 311, distance: 78.0
click at [705, 312] on div "Leaflet | © OpenStreetMap contributors © CARTO" at bounding box center [650, 360] width 497 height 520
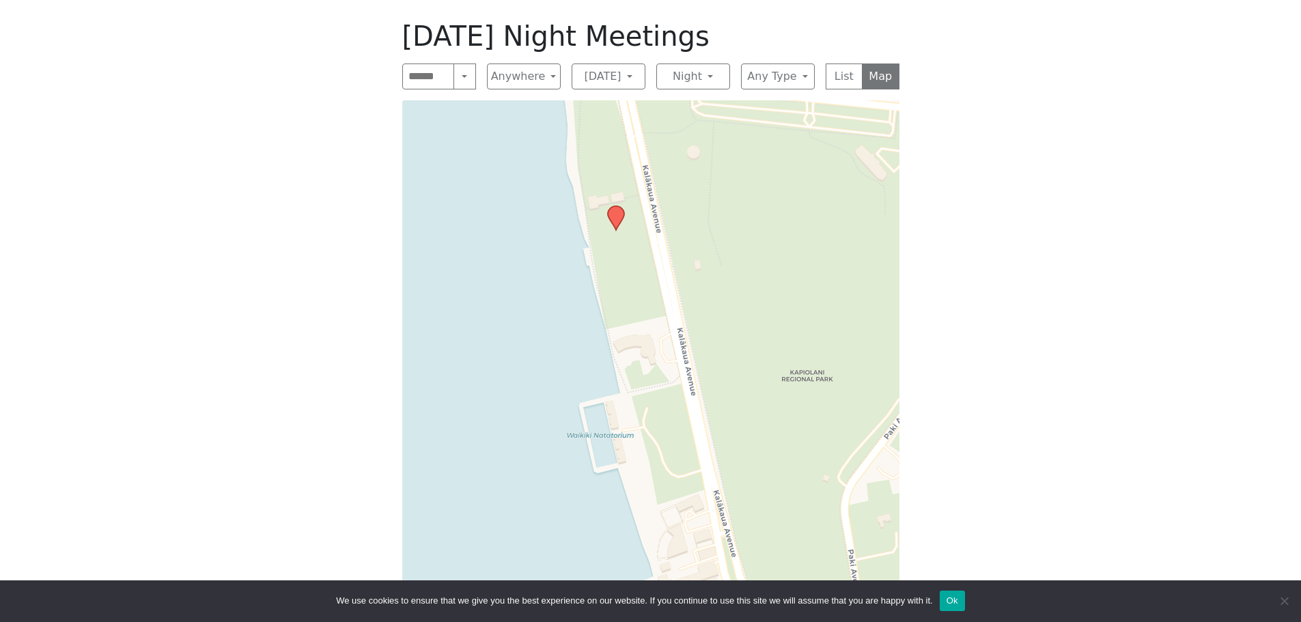
click at [613, 218] on icon at bounding box center [615, 218] width 16 height 24
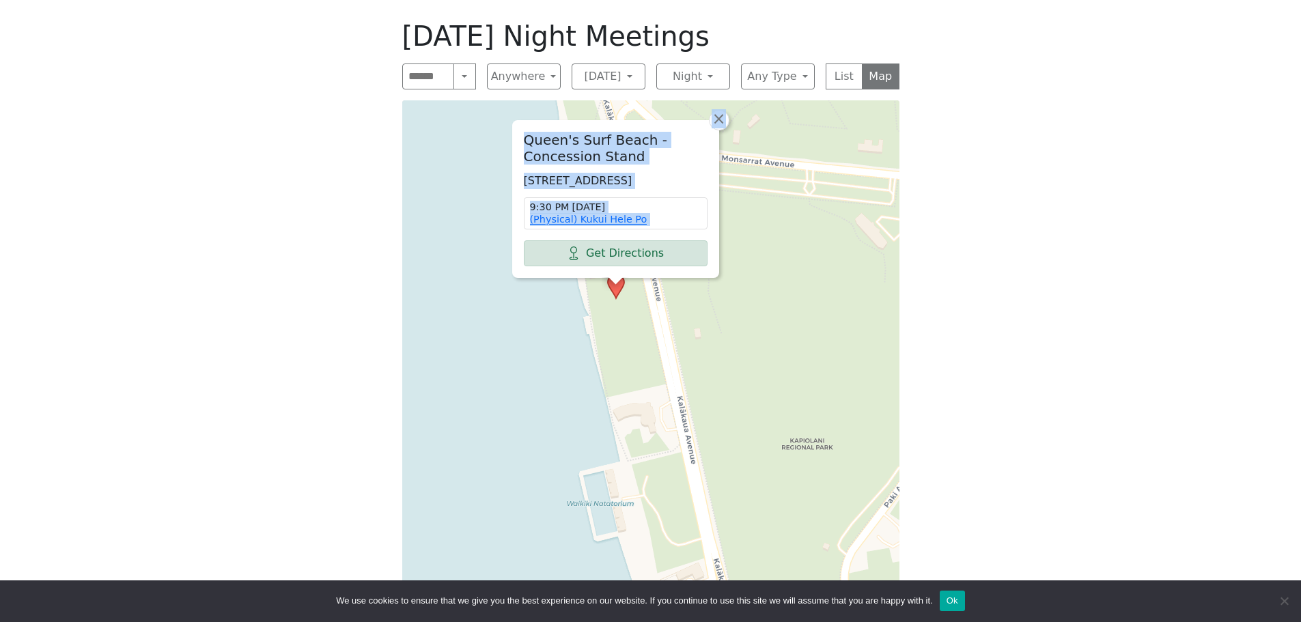
click at [609, 132] on h2 "Queen's Surf Beach - Concession Stand" at bounding box center [616, 148] width 184 height 33
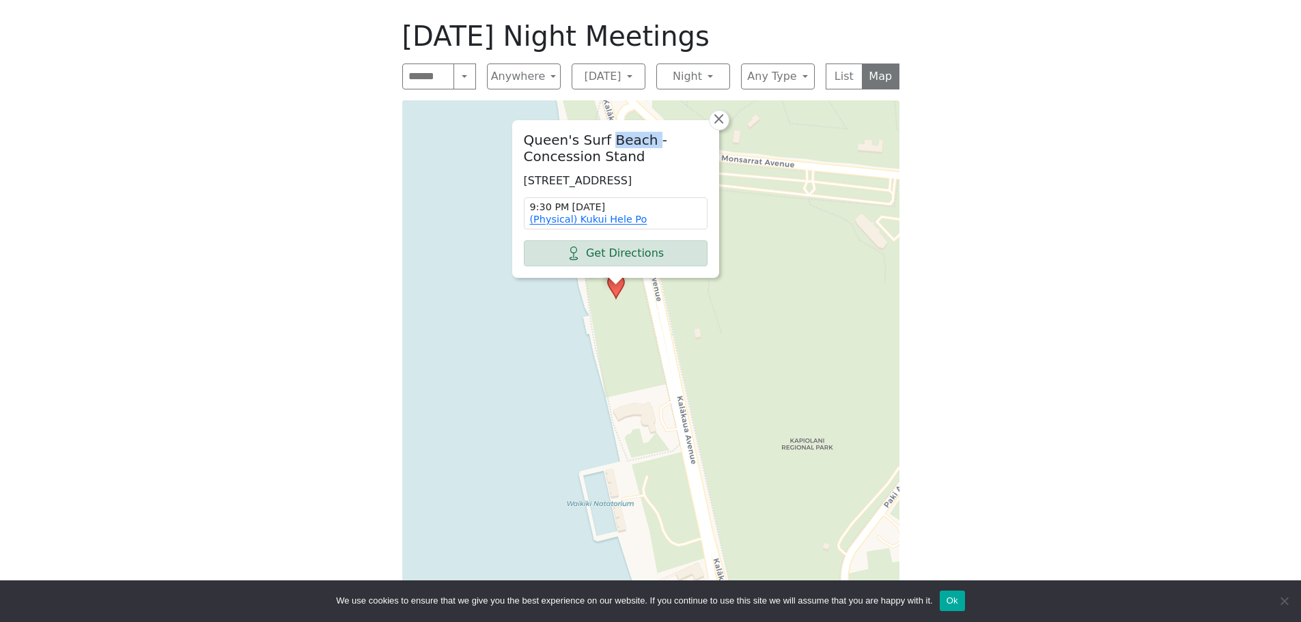
click at [609, 132] on h2 "Queen's Surf Beach - Concession Stand" at bounding box center [616, 148] width 184 height 33
click at [620, 139] on h2 "Queen's Surf Beach - Concession Stand" at bounding box center [616, 148] width 184 height 33
click at [524, 132] on h2 "Queen's Surf Beach - Concession Stand" at bounding box center [616, 148] width 184 height 33
drag, startPoint x: 524, startPoint y: 124, endPoint x: 688, endPoint y: 179, distance: 173.0
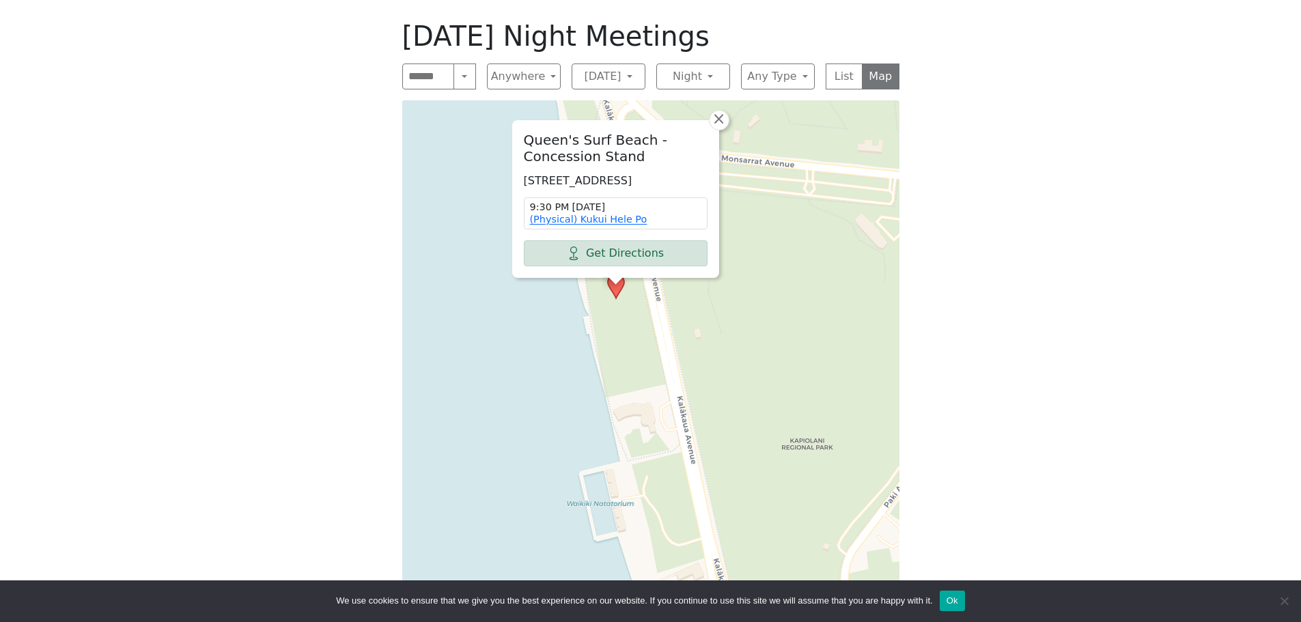
click at [688, 179] on div "[GEOGRAPHIC_DATA] - Concession Stand [STREET_ADDRESS] 9:30 PM [DATE] (Physical)…" at bounding box center [616, 199] width 206 height 156
click at [688, 179] on p "[STREET_ADDRESS]" at bounding box center [616, 181] width 184 height 16
drag, startPoint x: 589, startPoint y: 156, endPoint x: 531, endPoint y: 128, distance: 64.4
click at [531, 128] on div "[GEOGRAPHIC_DATA] - Concession Stand [STREET_ADDRESS] 9:30 PM [DATE] (Physical)…" at bounding box center [616, 199] width 206 height 156
click at [528, 132] on h2 "Queen's Surf Beach - Concession Stand" at bounding box center [616, 148] width 184 height 33
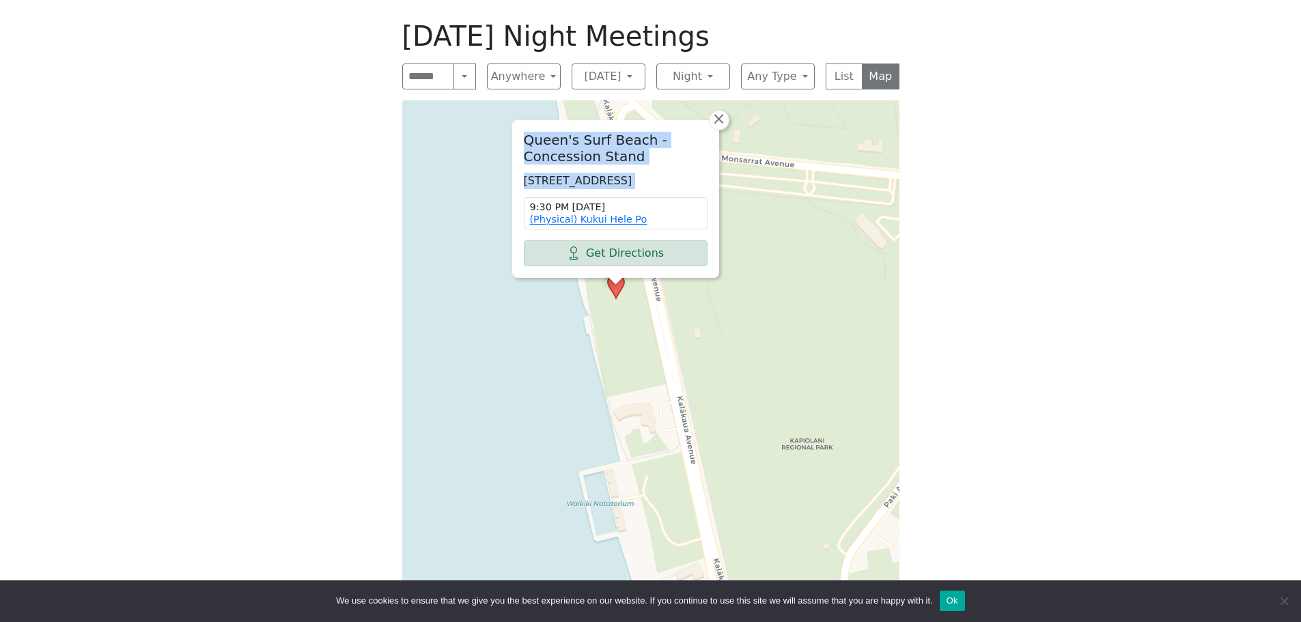
drag, startPoint x: 524, startPoint y: 121, endPoint x: 673, endPoint y: 175, distance: 159.0
click at [673, 175] on div "[GEOGRAPHIC_DATA] - Concession Stand [STREET_ADDRESS] 9:30 PM [DATE] (Physical)…" at bounding box center [616, 199] width 206 height 156
click at [674, 182] on p "[STREET_ADDRESS]" at bounding box center [616, 181] width 184 height 16
drag, startPoint x: 663, startPoint y: 185, endPoint x: 559, endPoint y: 128, distance: 118.6
click at [559, 128] on div "[GEOGRAPHIC_DATA] - Concession Stand [STREET_ADDRESS] 9:30 PM [DATE] (Physical)…" at bounding box center [616, 199] width 206 height 156
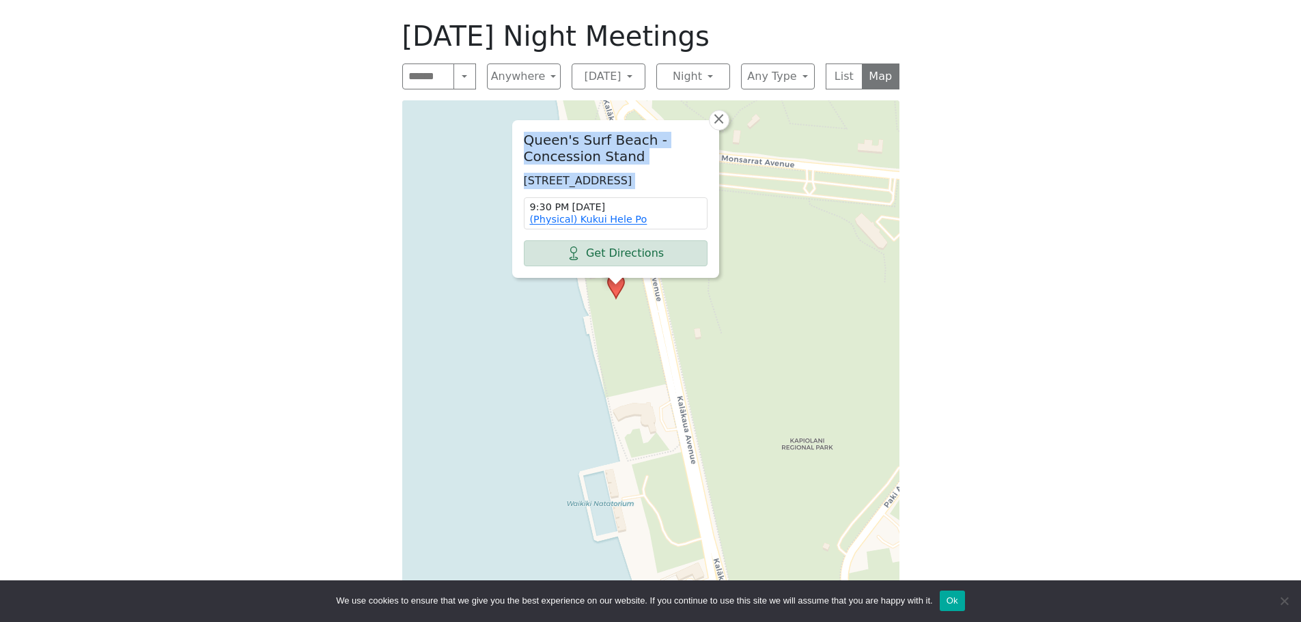
click at [561, 132] on h2 "Queen's Surf Beach - Concession Stand" at bounding box center [616, 148] width 184 height 33
click at [636, 173] on p "[STREET_ADDRESS]" at bounding box center [616, 181] width 184 height 16
drag, startPoint x: 578, startPoint y: 145, endPoint x: 646, endPoint y: 185, distance: 79.3
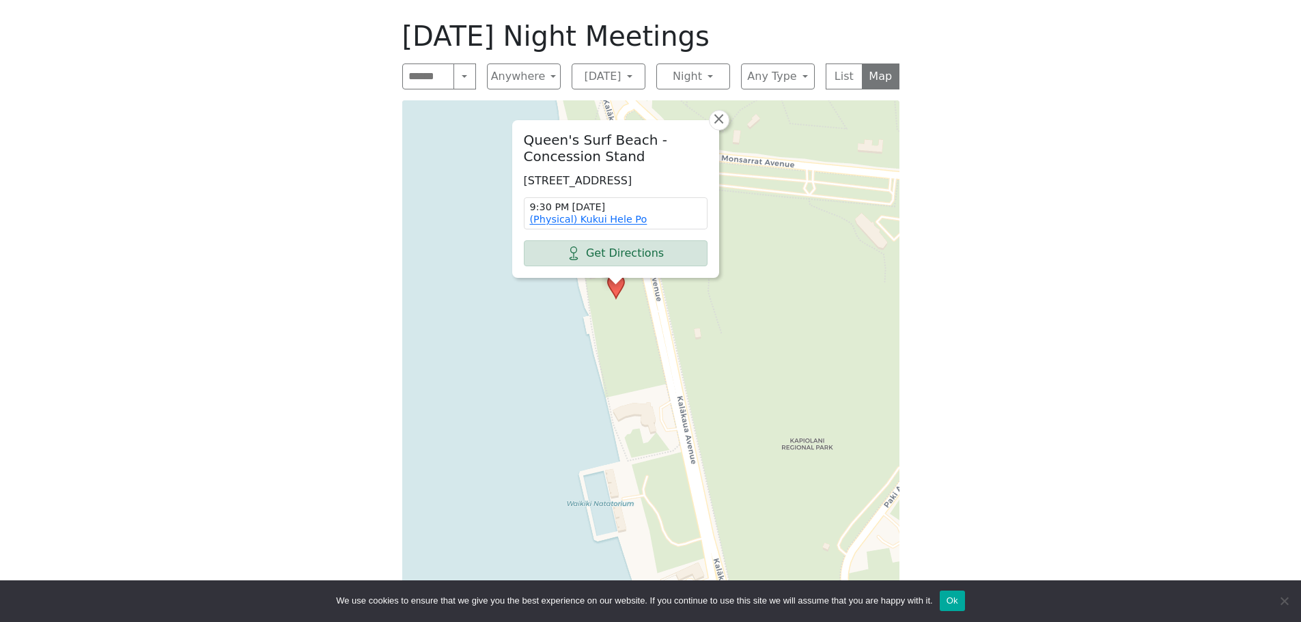
click at [646, 185] on div "[GEOGRAPHIC_DATA] - Concession Stand [STREET_ADDRESS] 9:30 PM [DATE] (Physical)…" at bounding box center [616, 199] width 206 height 156
click at [643, 173] on p "[STREET_ADDRESS]" at bounding box center [616, 181] width 184 height 16
drag, startPoint x: 640, startPoint y: 171, endPoint x: 520, endPoint y: 122, distance: 129.2
click at [521, 122] on div "[GEOGRAPHIC_DATA] - Concession Stand [STREET_ADDRESS] 9:30 PM [DATE] (Physical)…" at bounding box center [616, 199] width 206 height 156
click at [520, 124] on div "[GEOGRAPHIC_DATA] - Concession Stand [STREET_ADDRESS] 9:30 PM [DATE] (Physical)…" at bounding box center [616, 199] width 206 height 156
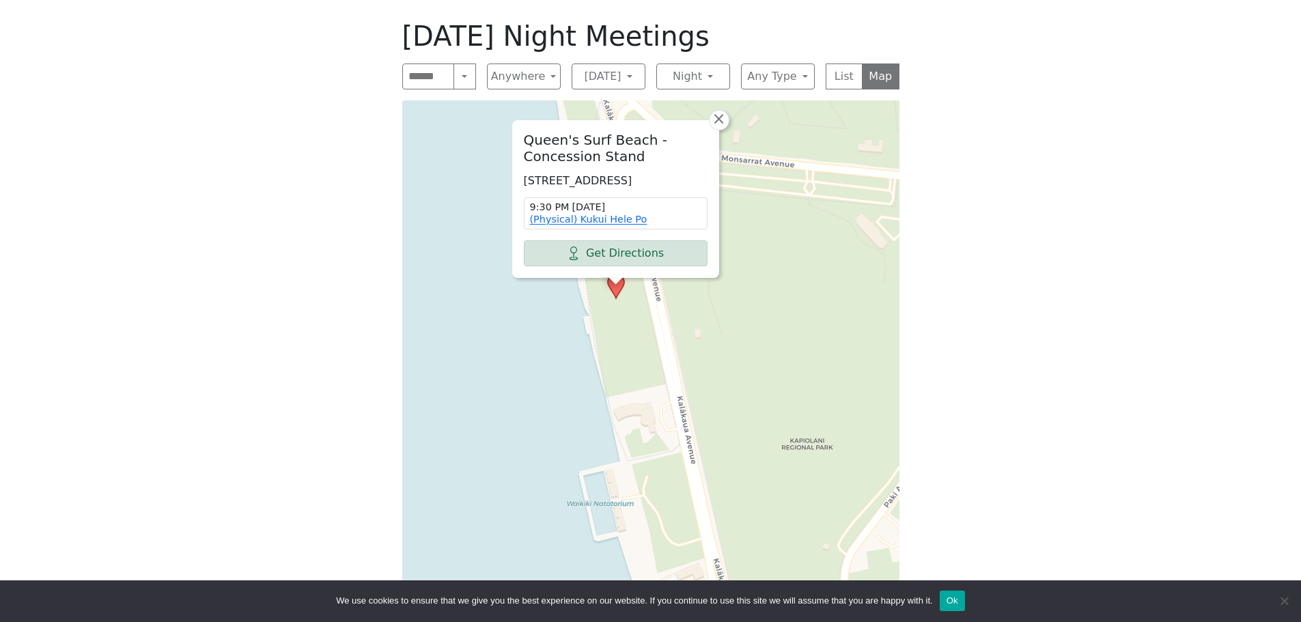
click at [562, 135] on h2 "Queen's Surf Beach - Concession Stand" at bounding box center [616, 148] width 184 height 33
click at [590, 173] on p "[STREET_ADDRESS]" at bounding box center [616, 181] width 184 height 16
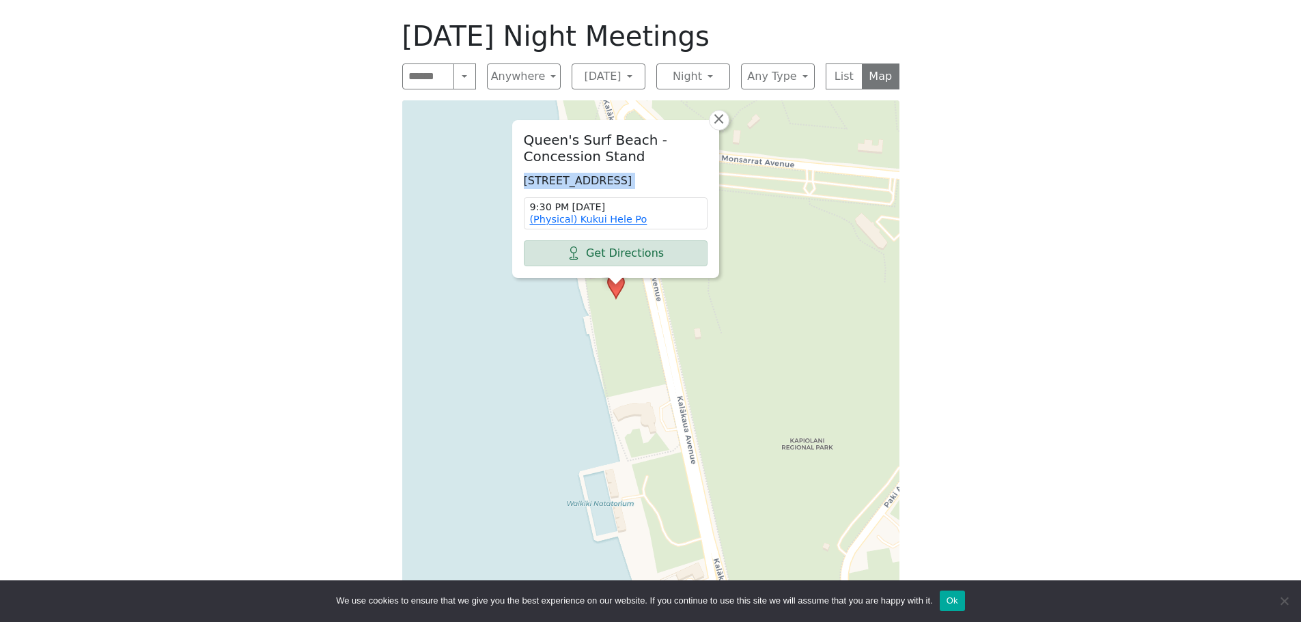
click at [590, 173] on p "[STREET_ADDRESS]" at bounding box center [616, 181] width 184 height 16
click at [619, 173] on p "[STREET_ADDRESS]" at bounding box center [616, 181] width 184 height 16
click at [722, 111] on span "×" at bounding box center [719, 119] width 14 height 16
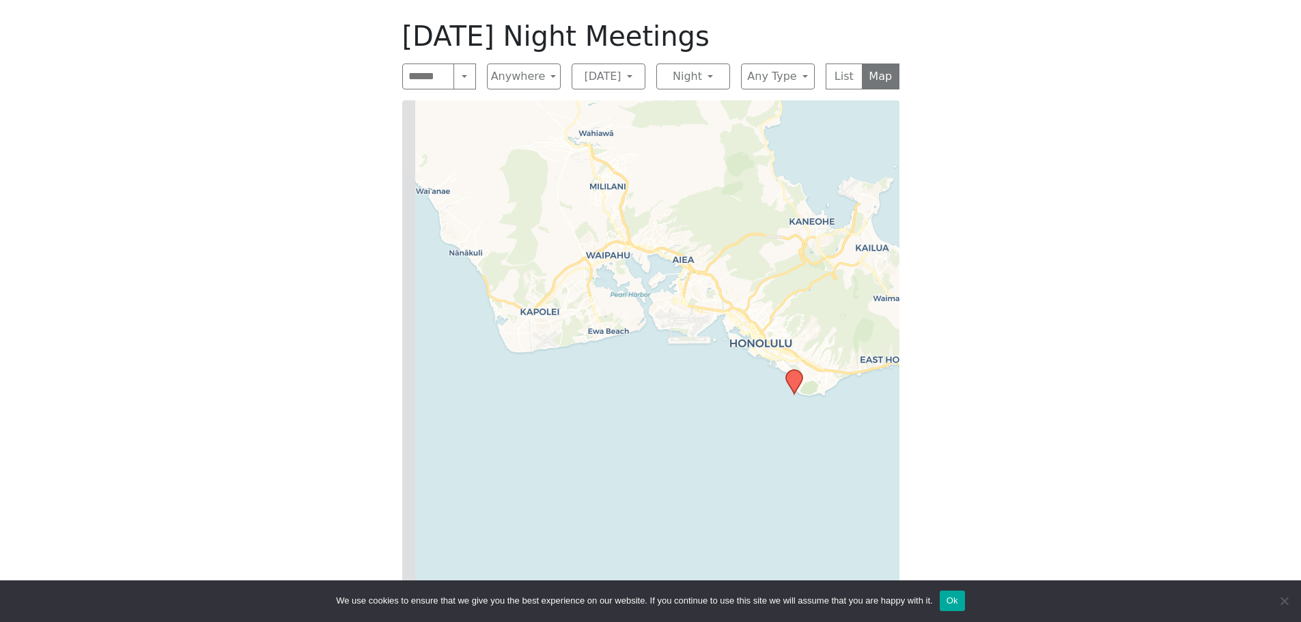
drag, startPoint x: 630, startPoint y: 323, endPoint x: 661, endPoint y: 357, distance: 45.9
click at [661, 357] on div "Leaflet | © OpenStreetMap contributors © CARTO" at bounding box center [650, 360] width 497 height 520
drag, startPoint x: 716, startPoint y: 365, endPoint x: 710, endPoint y: 371, distance: 8.7
click at [710, 371] on div "Leaflet | © OpenStreetMap contributors © CARTO" at bounding box center [650, 360] width 497 height 520
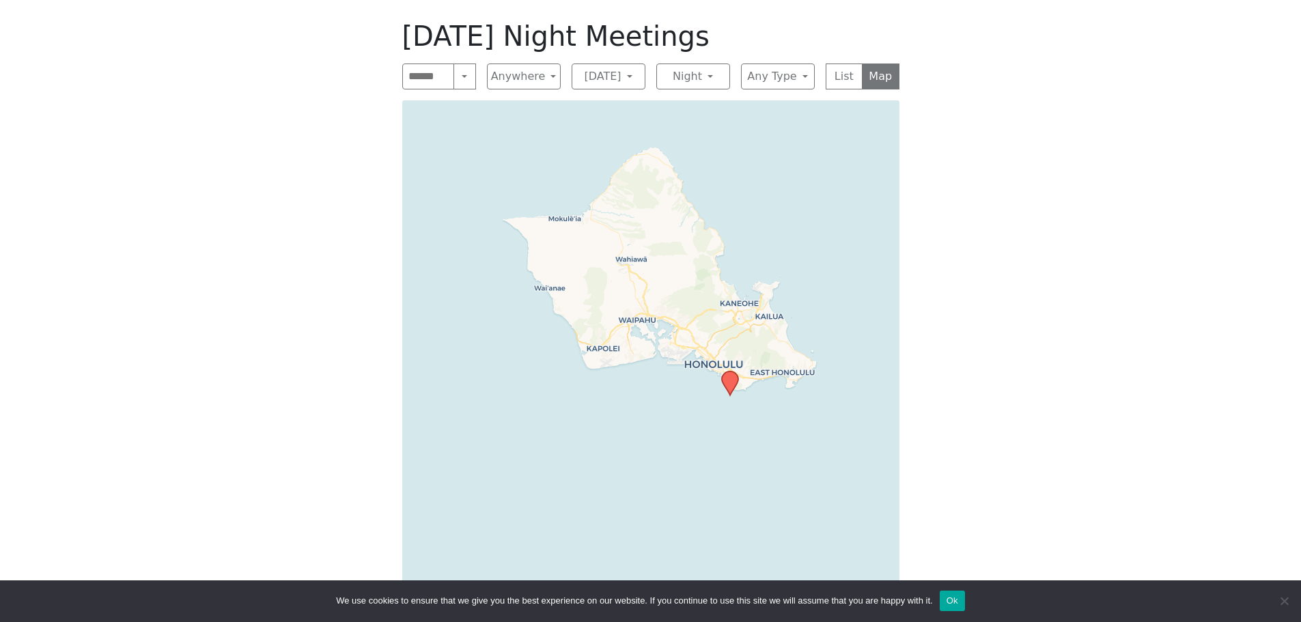
drag, startPoint x: 792, startPoint y: 380, endPoint x: 779, endPoint y: 421, distance: 43.0
click at [779, 421] on div "Leaflet | © OpenStreetMap contributors © CARTO" at bounding box center [650, 360] width 497 height 520
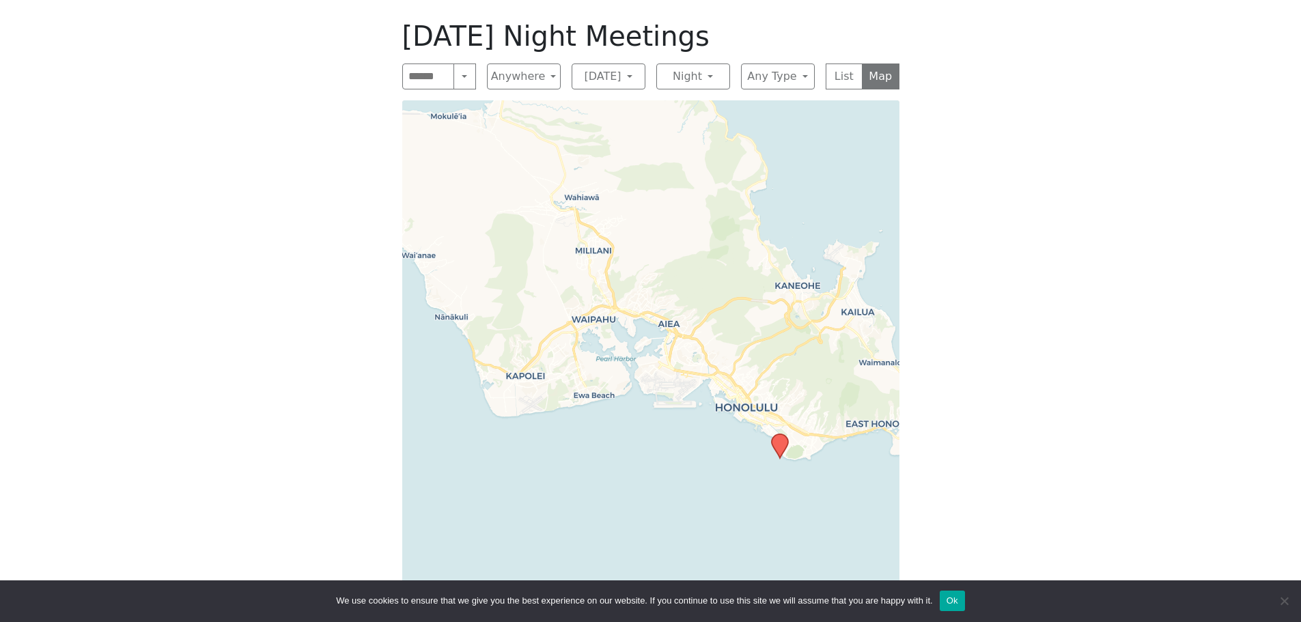
drag, startPoint x: 776, startPoint y: 344, endPoint x: 875, endPoint y: 444, distance: 140.5
click at [875, 444] on div "Leaflet | © OpenStreetMap contributors © CARTO" at bounding box center [650, 360] width 497 height 520
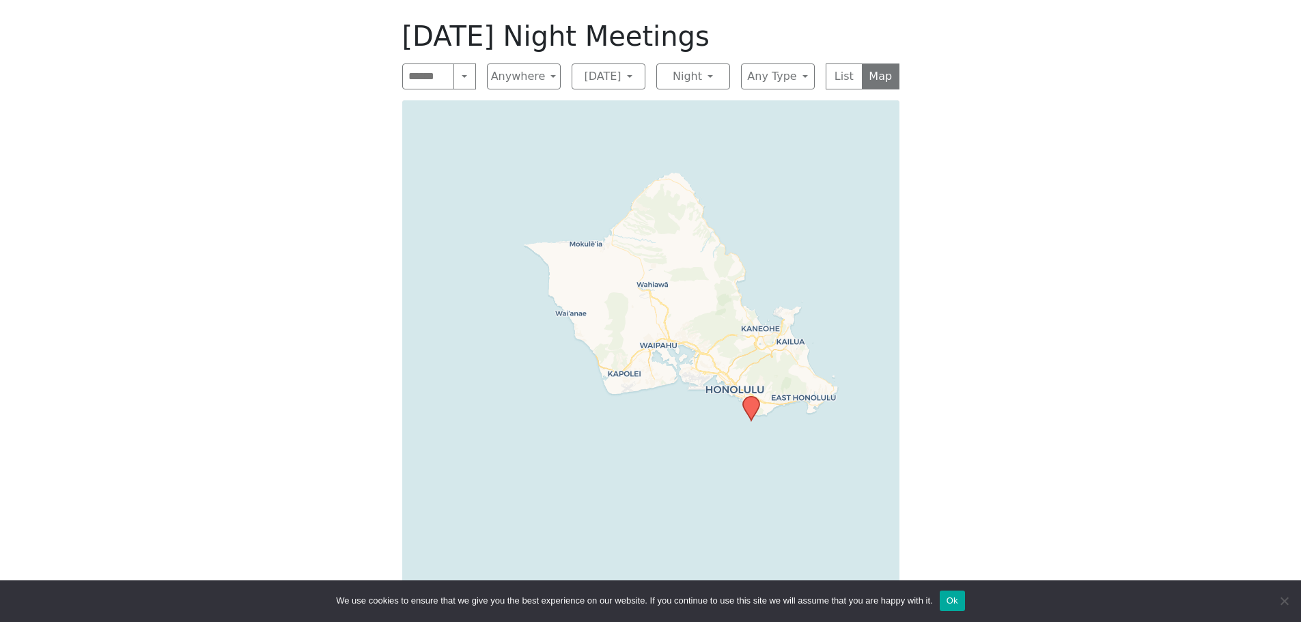
drag, startPoint x: 840, startPoint y: 431, endPoint x: 750, endPoint y: 407, distance: 93.2
click at [750, 407] on div "Leaflet | © OpenStreetMap contributors © CARTO" at bounding box center [650, 360] width 497 height 520
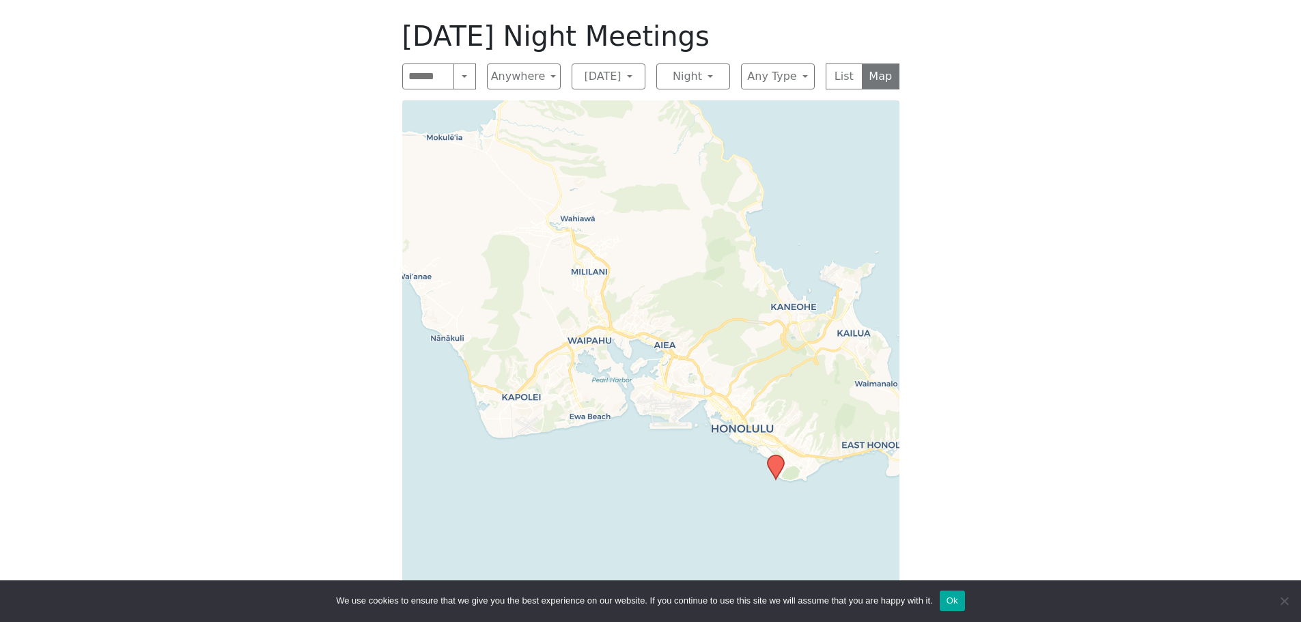
drag, startPoint x: 712, startPoint y: 366, endPoint x: 788, endPoint y: 417, distance: 91.7
click at [788, 417] on div "Leaflet | © OpenStreetMap contributors © CARTO" at bounding box center [650, 360] width 497 height 520
click at [947, 604] on button "Ok" at bounding box center [952, 601] width 25 height 20
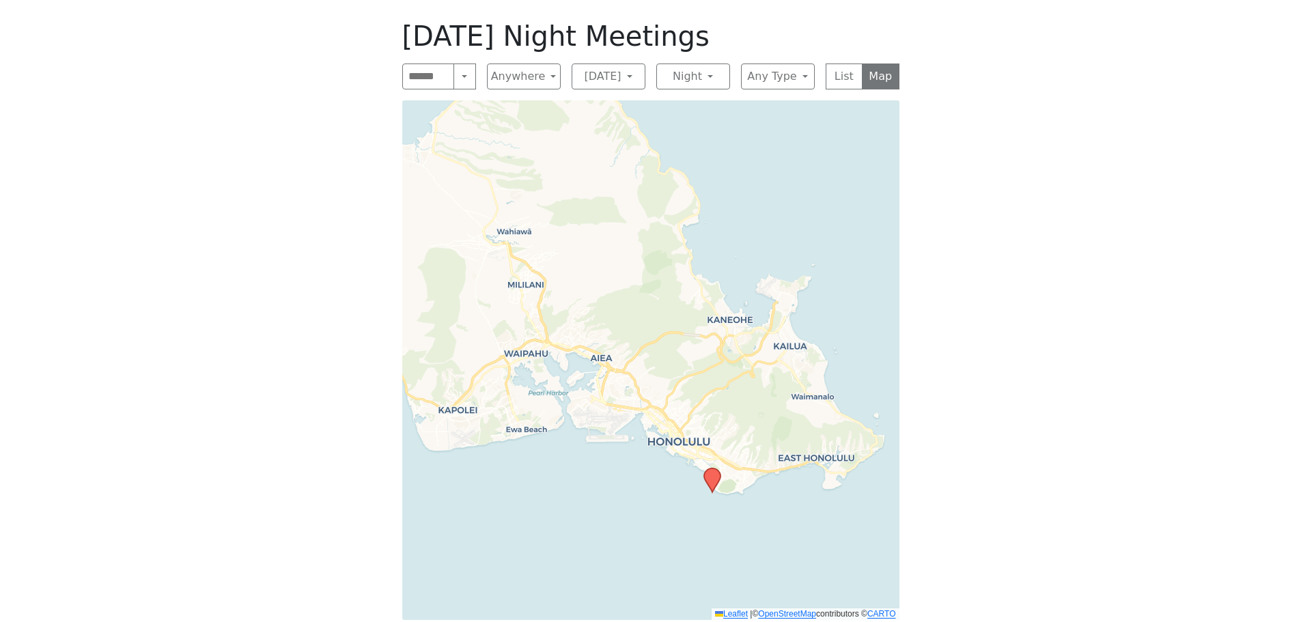
drag, startPoint x: 722, startPoint y: 492, endPoint x: 664, endPoint y: 521, distance: 64.7
click at [664, 521] on div "Leaflet | © OpenStreetMap contributors © CARTO" at bounding box center [650, 360] width 497 height 520
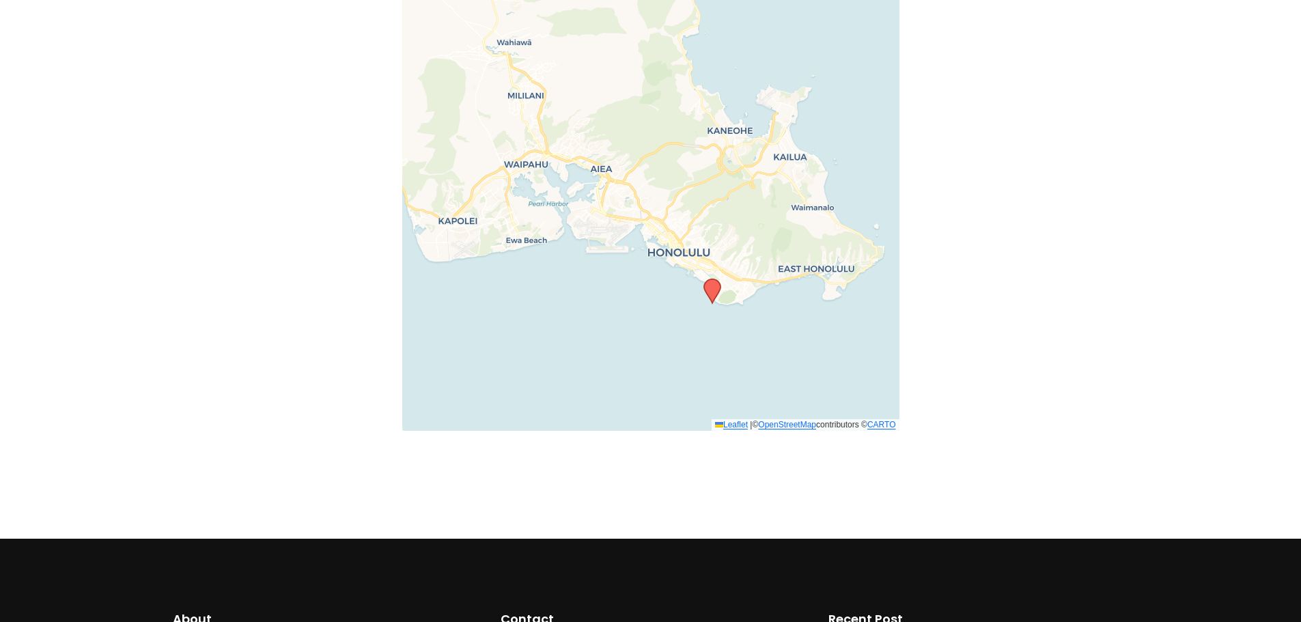
scroll to position [546, 0]
